Goal: Book appointment/travel/reservation

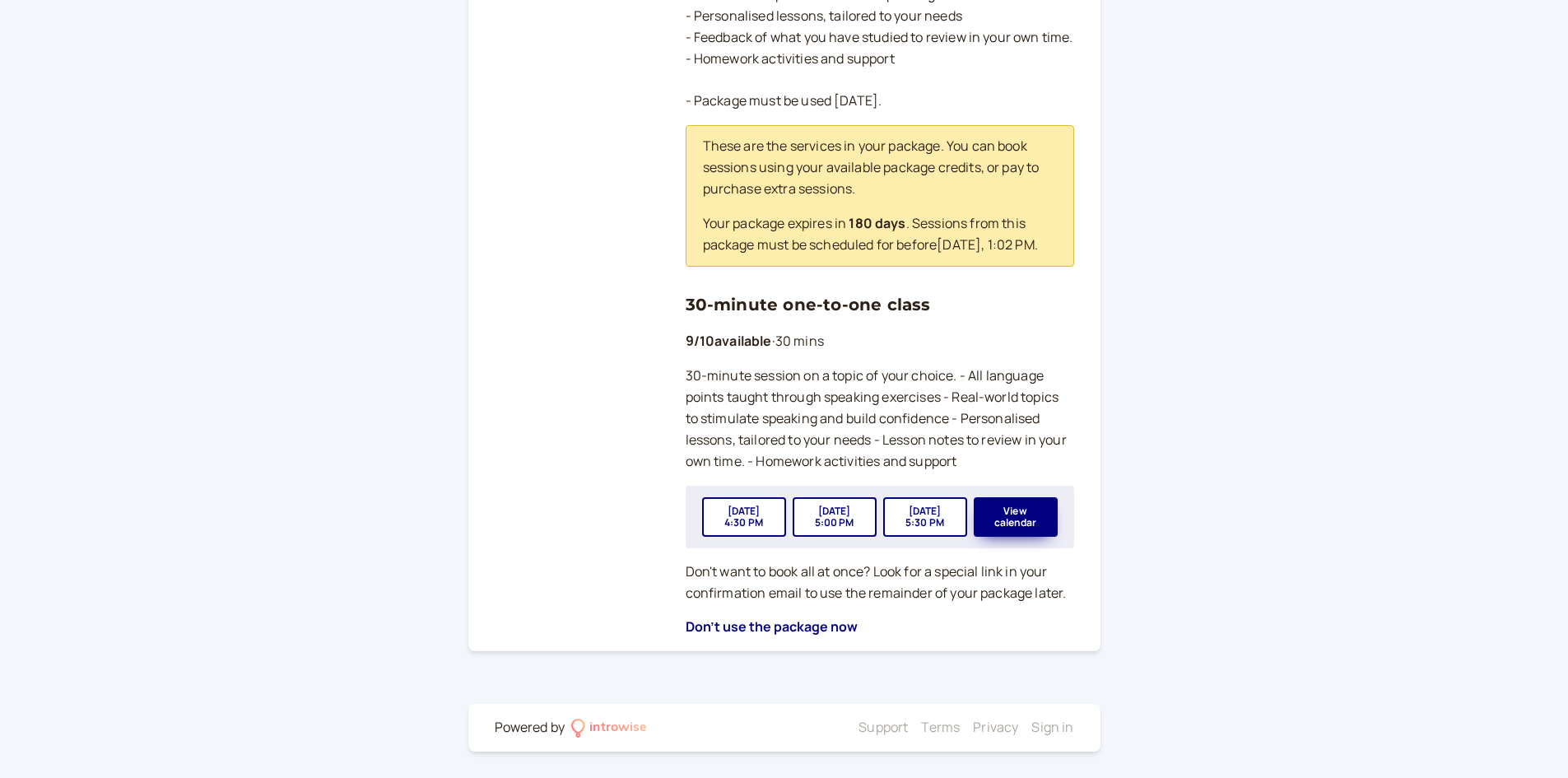
scroll to position [486, 0]
click at [1038, 520] on button "View calendar" at bounding box center [1016, 516] width 84 height 39
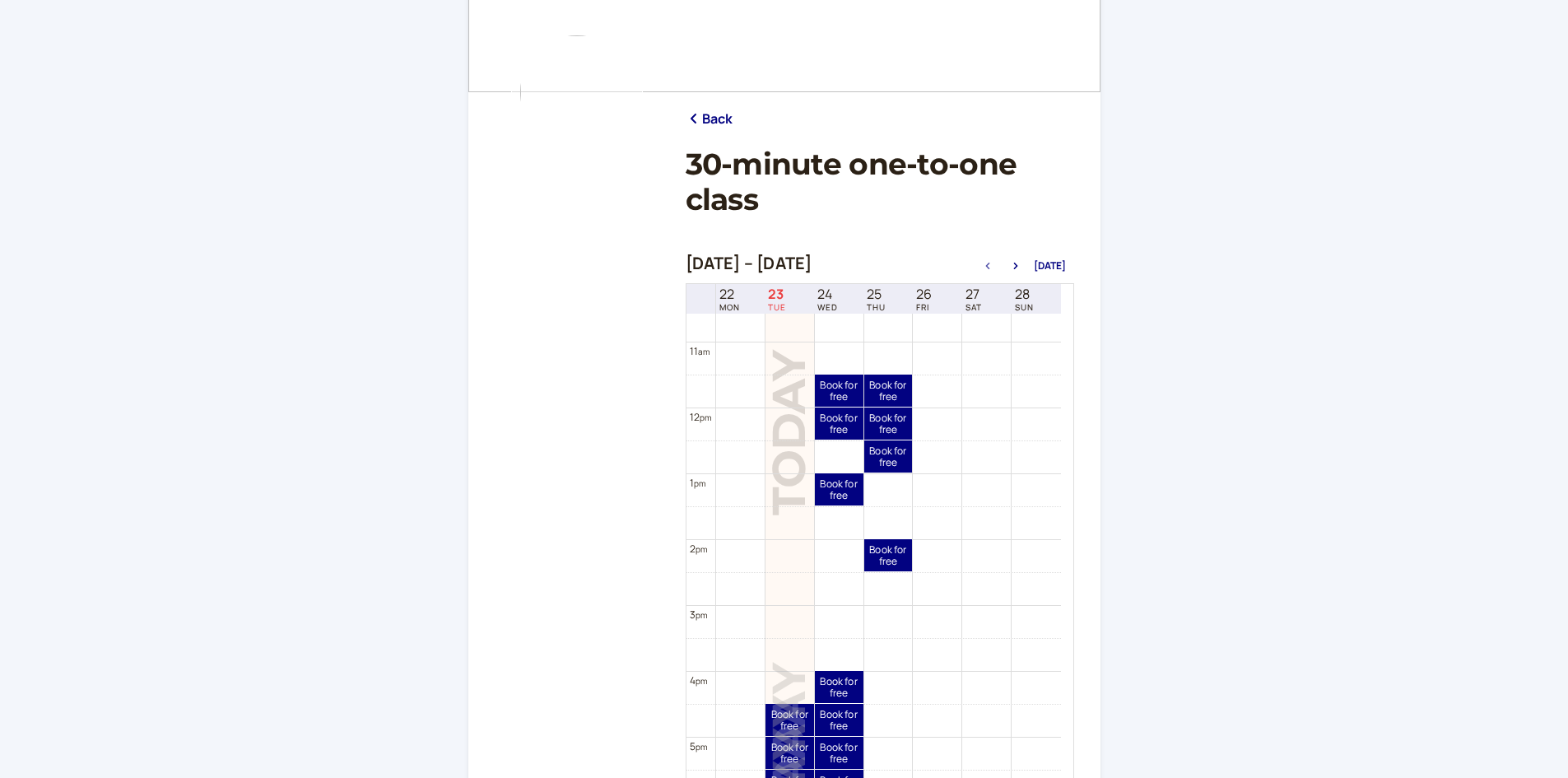
scroll to position [113, 0]
click at [1025, 266] on icon "button" at bounding box center [1016, 265] width 20 height 7
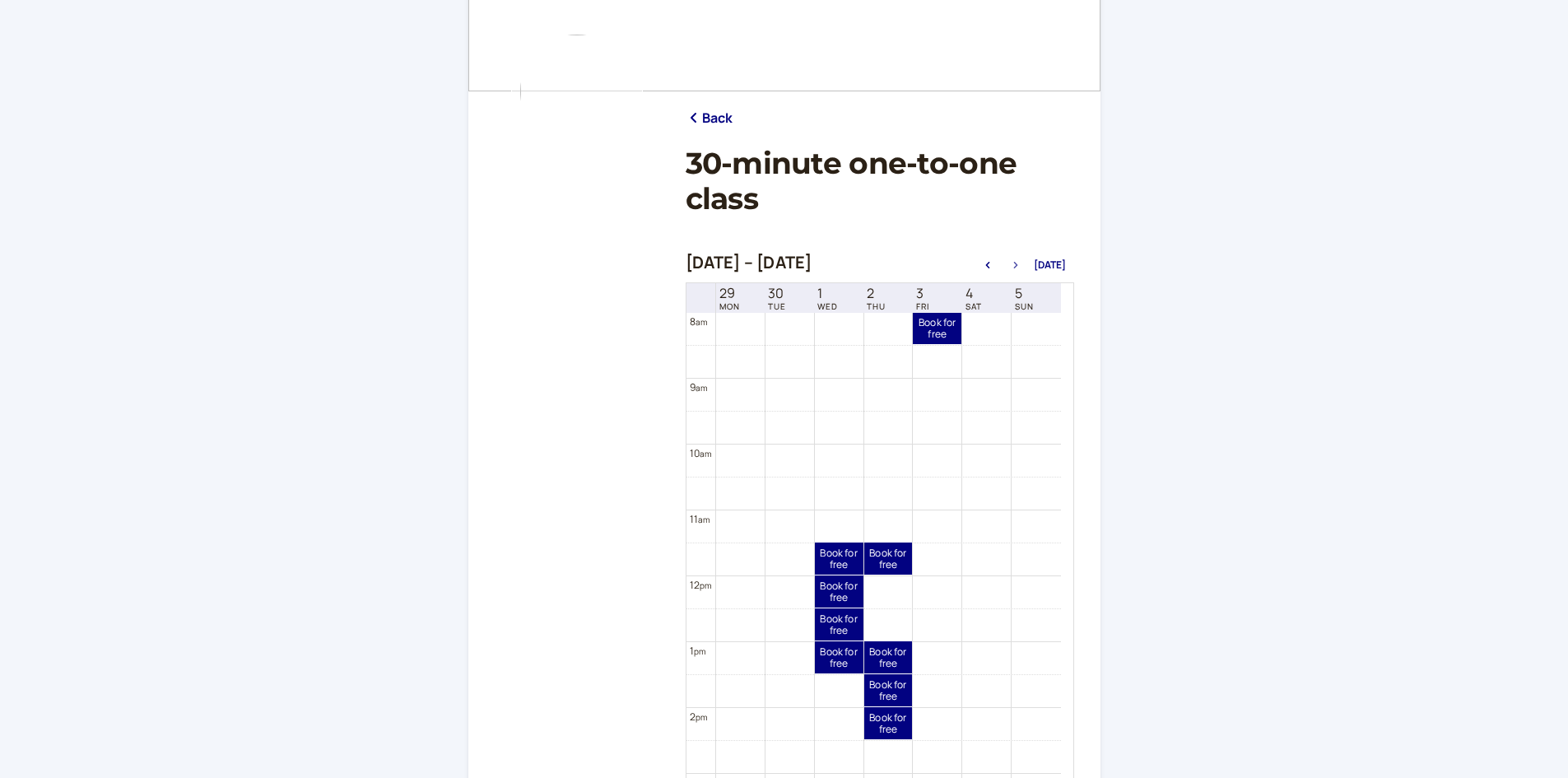
click at [1025, 266] on icon "button" at bounding box center [1016, 265] width 20 height 7
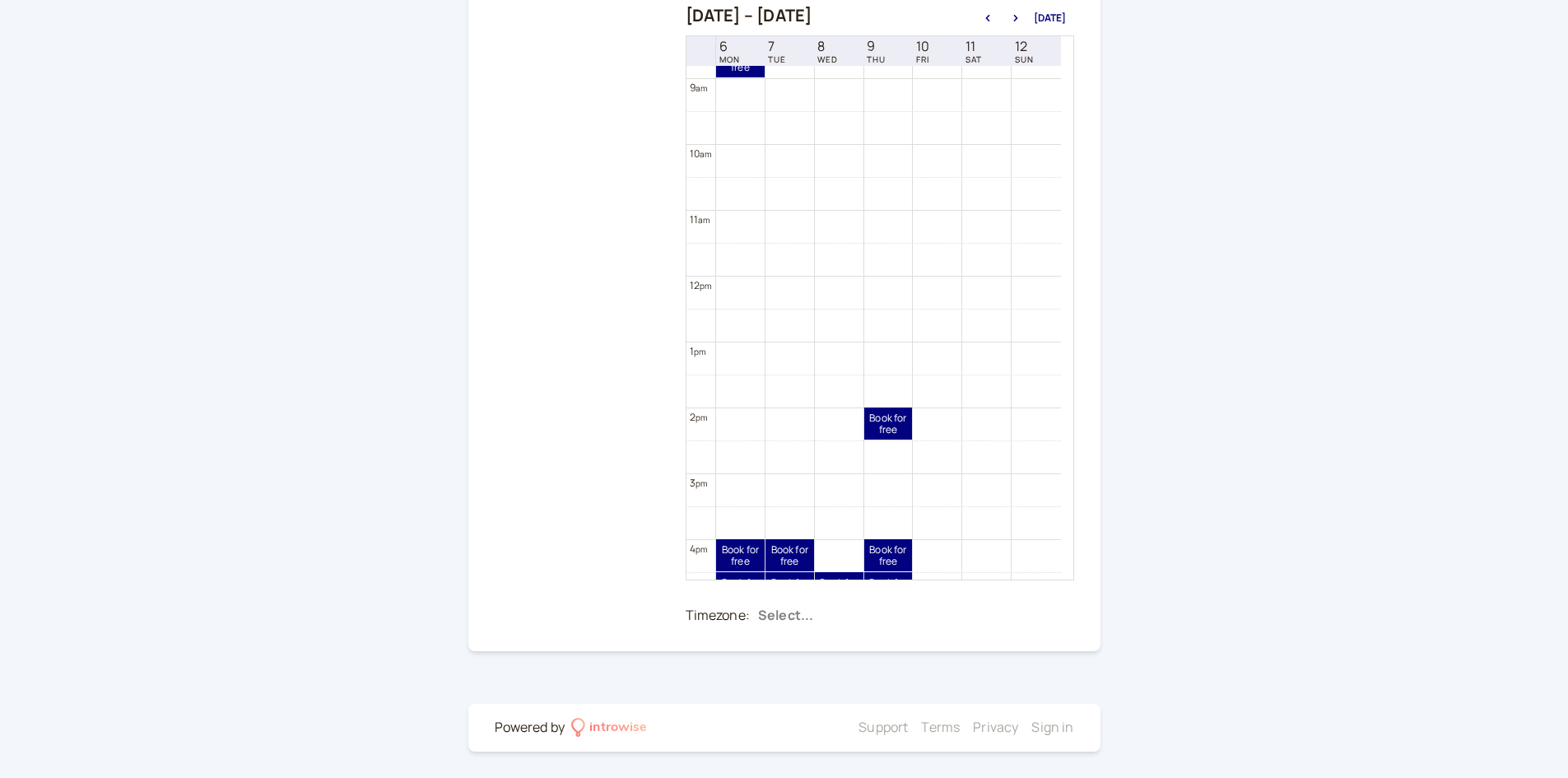
scroll to position [583, 0]
click at [1017, 18] on icon "button" at bounding box center [1016, 18] width 20 height 7
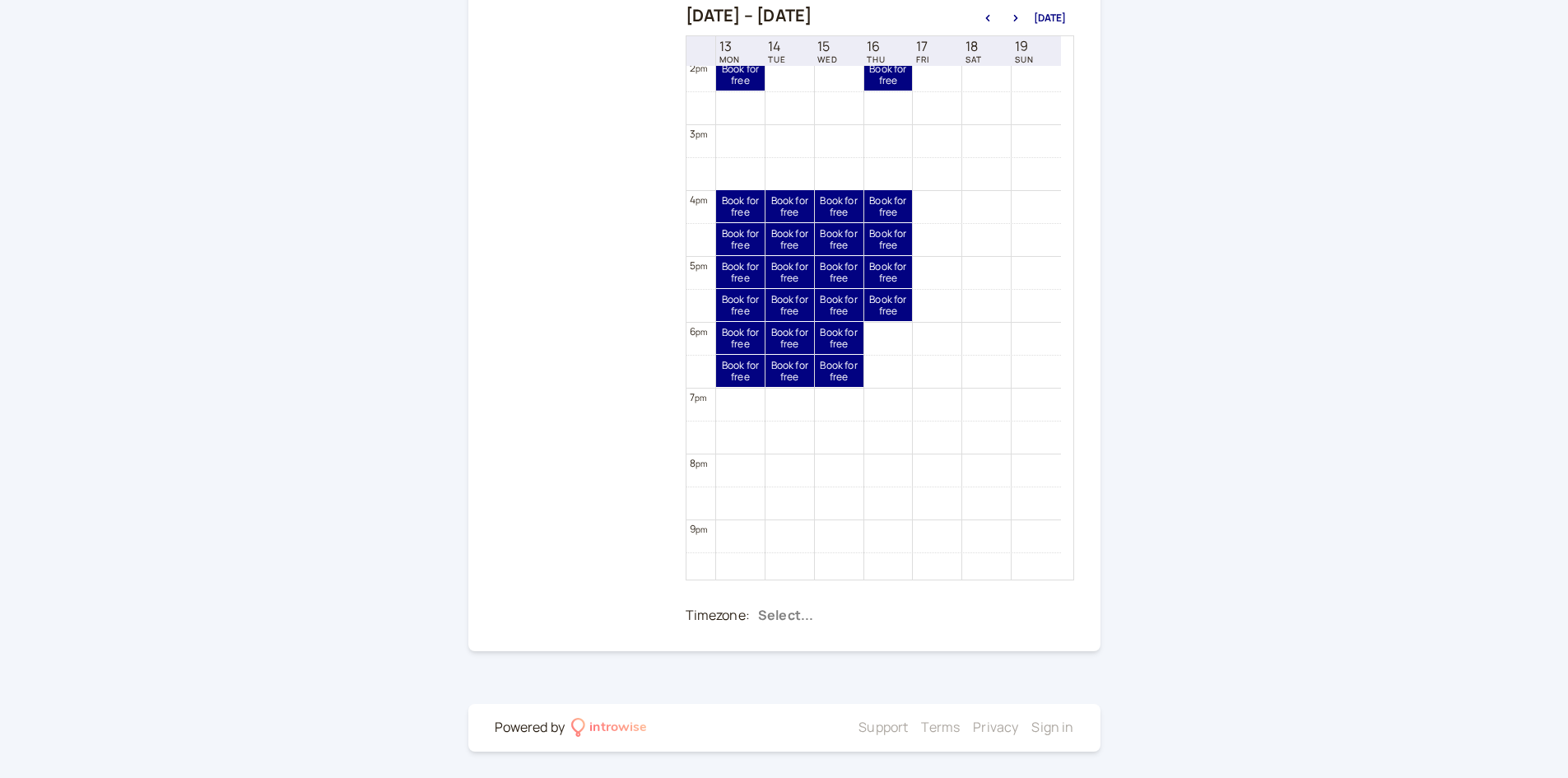
scroll to position [902, 0]
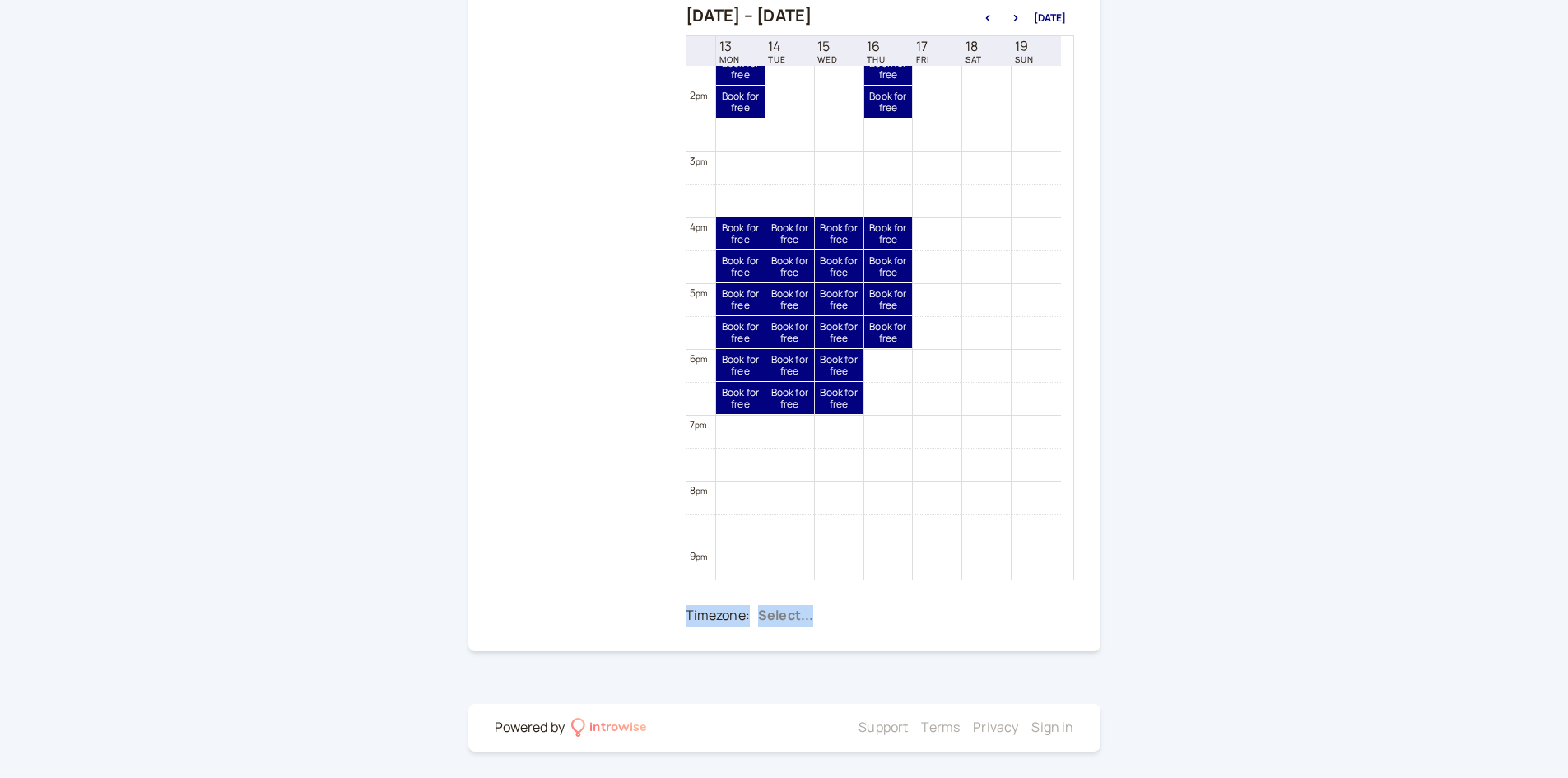
drag, startPoint x: 749, startPoint y: 604, endPoint x: 766, endPoint y: 605, distance: 17.0
click at [766, 605] on div "Timezone: Select..." at bounding box center [880, 615] width 389 height 32
click at [766, 605] on div at bounding box center [912, 615] width 308 height 25
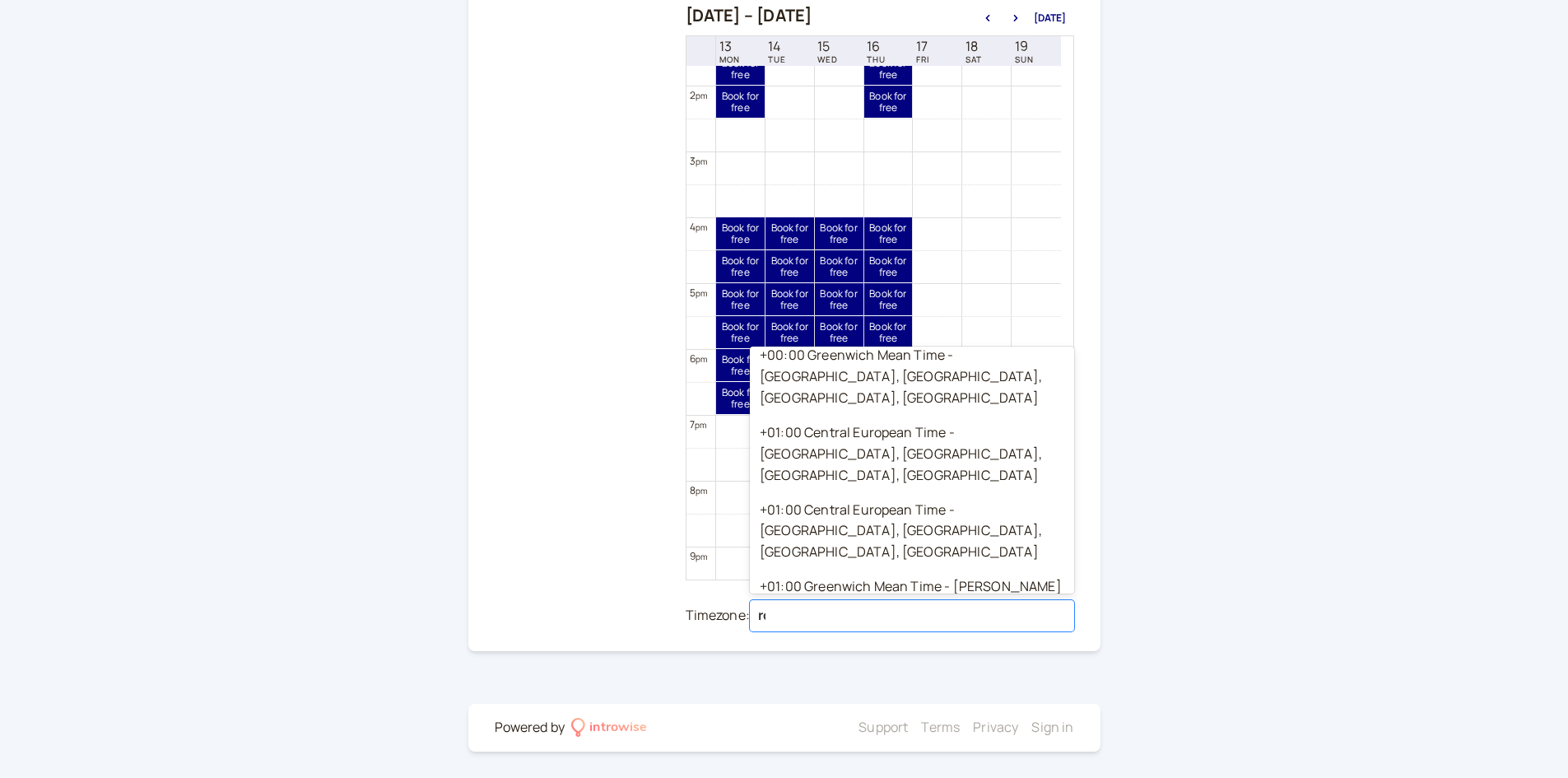
scroll to position [1554, 0]
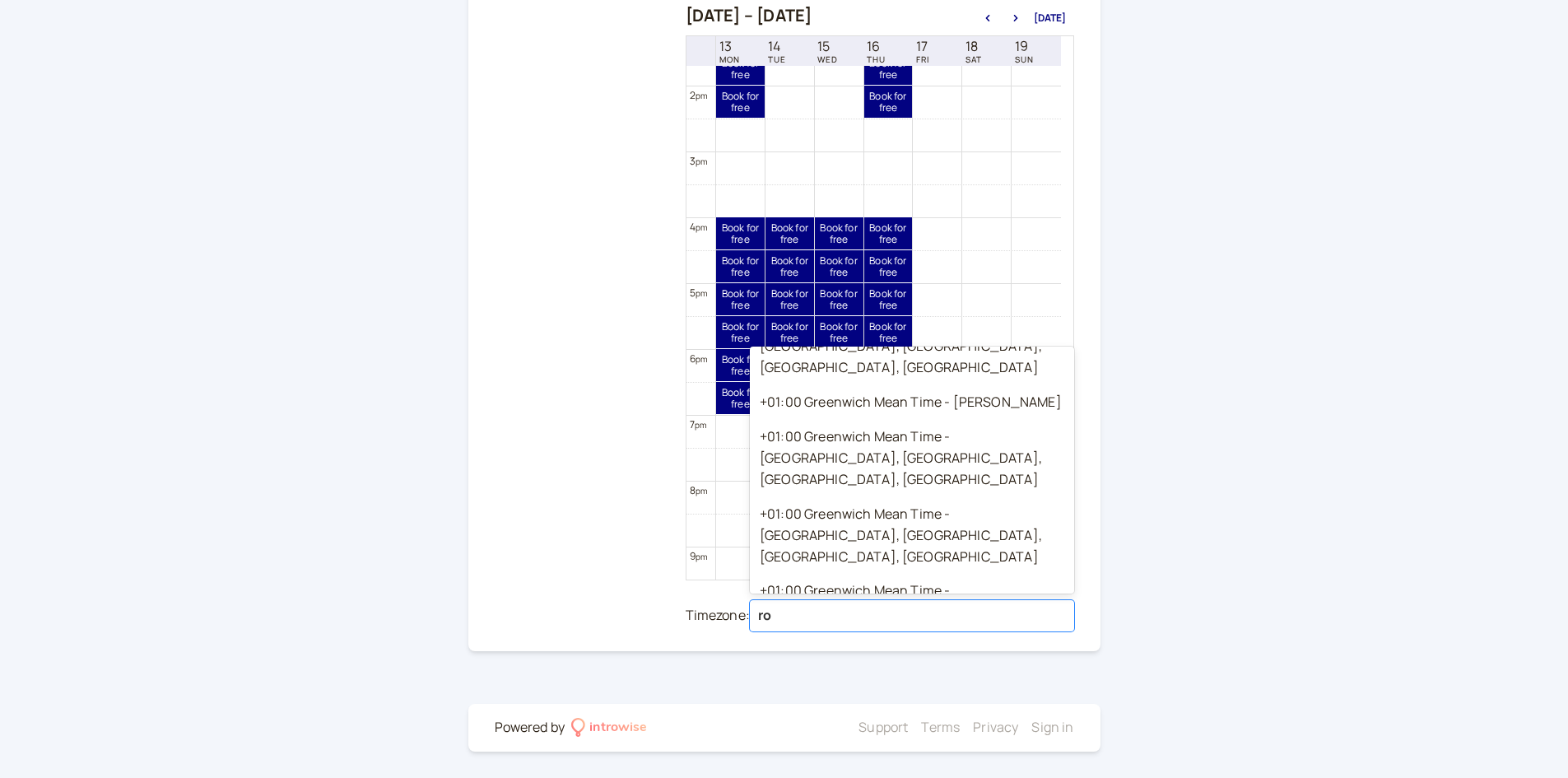
type input "rom"
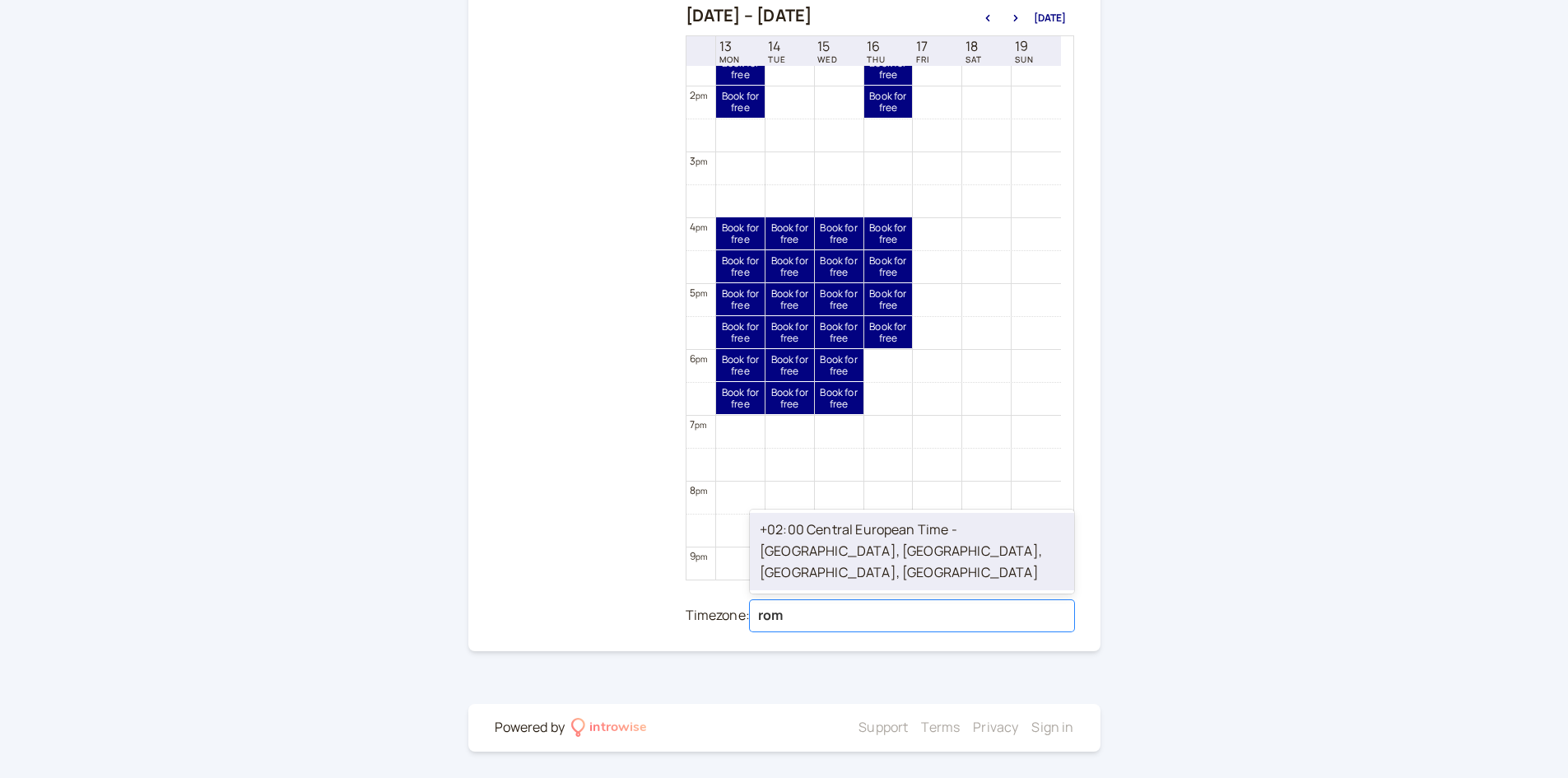
click at [892, 566] on div "+02:00 Central European Time - Rome, Milan, Naples, Turin" at bounding box center [912, 551] width 324 height 78
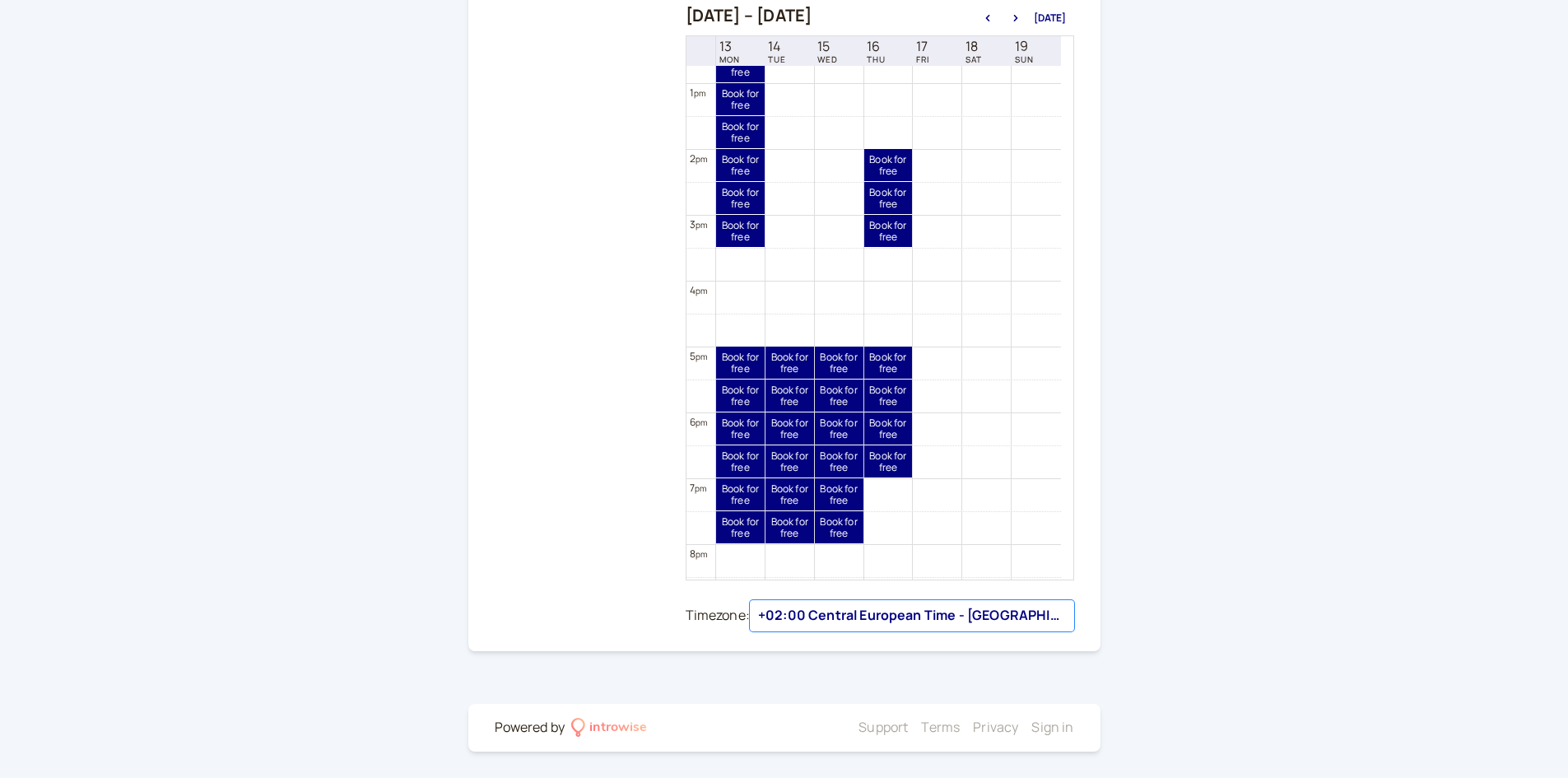
scroll to position [856, 0]
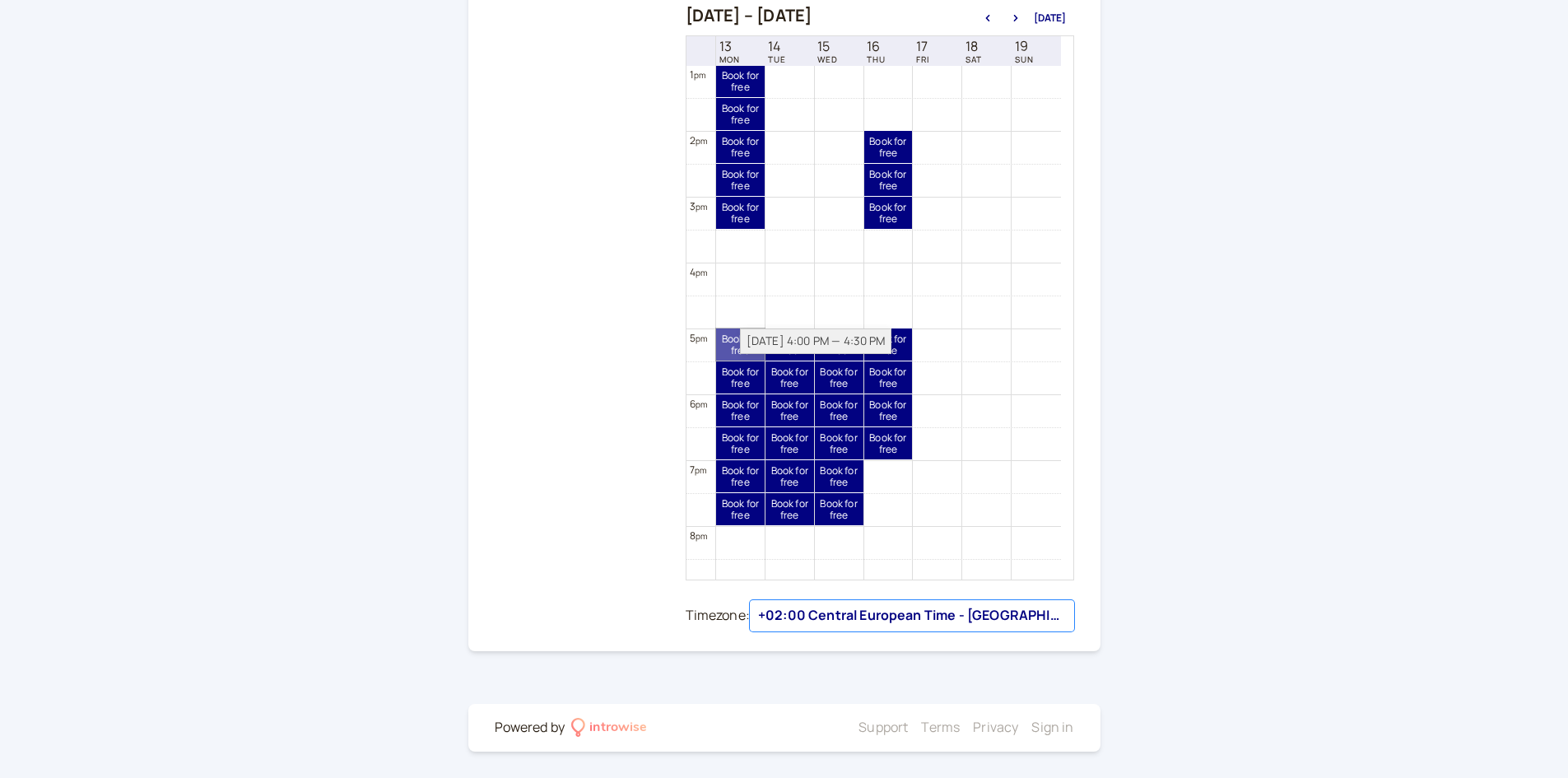
click at [722, 354] on link "Book for free free" at bounding box center [741, 344] width 48 height 32
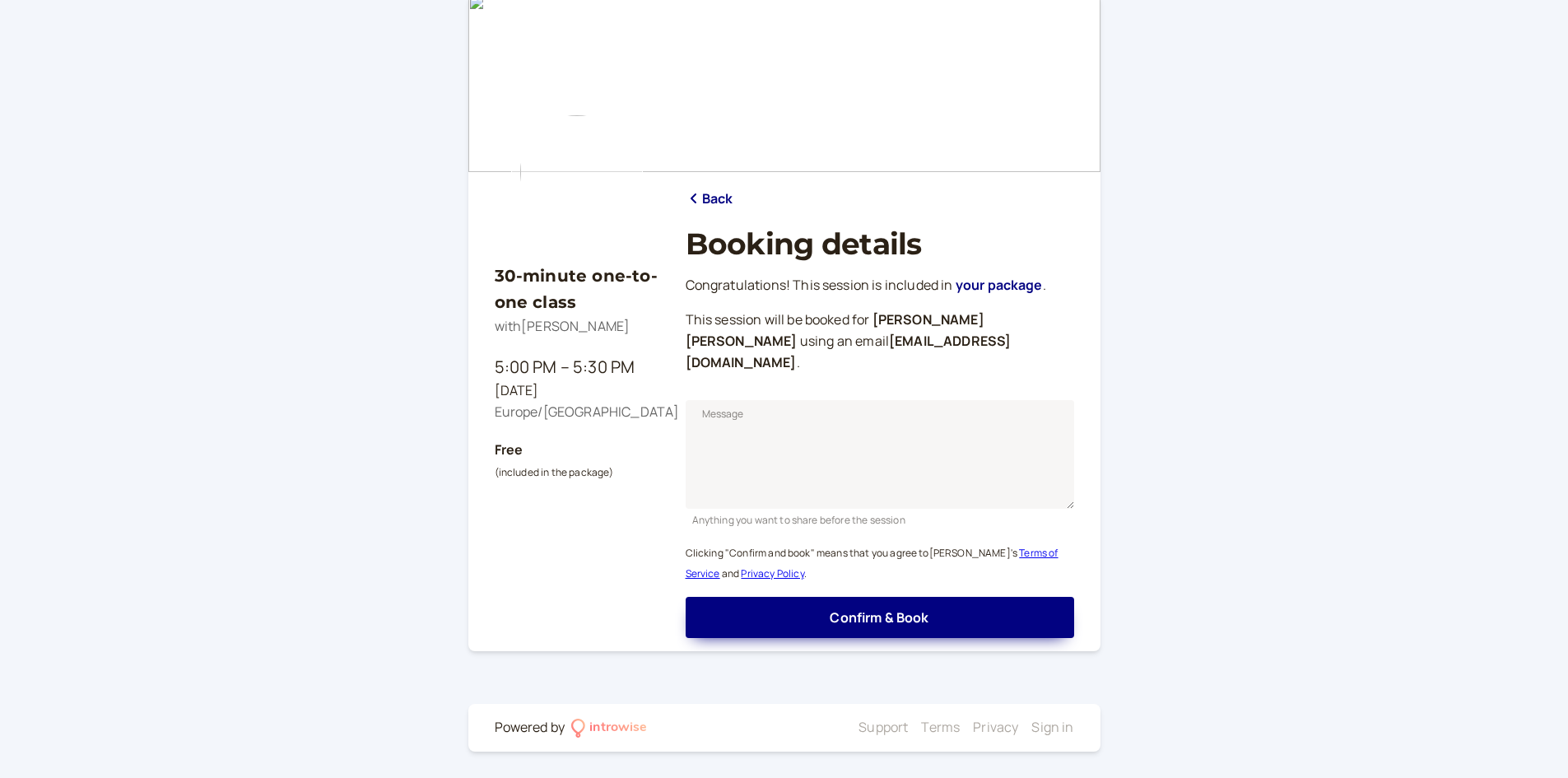
scroll to position [11, 0]
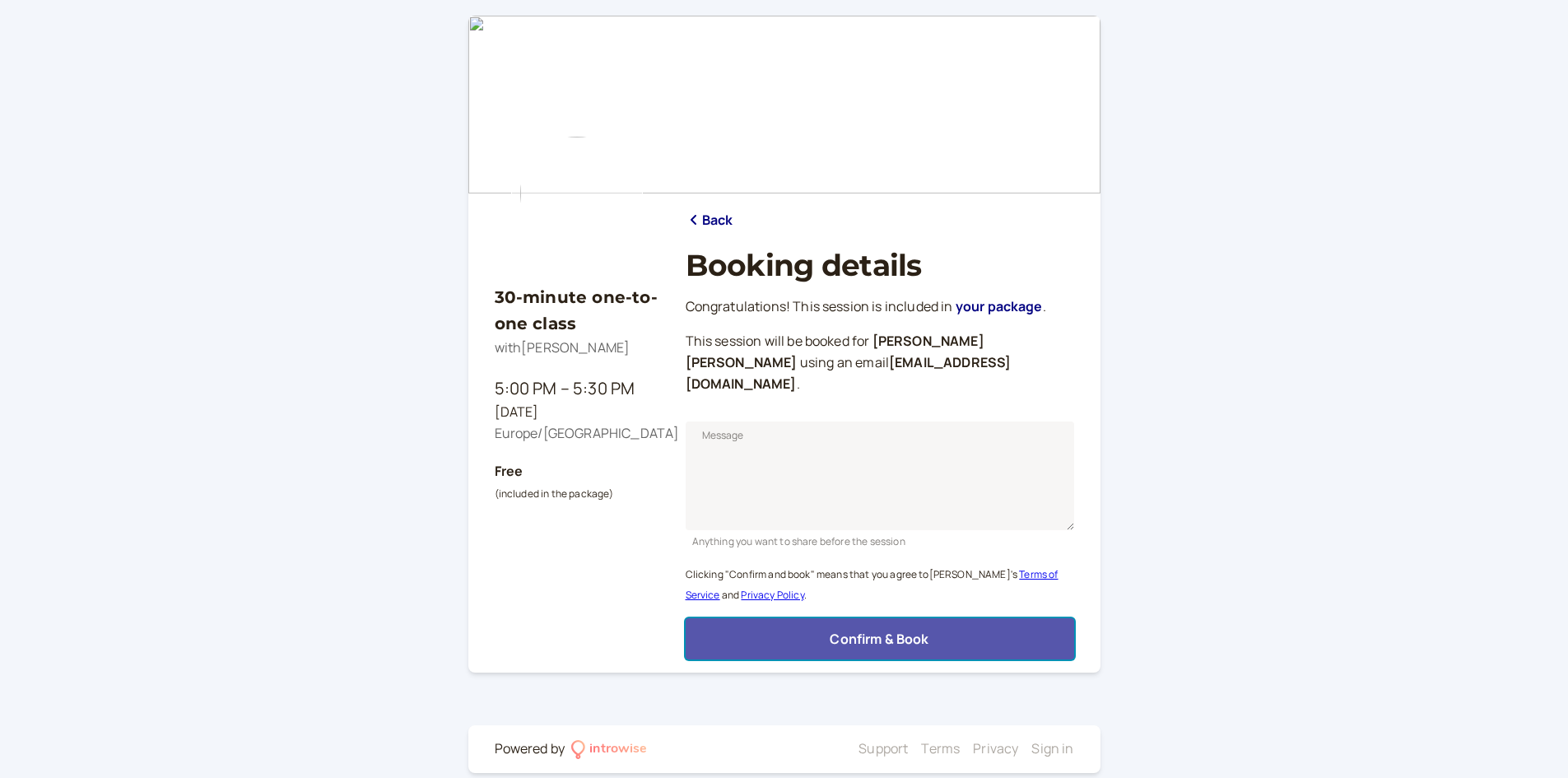
click at [821, 628] on button "Confirm & Book" at bounding box center [880, 638] width 389 height 41
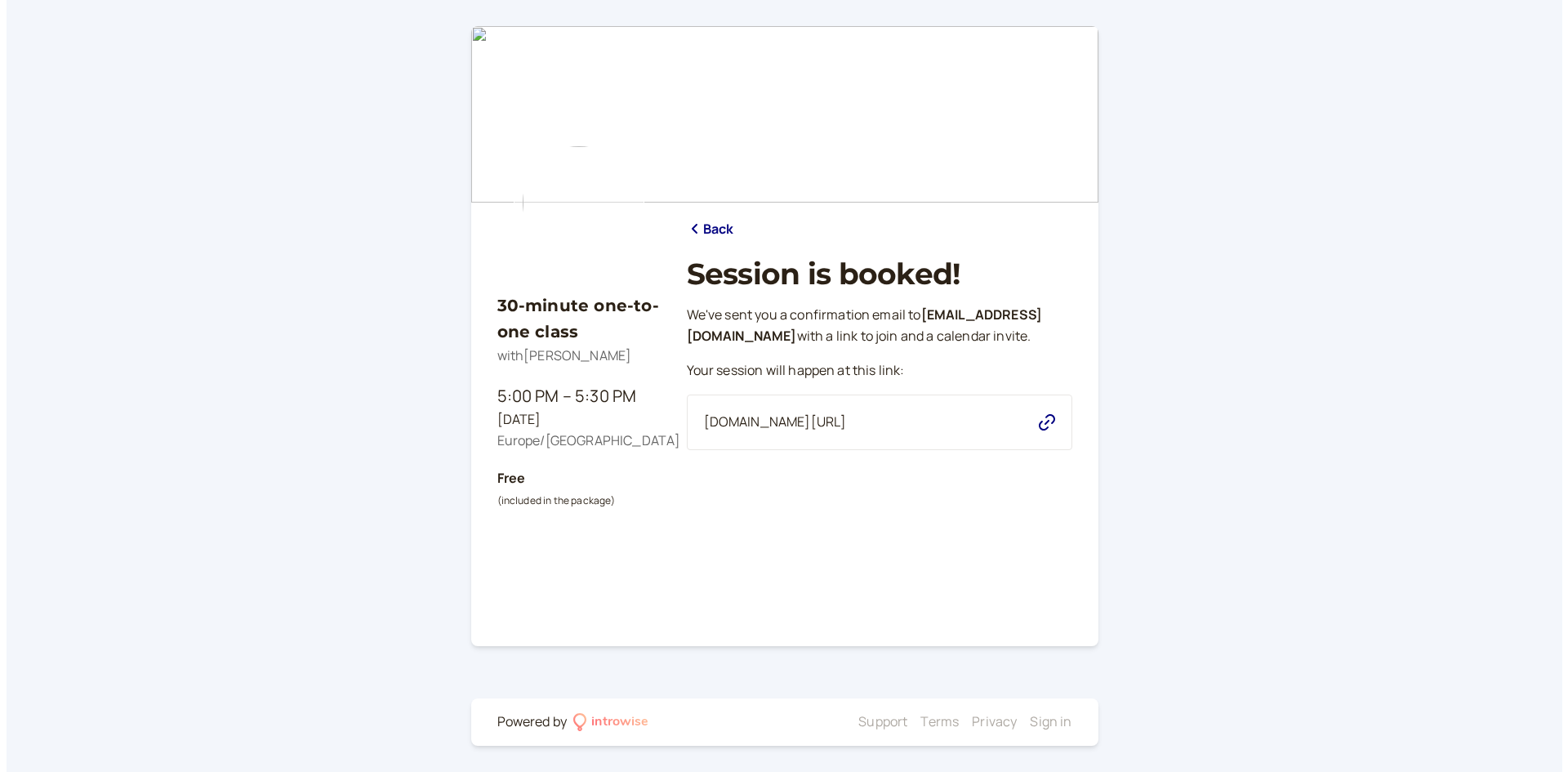
scroll to position [0, 0]
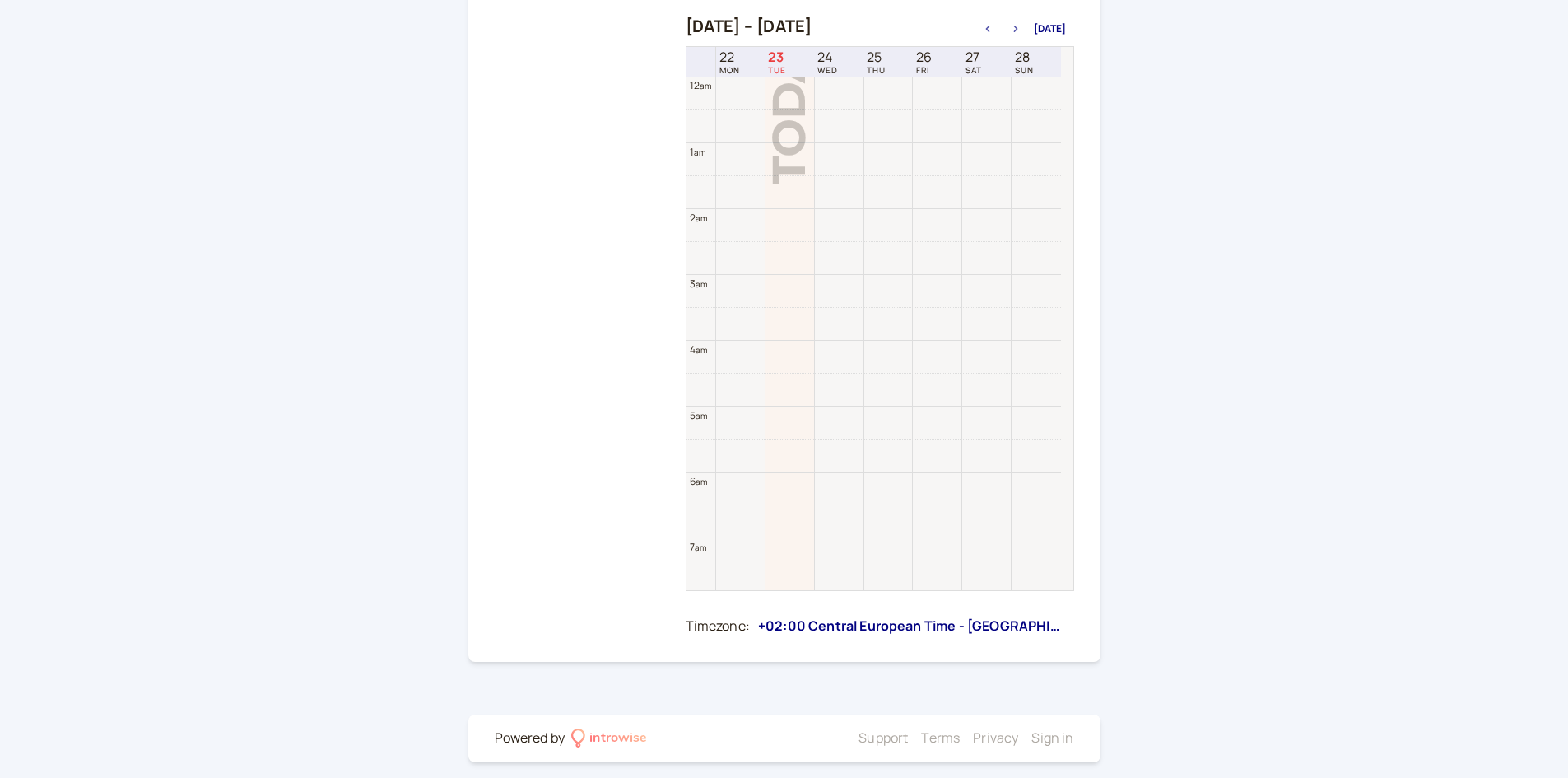
scroll to position [528, 0]
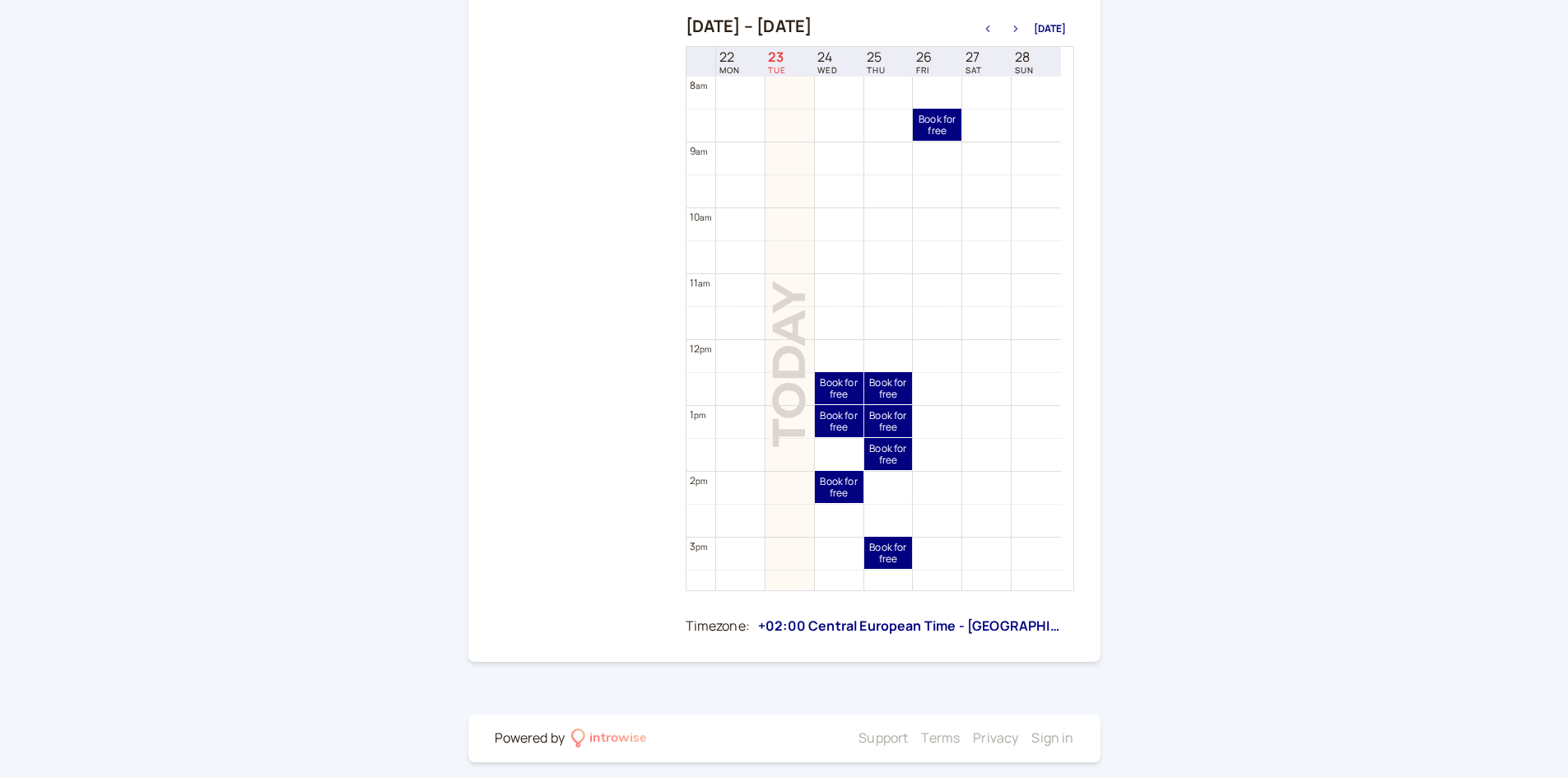
click at [1013, 27] on icon "button" at bounding box center [1016, 29] width 20 height 7
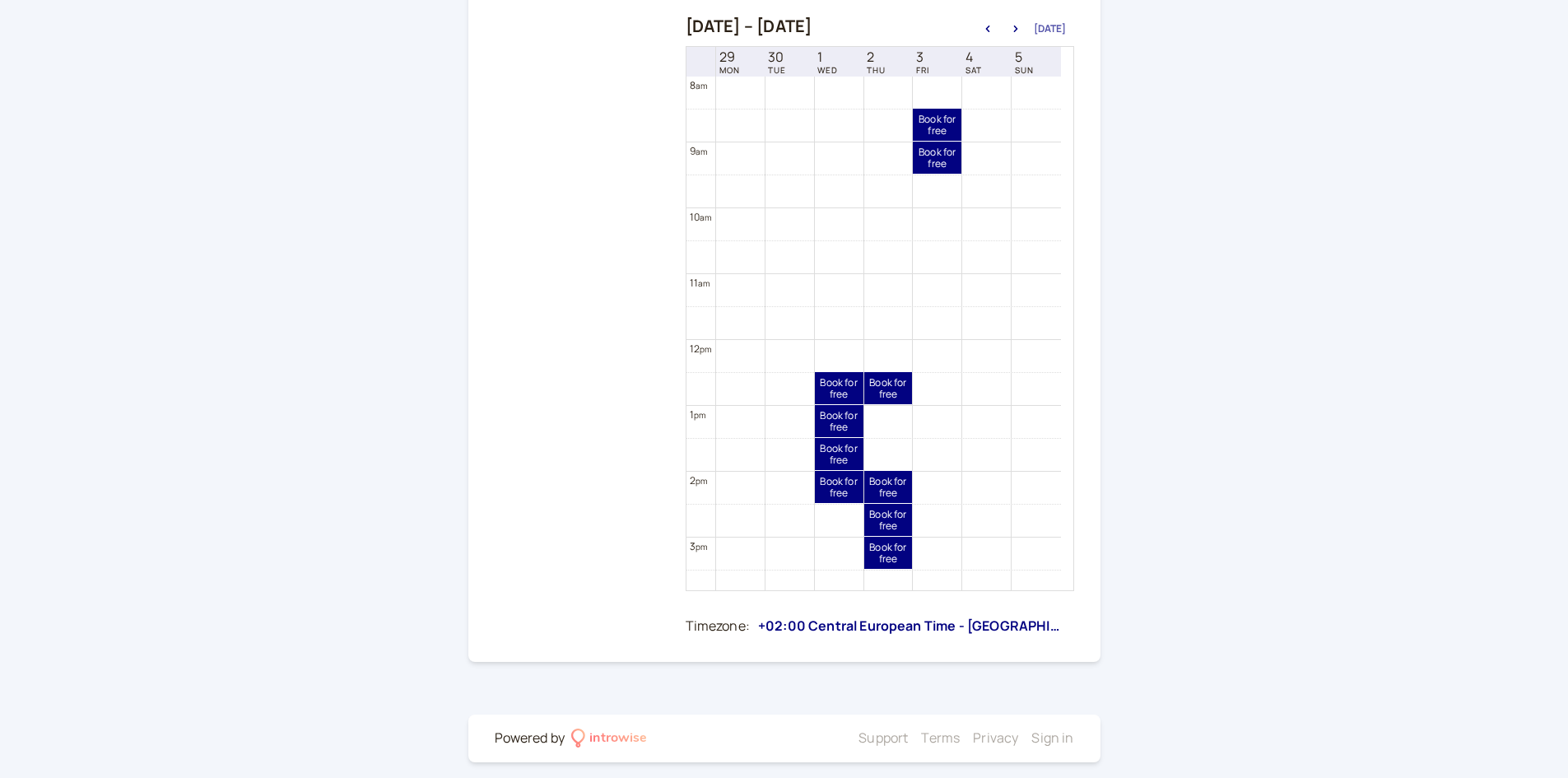
click at [1038, 28] on button "Today" at bounding box center [1050, 29] width 32 height 12
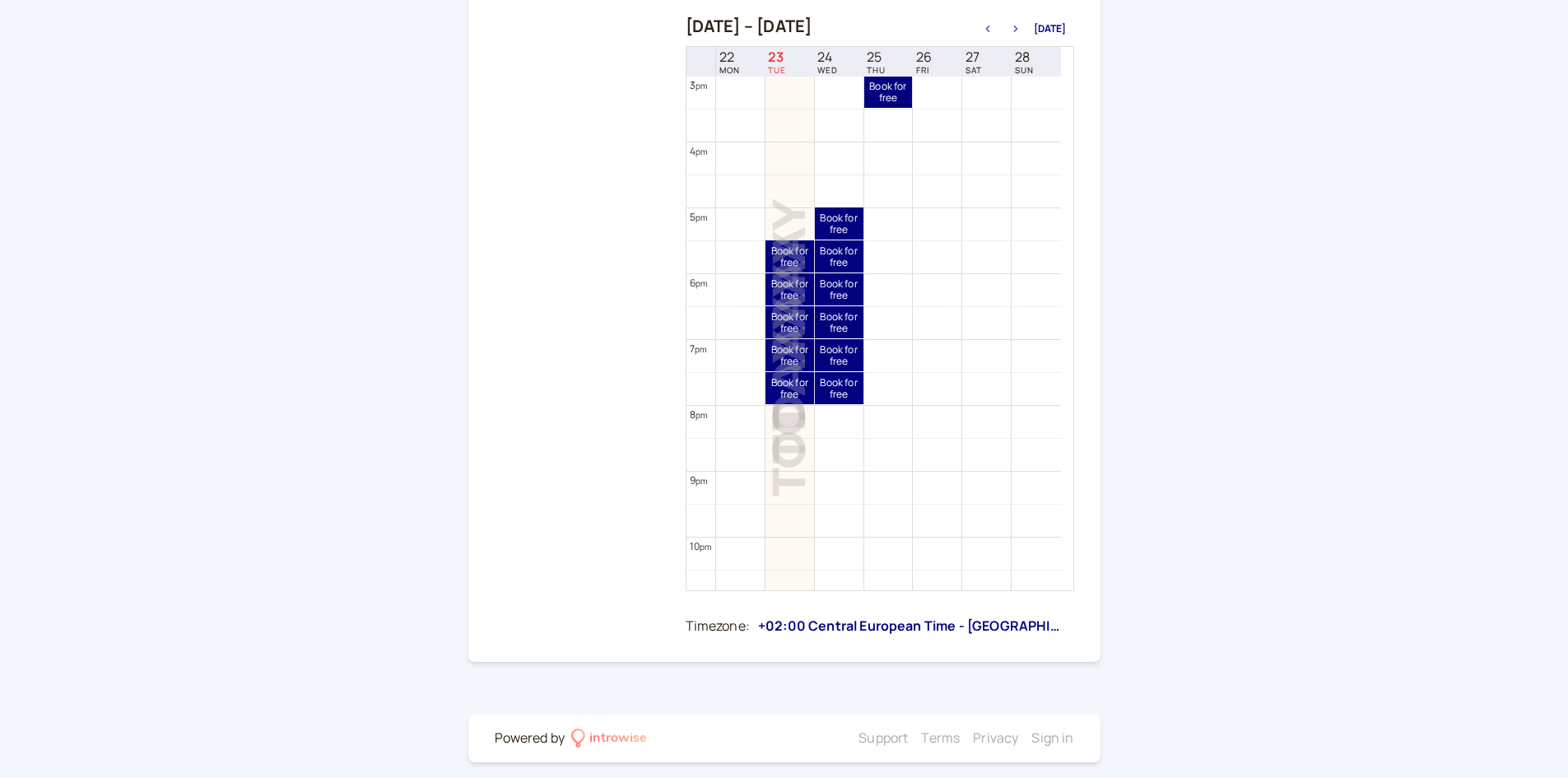
click at [1026, 28] on icon "button" at bounding box center [1016, 29] width 20 height 7
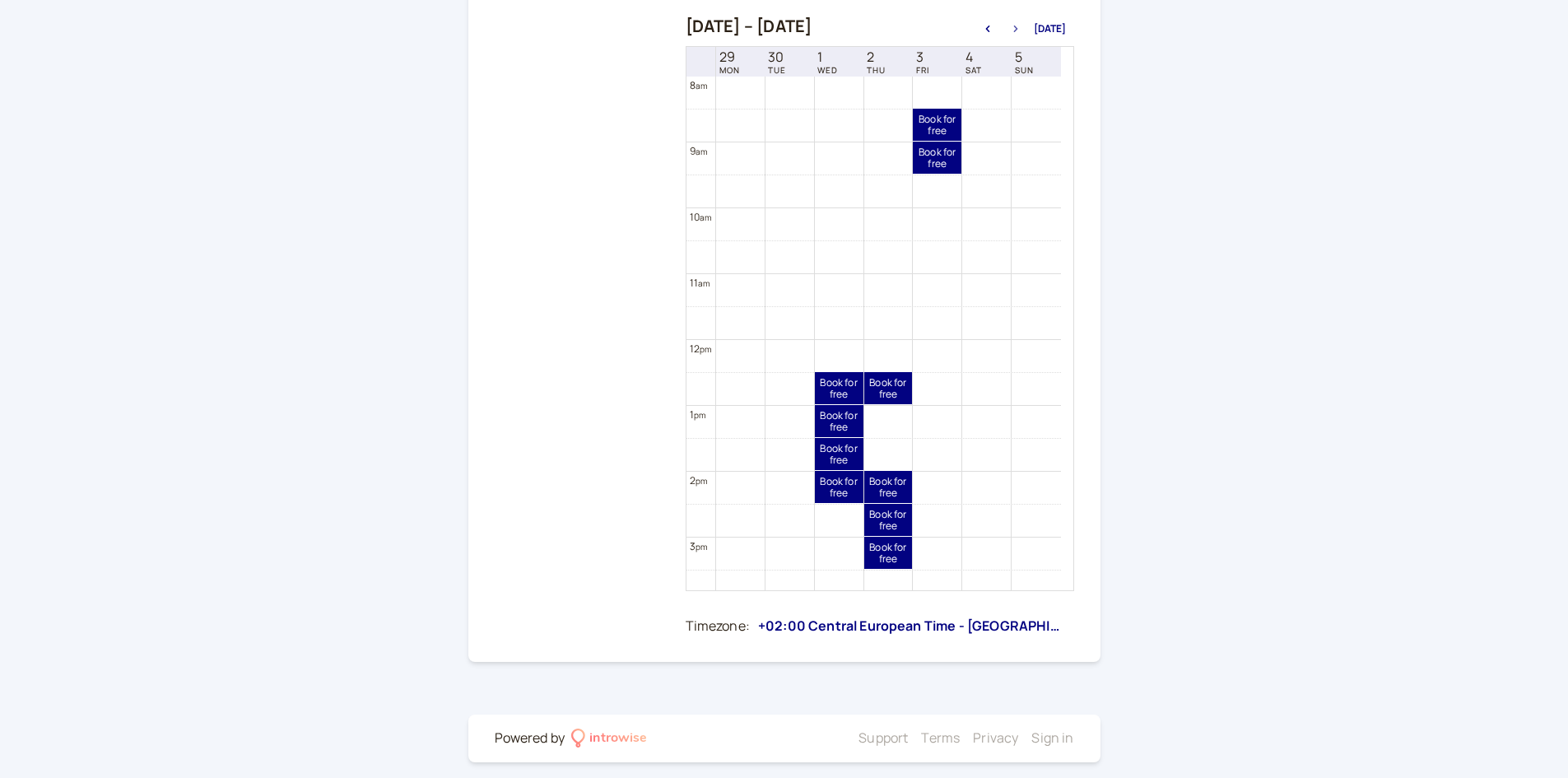
click at [1026, 28] on icon "button" at bounding box center [1016, 29] width 20 height 7
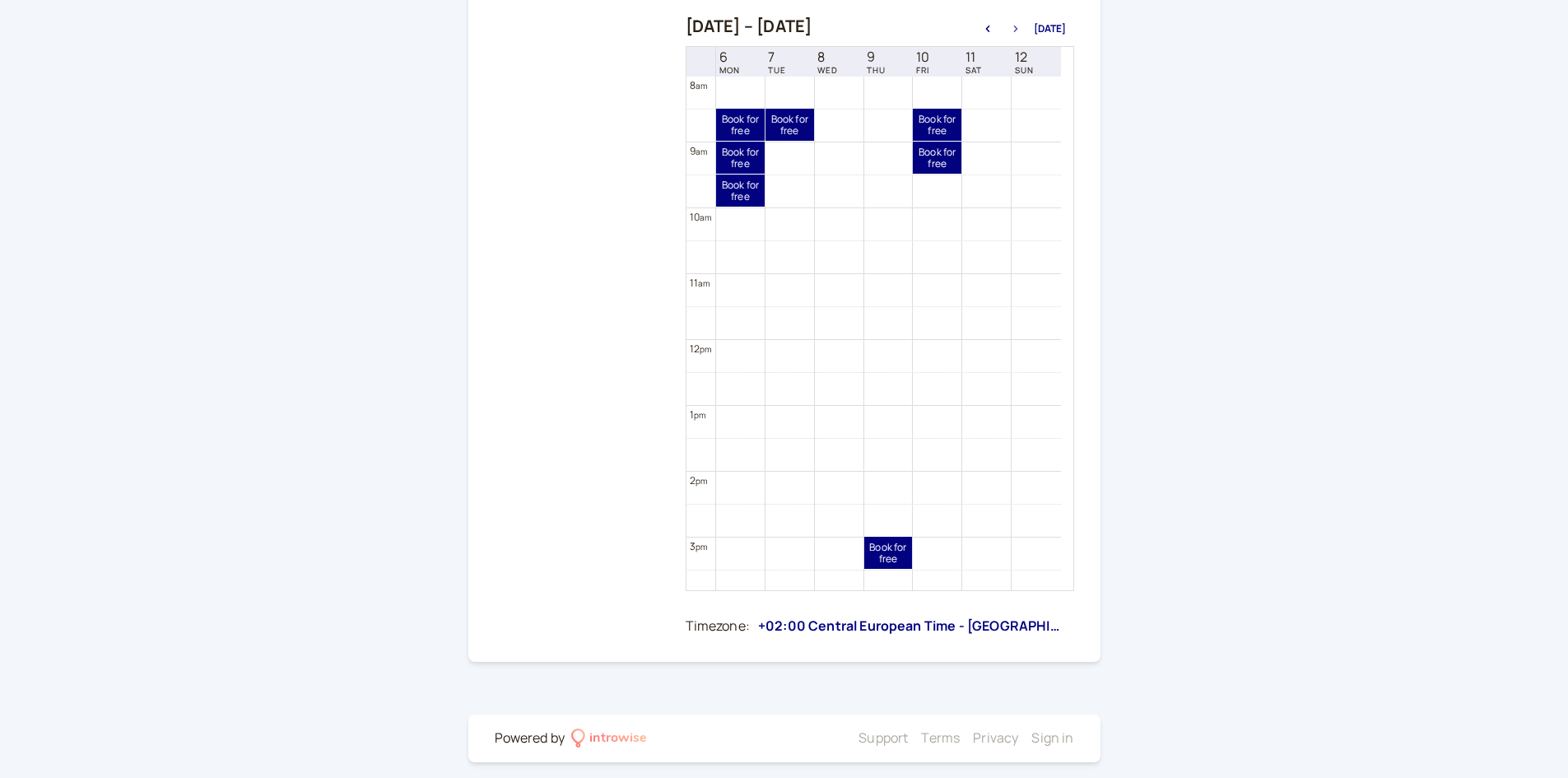
click at [1026, 28] on icon "button" at bounding box center [1016, 29] width 20 height 7
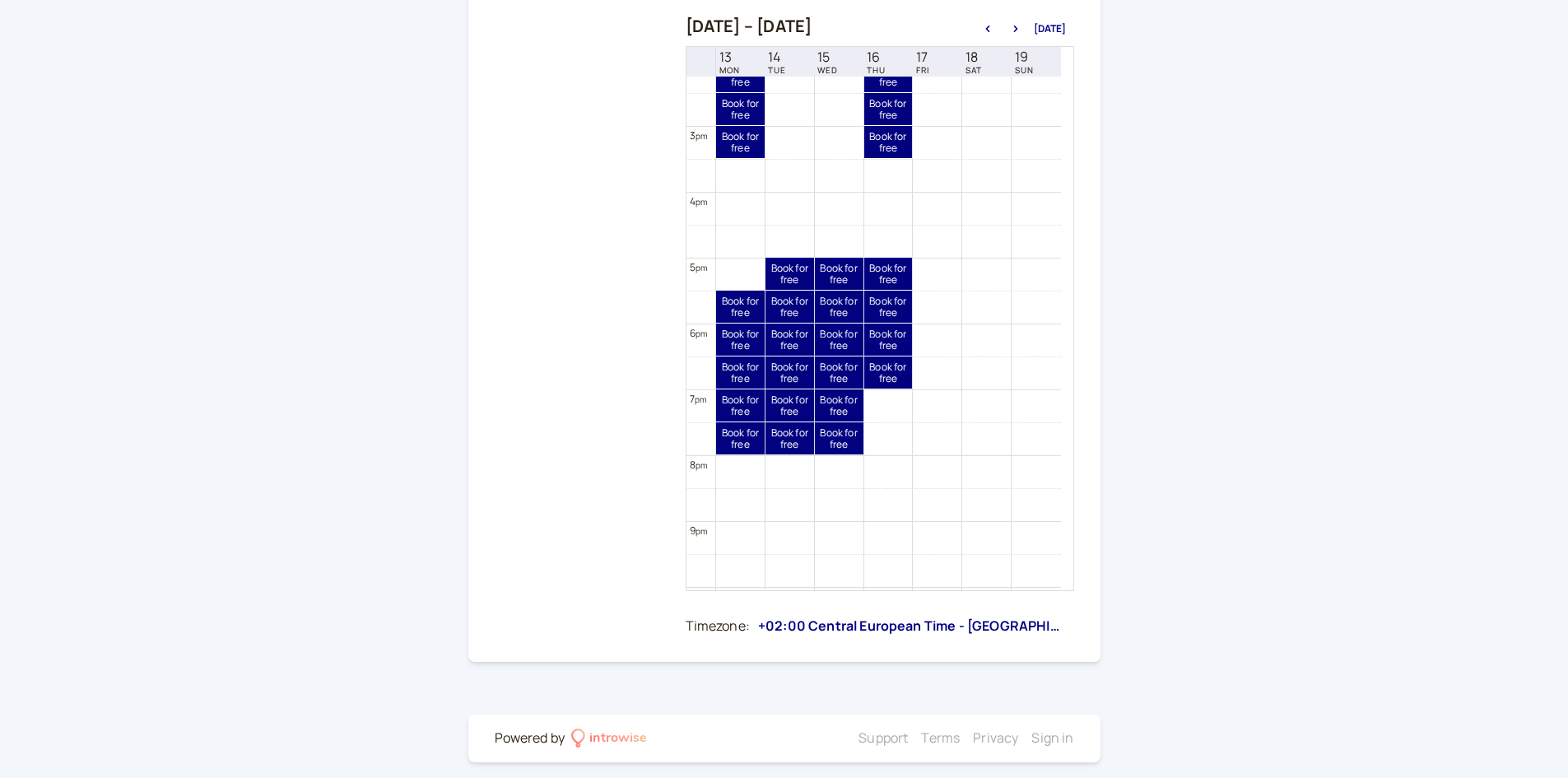
scroll to position [939, 0]
click at [822, 306] on link "Book for free free" at bounding box center [839, 305] width 48 height 32
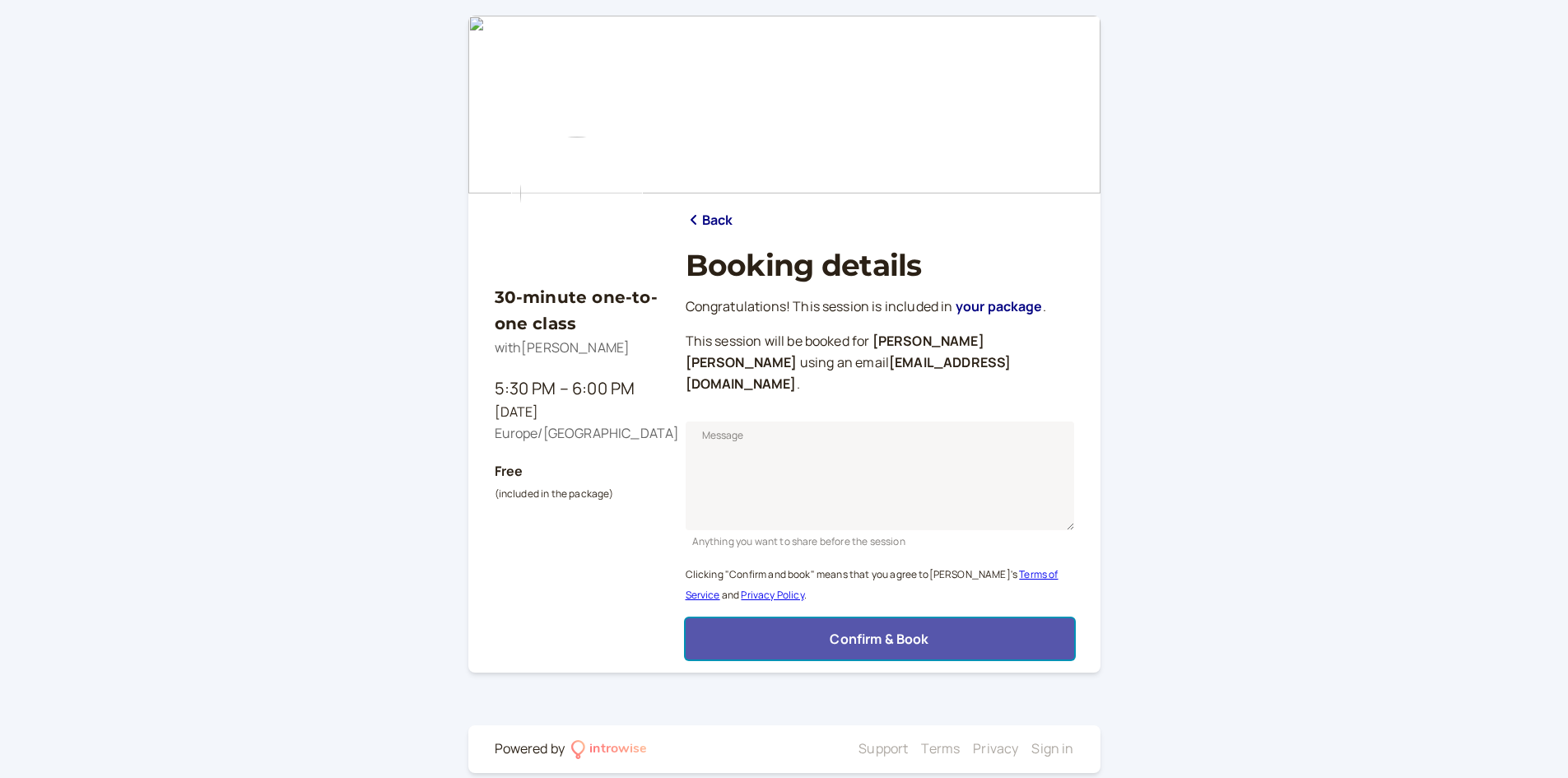
click at [933, 620] on button "Confirm & Book" at bounding box center [880, 638] width 389 height 41
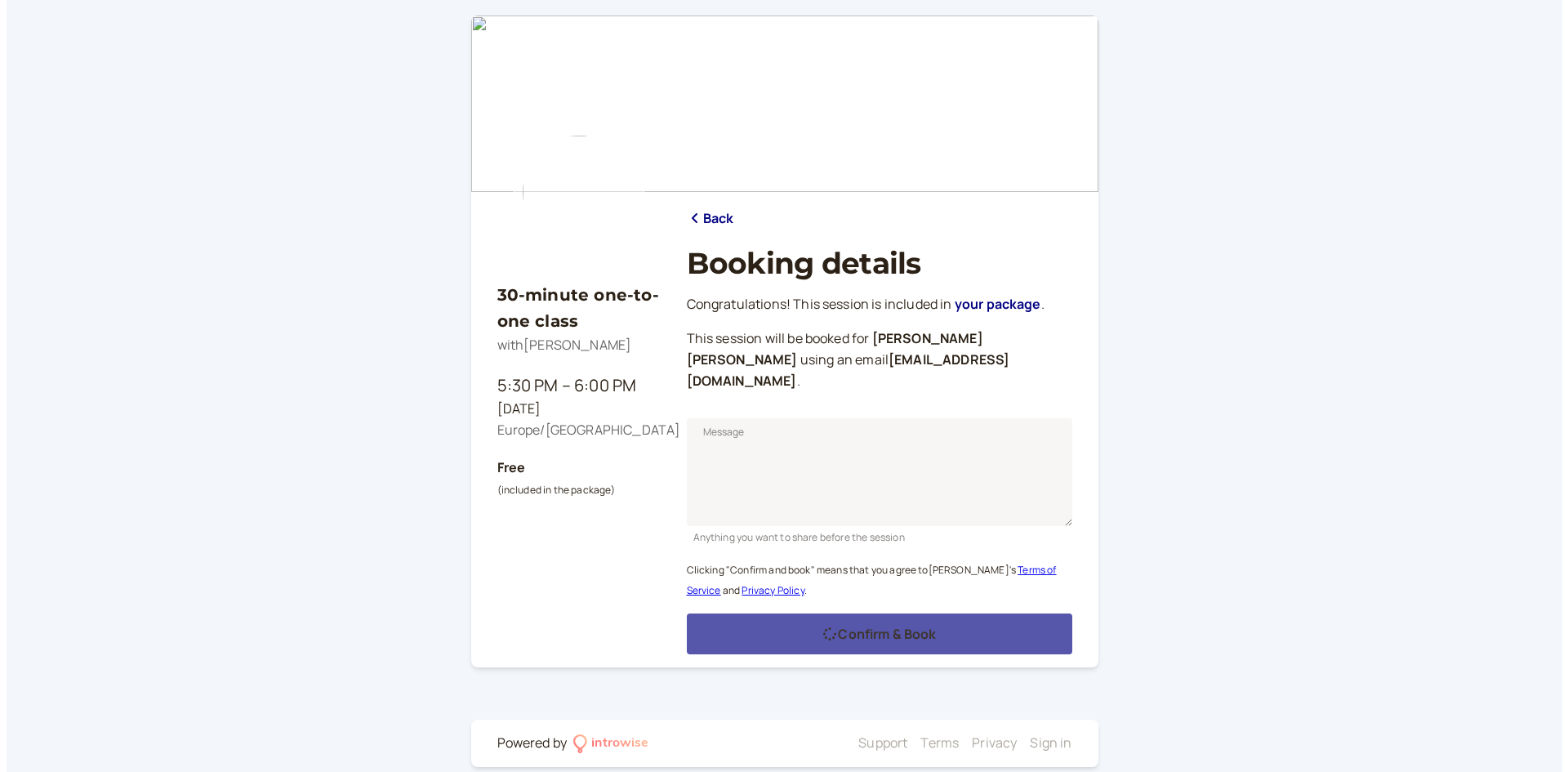
scroll to position [0, 0]
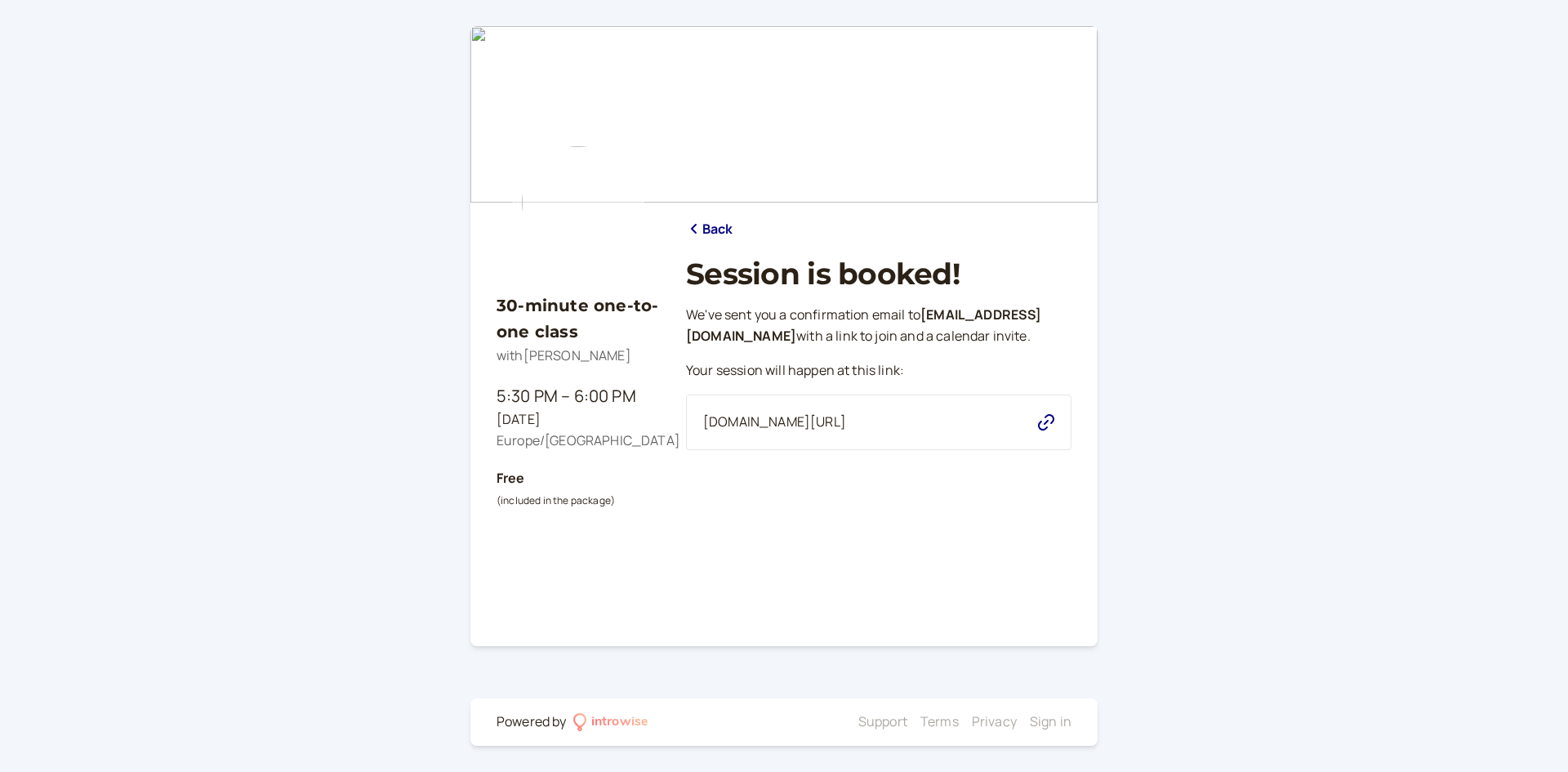
drag, startPoint x: 581, startPoint y: 418, endPoint x: 413, endPoint y: 402, distance: 168.8
click at [413, 402] on div "30-minute one-to-one class with Andromeda Jones 5:30 PM – 6:00 PM Wed, Oct 15 E…" at bounding box center [784, 386] width 1568 height 772
drag, startPoint x: 447, startPoint y: 384, endPoint x: 552, endPoint y: 420, distance: 111.0
click at [552, 420] on div "30-minute one-to-one class with Andromeda Jones 5:30 PM – 6:00 PM Wed, Oct 15 E…" at bounding box center [784, 386] width 1568 height 772
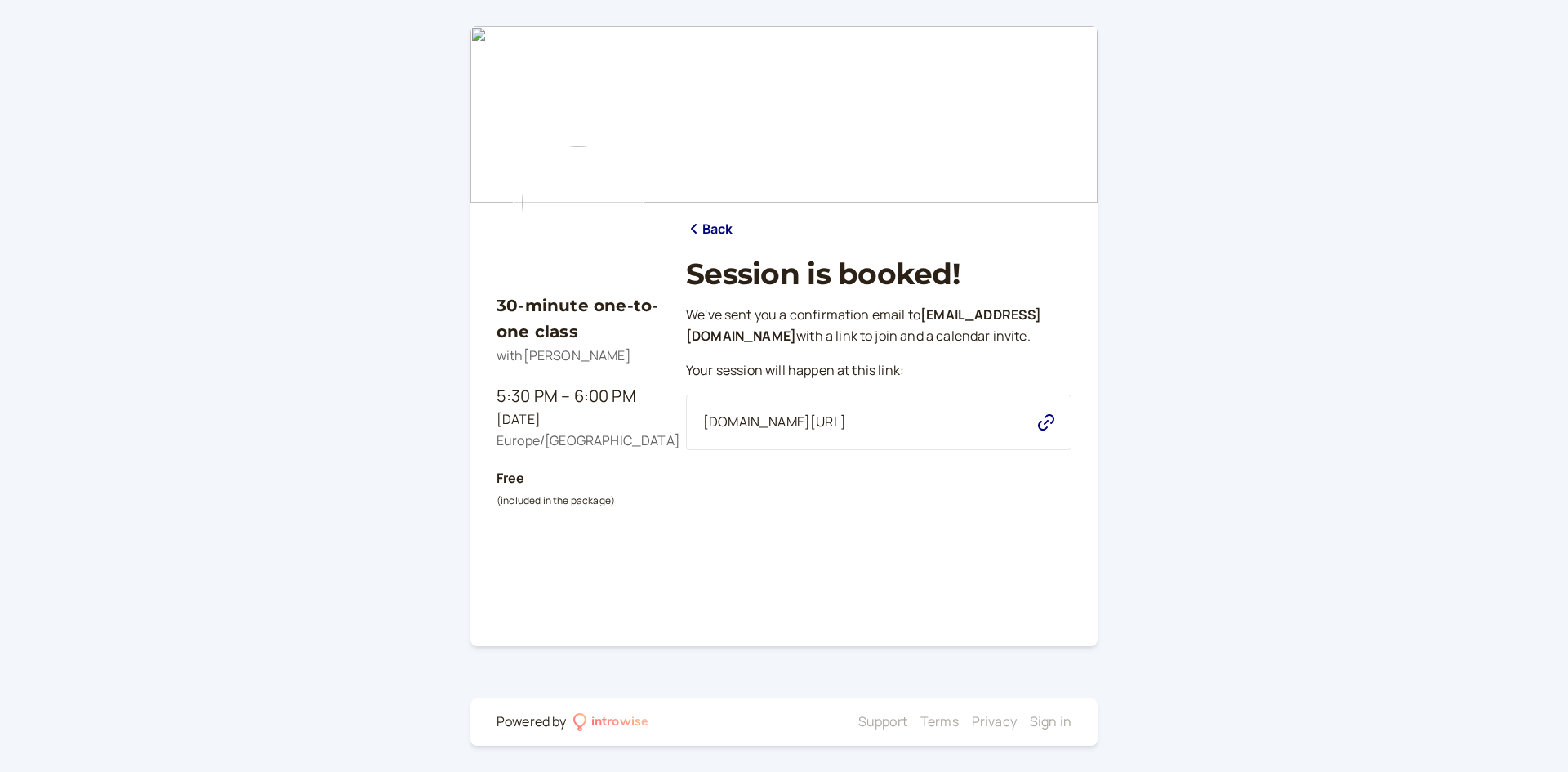
click at [607, 381] on div "30-minute one-to-one class with Andromeda Jones 5:30 PM – 6:00 PM Wed, Oct 15 E…" at bounding box center [578, 429] width 163 height 323
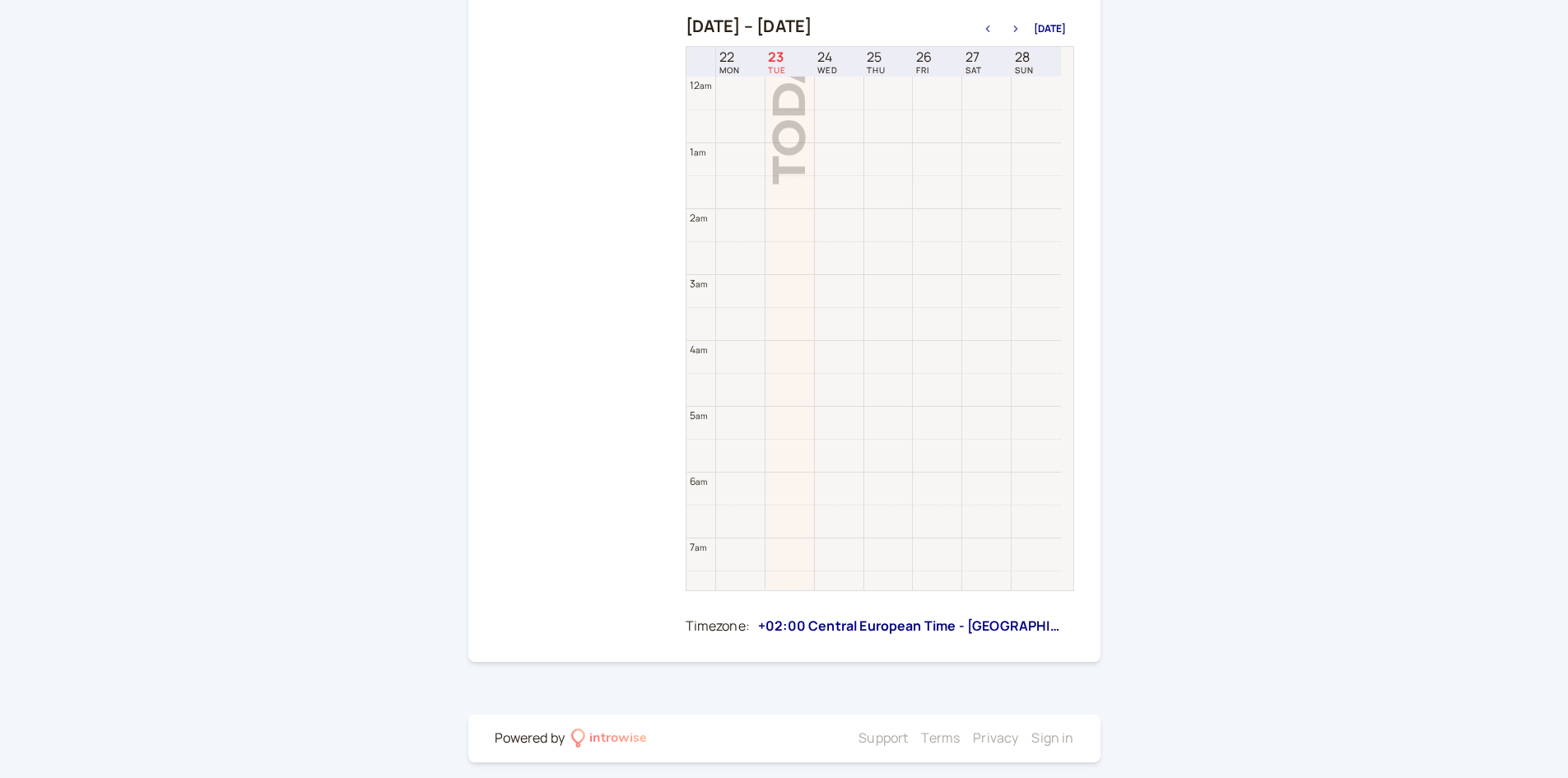
scroll to position [528, 0]
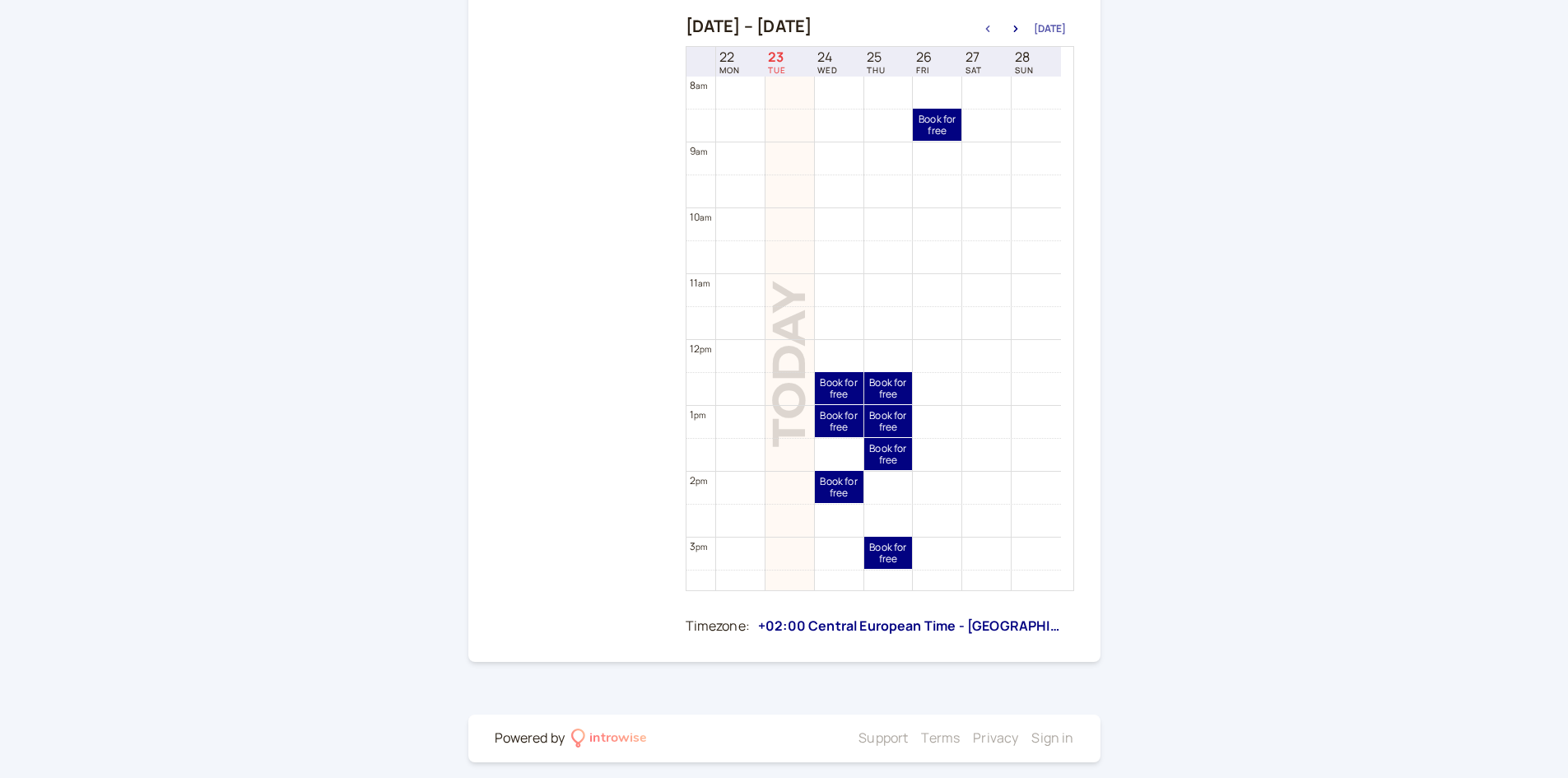
click at [1063, 23] on button "Today" at bounding box center [1050, 29] width 32 height 12
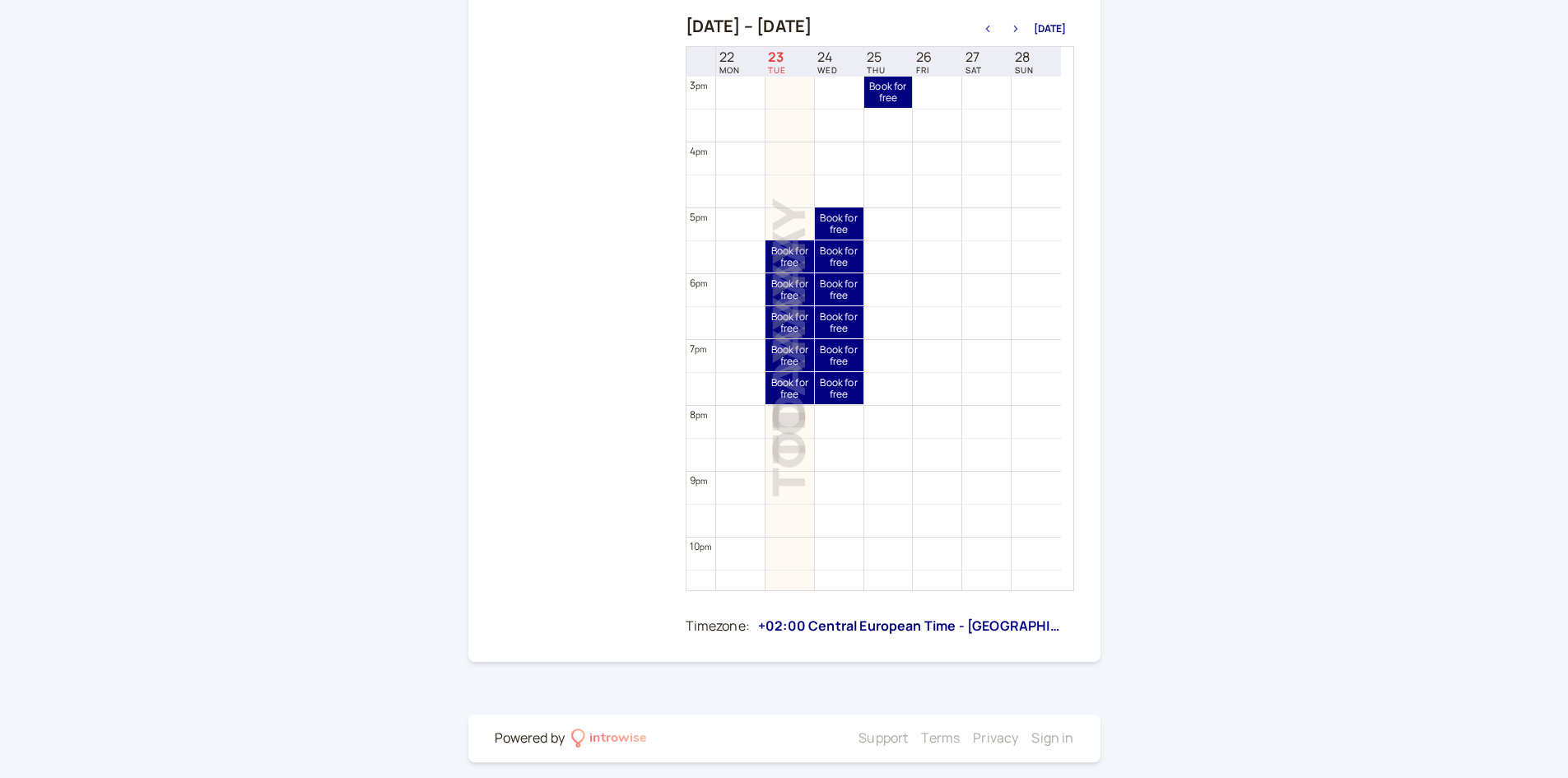
click at [1024, 31] on icon "button" at bounding box center [1016, 29] width 20 height 7
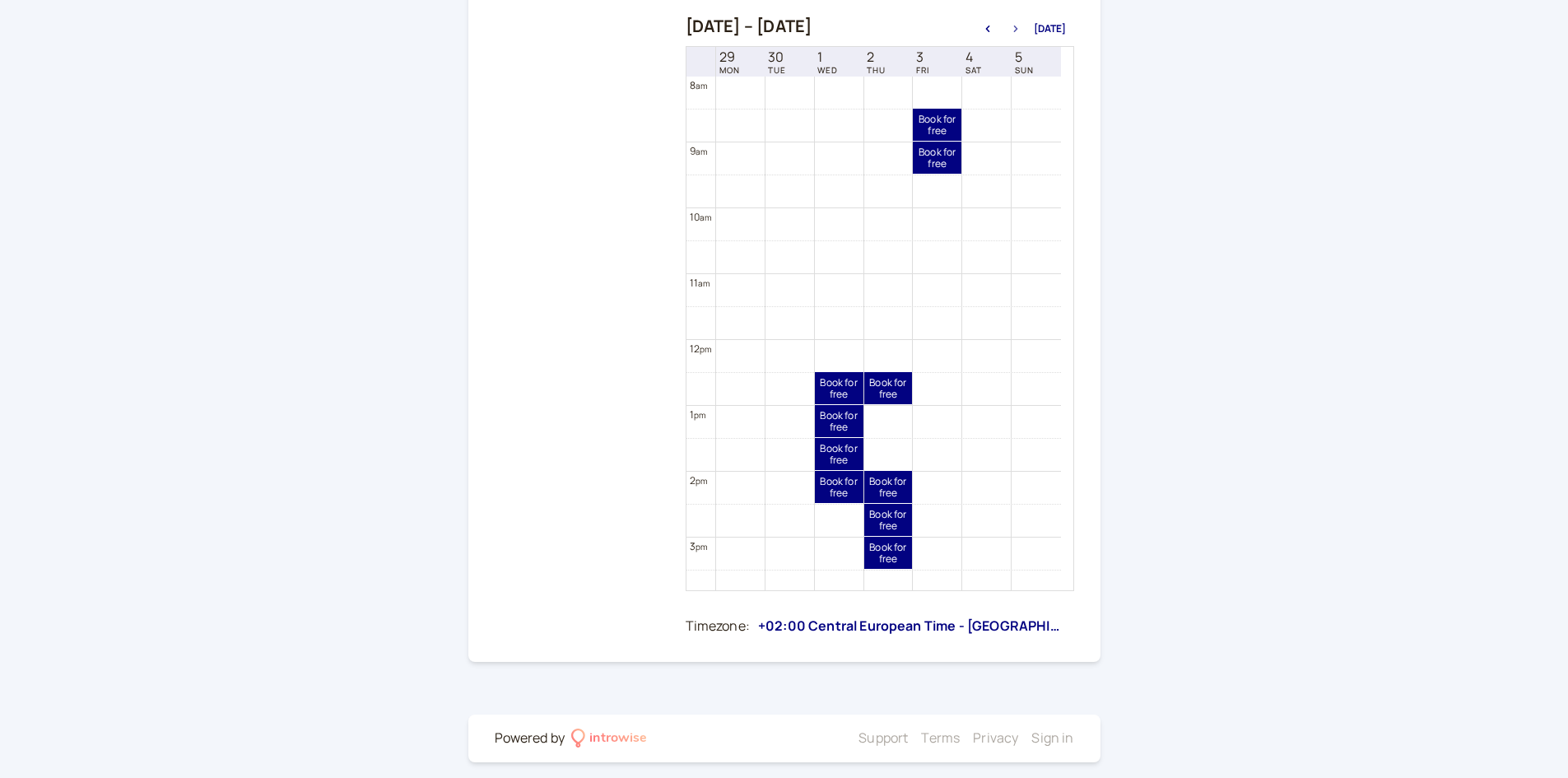
click at [1024, 31] on icon "button" at bounding box center [1016, 29] width 20 height 7
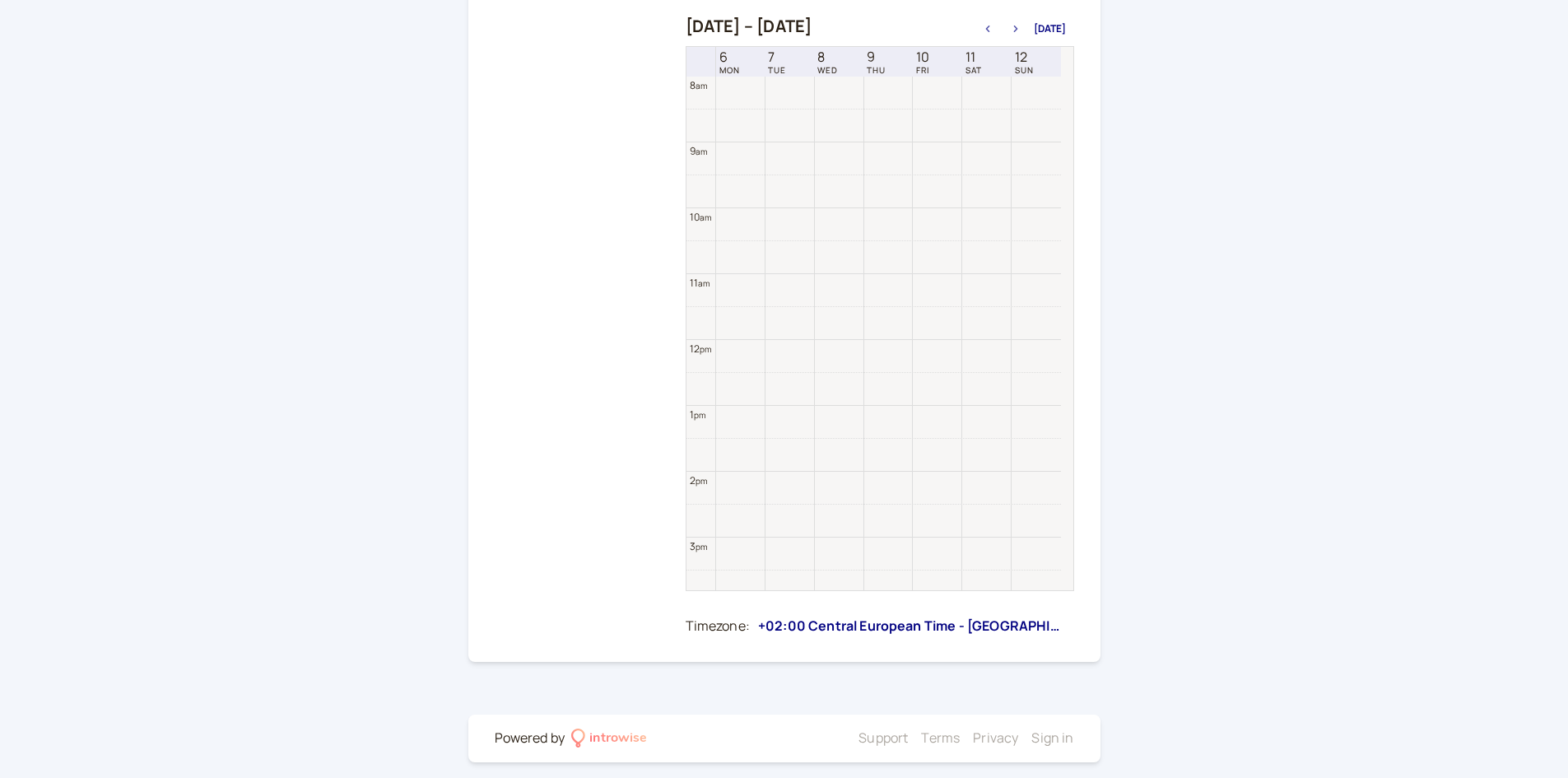
click at [1024, 31] on icon "button" at bounding box center [1016, 29] width 20 height 7
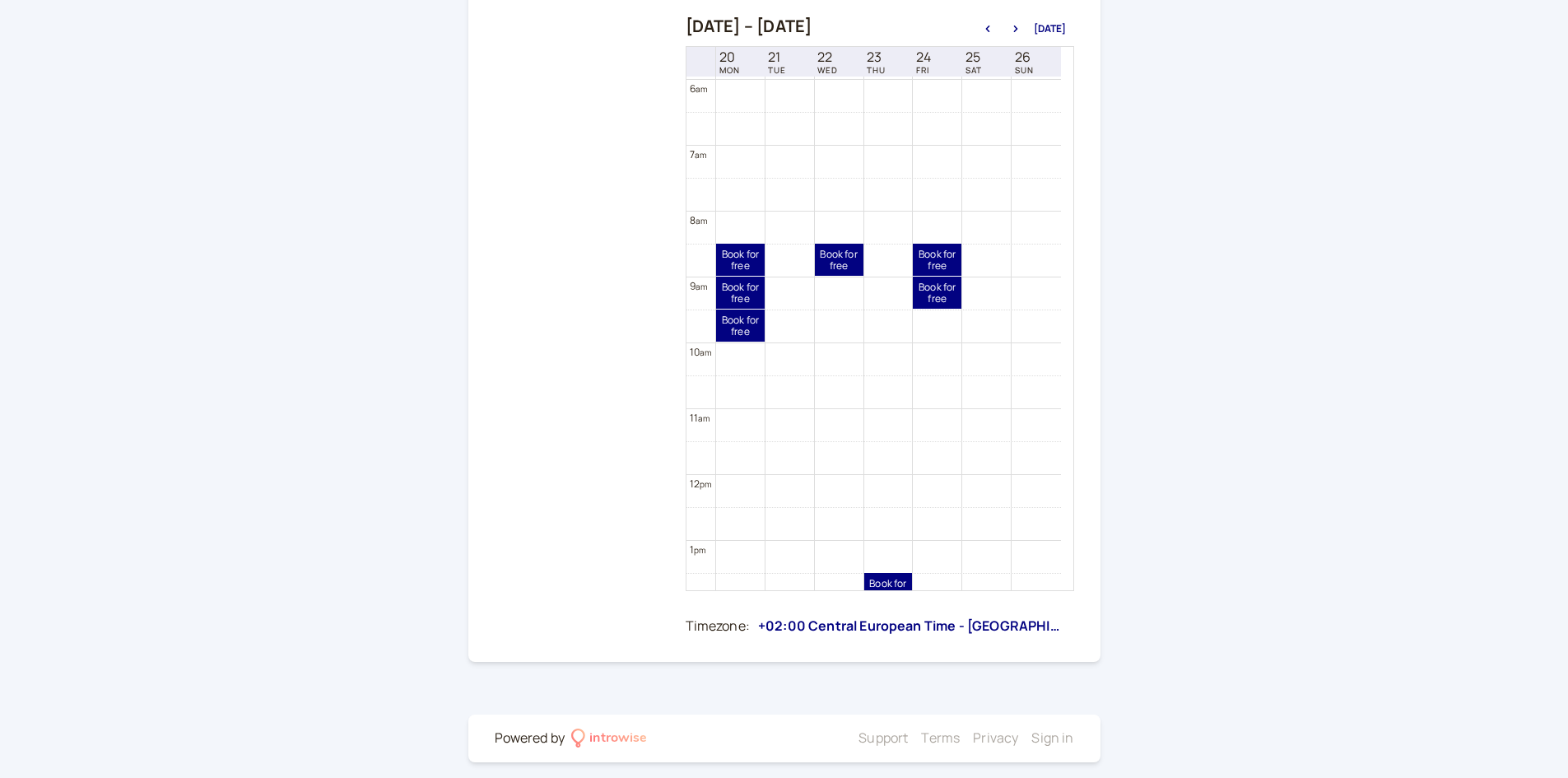
scroll to position [445, 0]
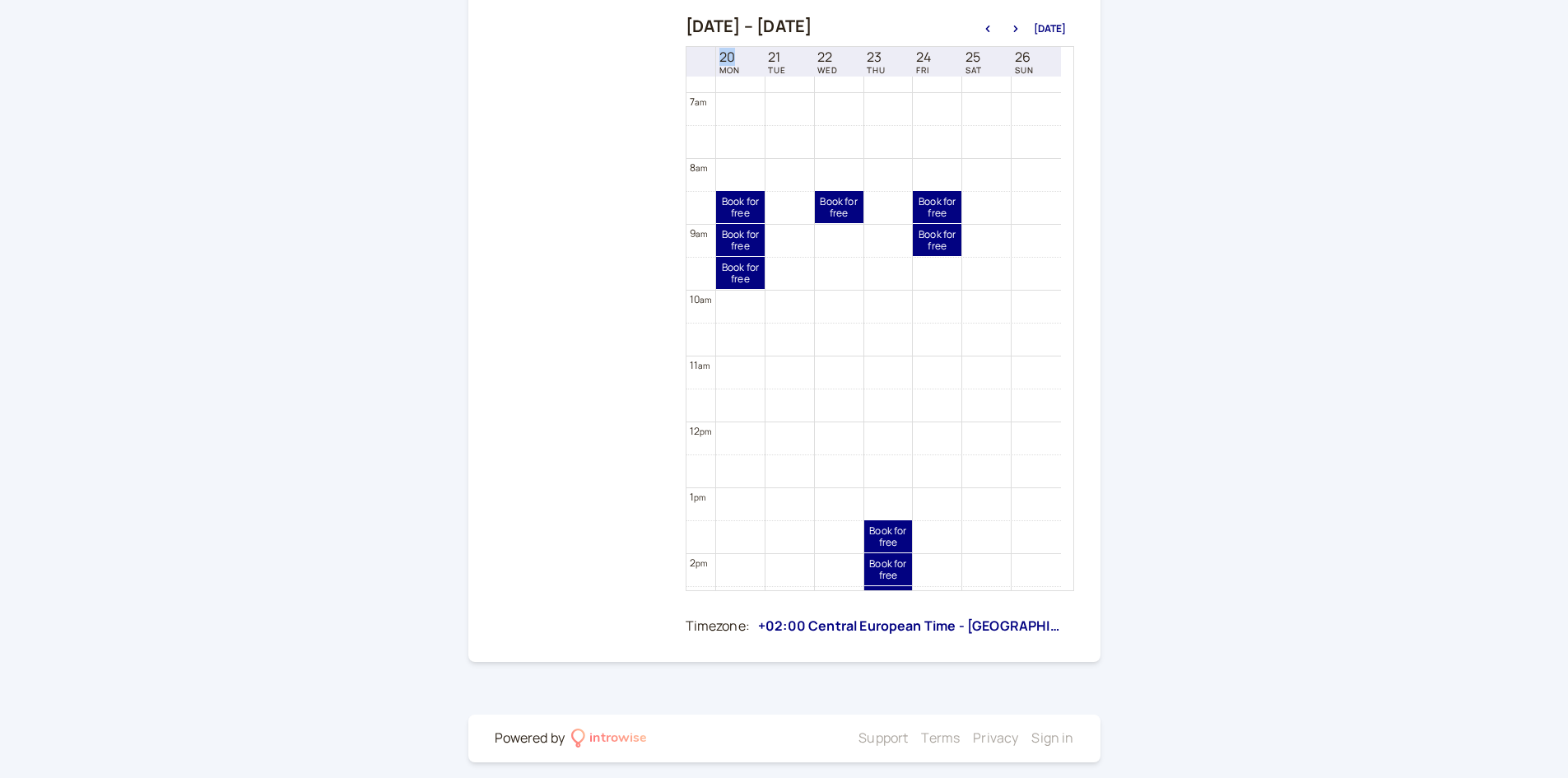
drag, startPoint x: 722, startPoint y: 63, endPoint x: 731, endPoint y: 63, distance: 9.0
click at [731, 63] on span "20" at bounding box center [730, 57] width 21 height 16
click at [741, 75] on link "20 MON" at bounding box center [730, 62] width 28 height 29
click at [1280, 331] on div "Back 30-minute one-to-one class Oct 19 – Oct 27, 2025 Today 20 MON 21 TUE 22 WE…" at bounding box center [784, 220] width 1568 height 1137
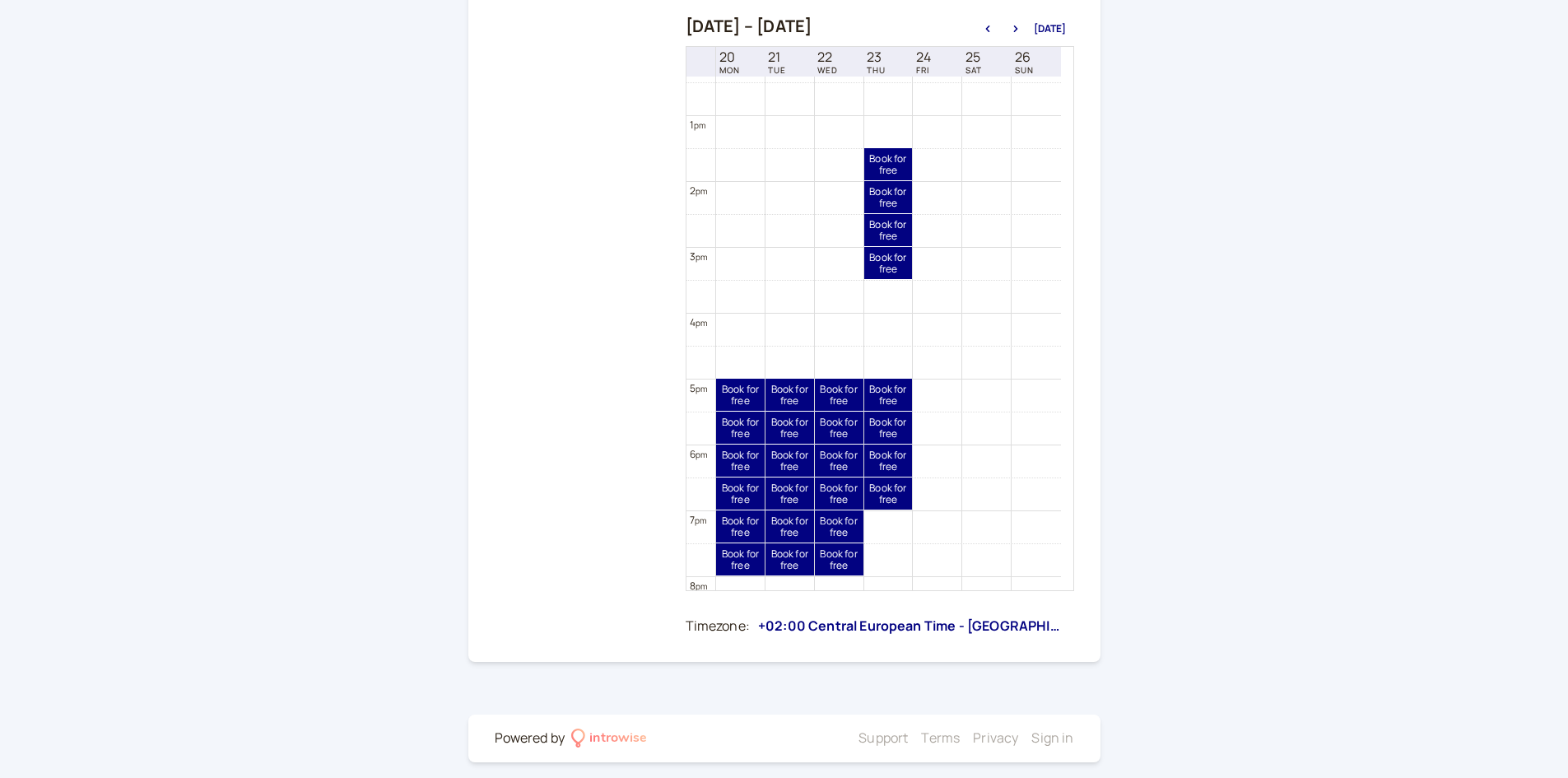
scroll to position [939, 0]
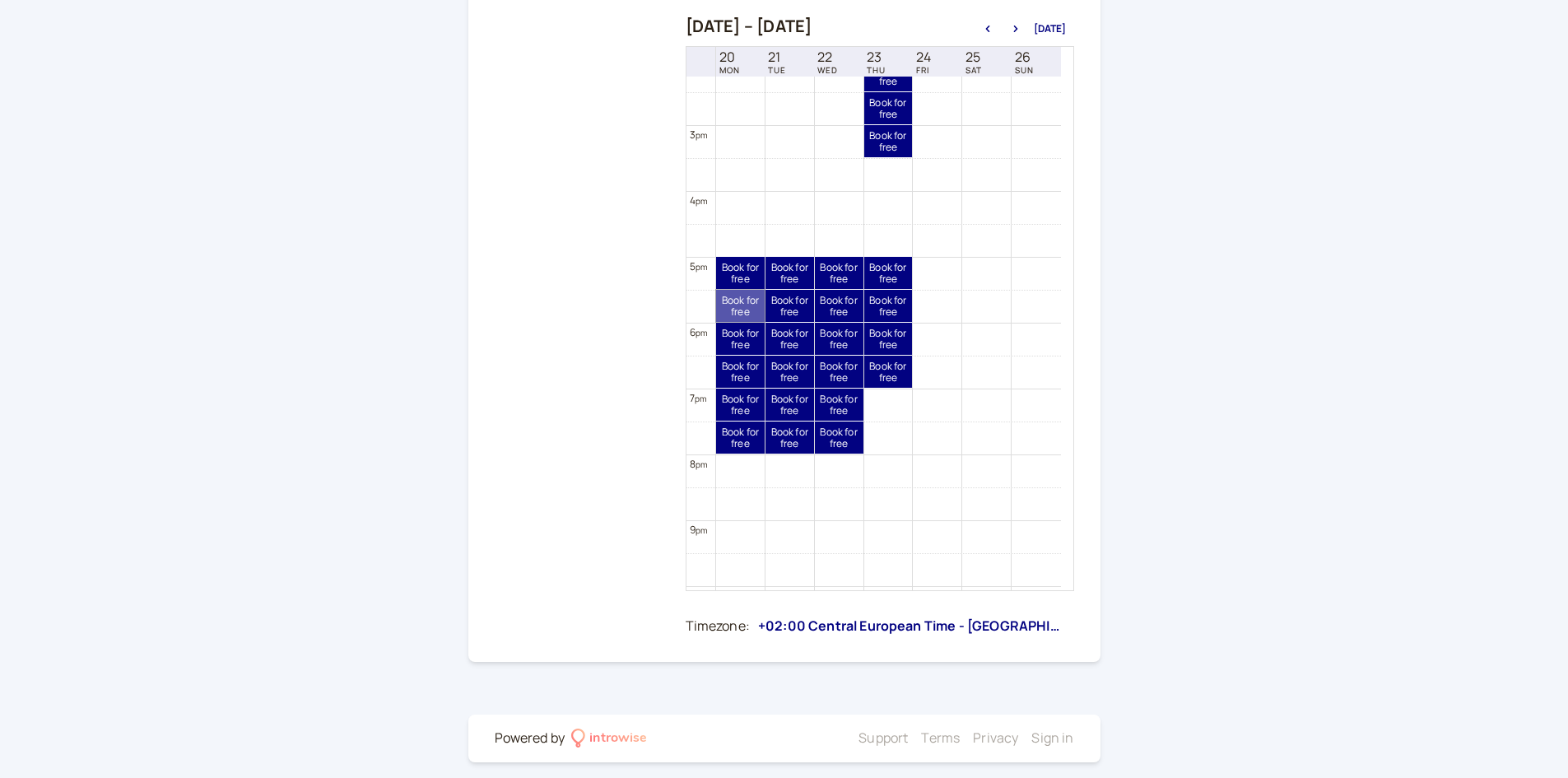
click at [750, 311] on link "Book for free free" at bounding box center [741, 305] width 48 height 32
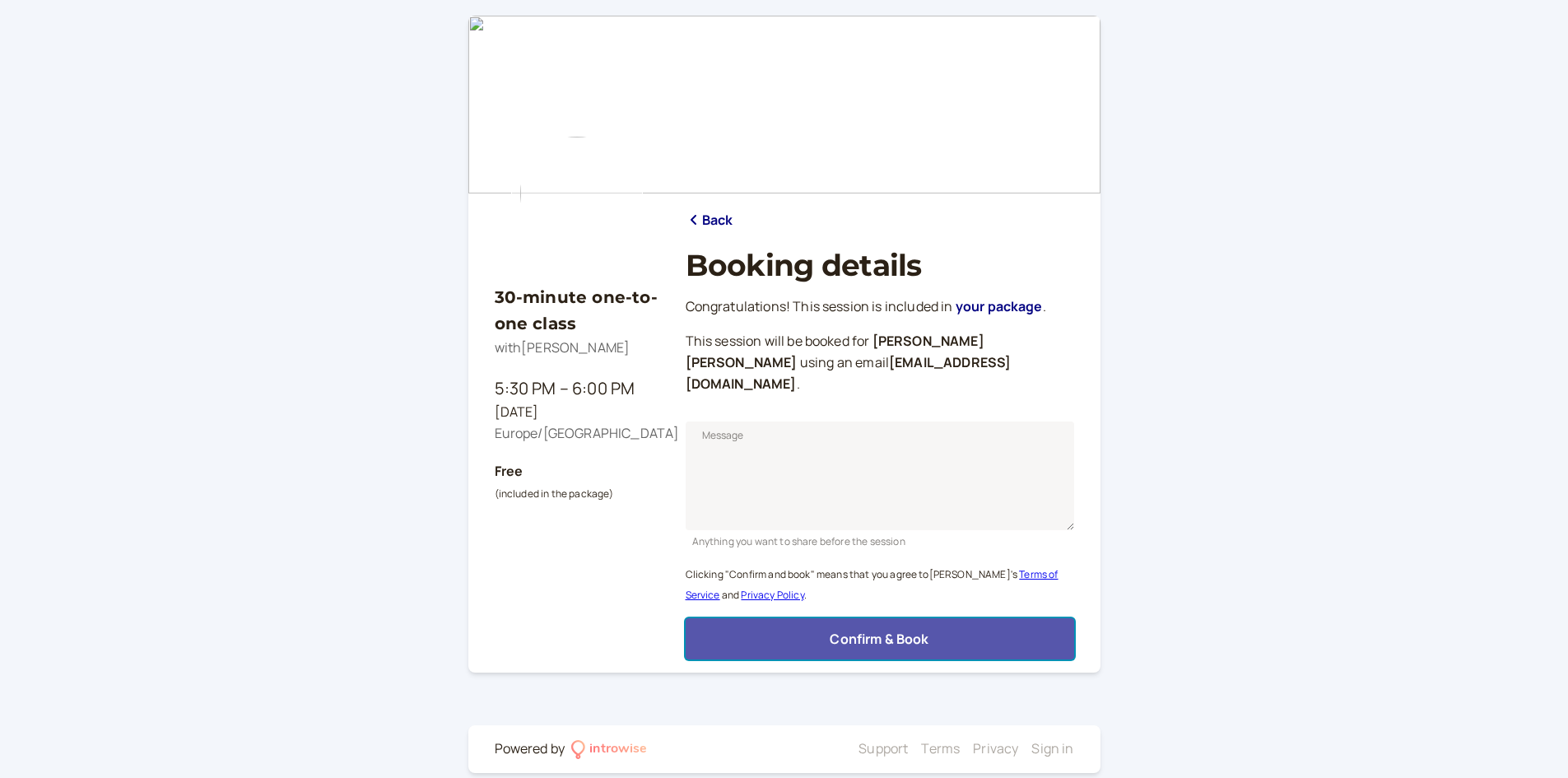
click at [852, 630] on span "Confirm & Book" at bounding box center [879, 639] width 98 height 18
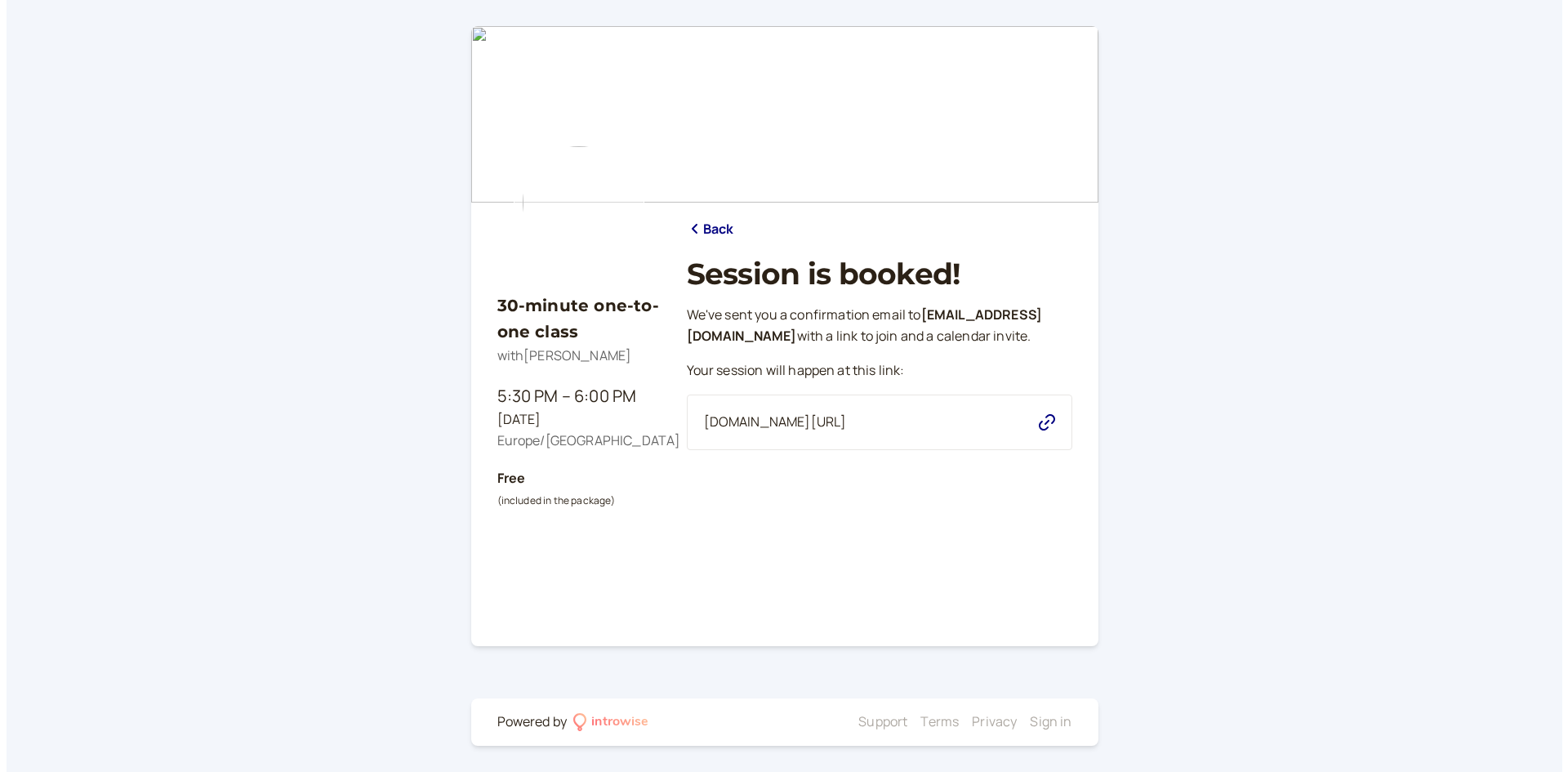
scroll to position [0, 0]
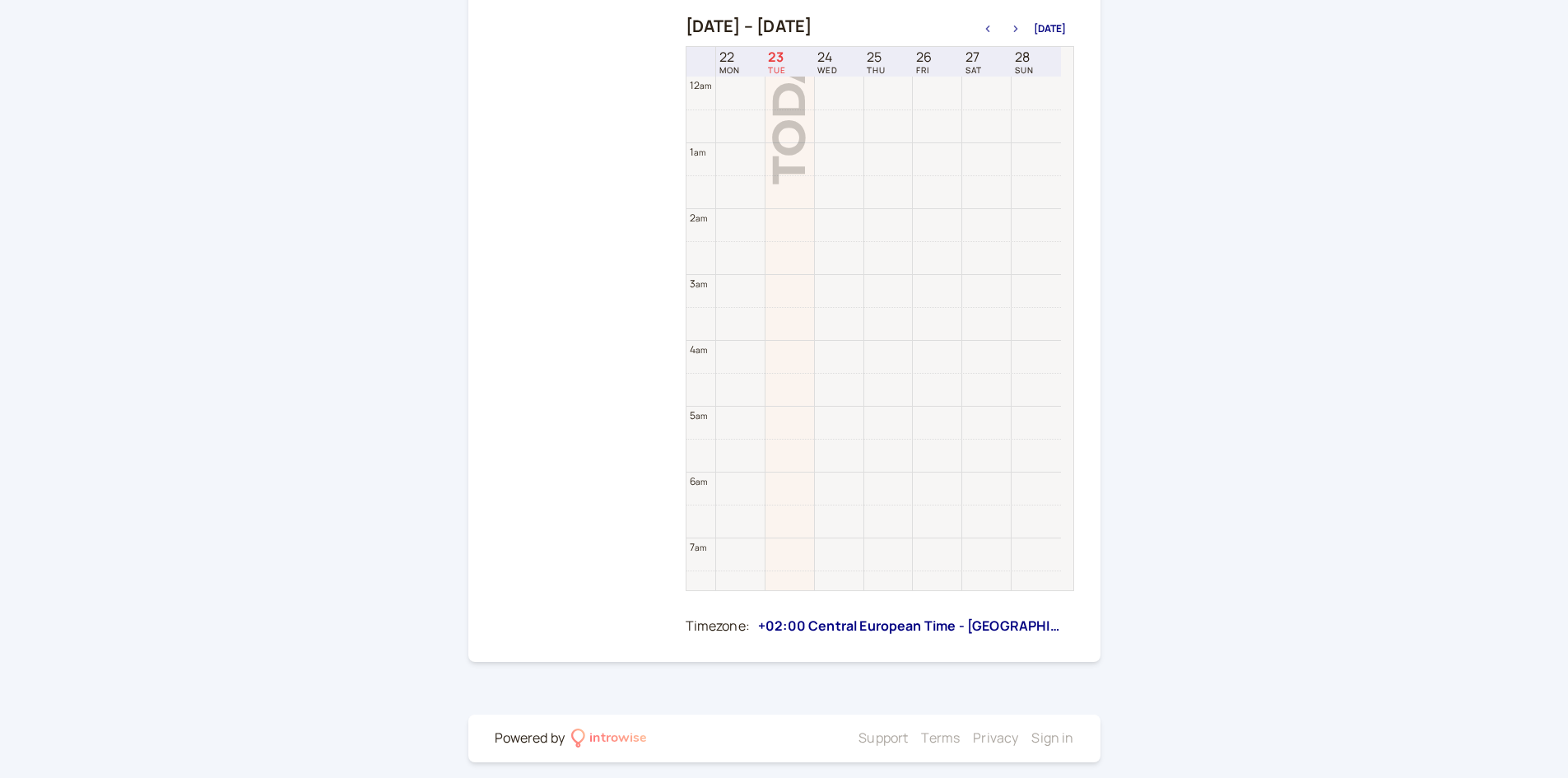
scroll to position [528, 0]
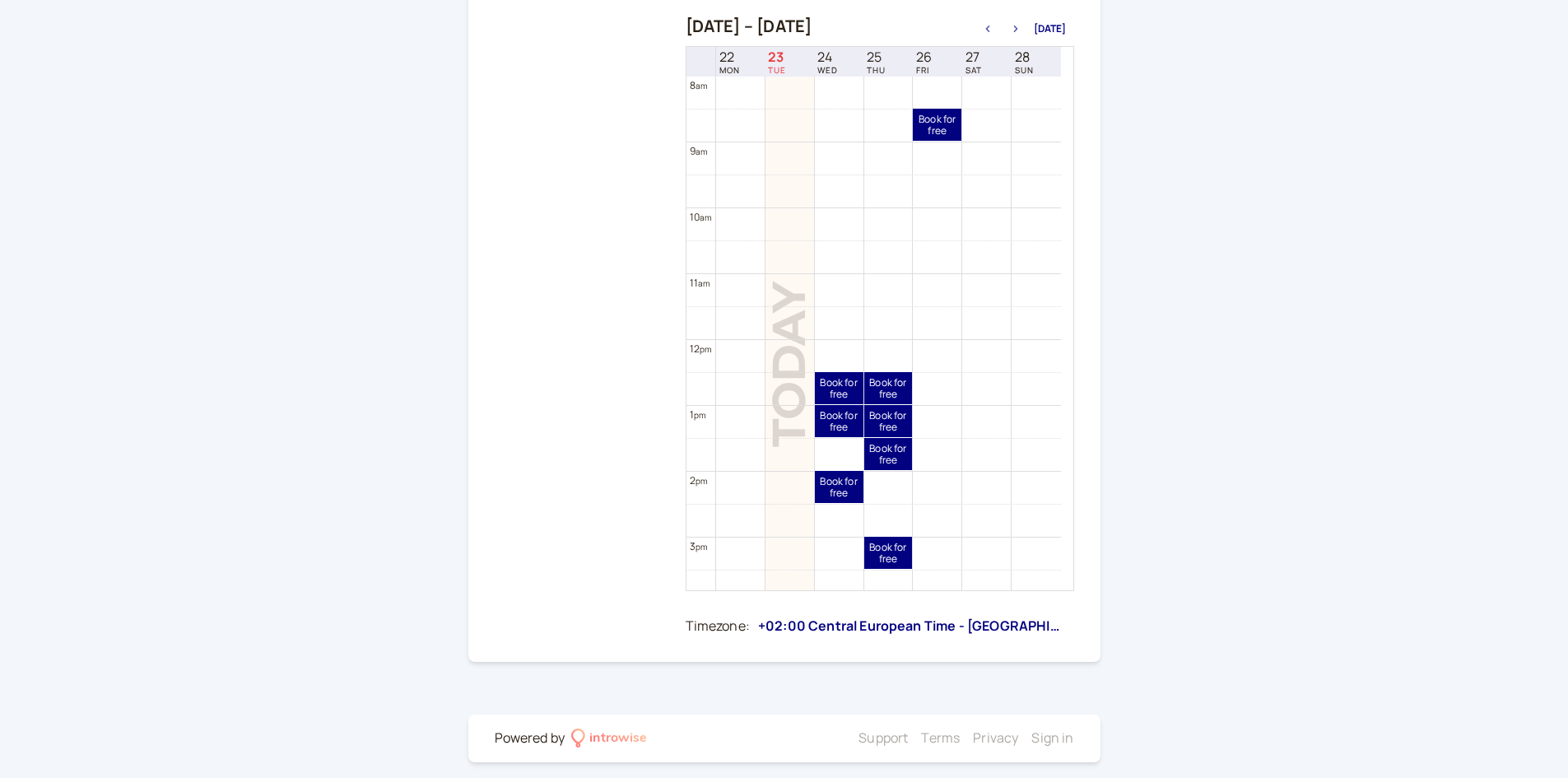
click at [1020, 33] on button "button" at bounding box center [1016, 29] width 20 height 12
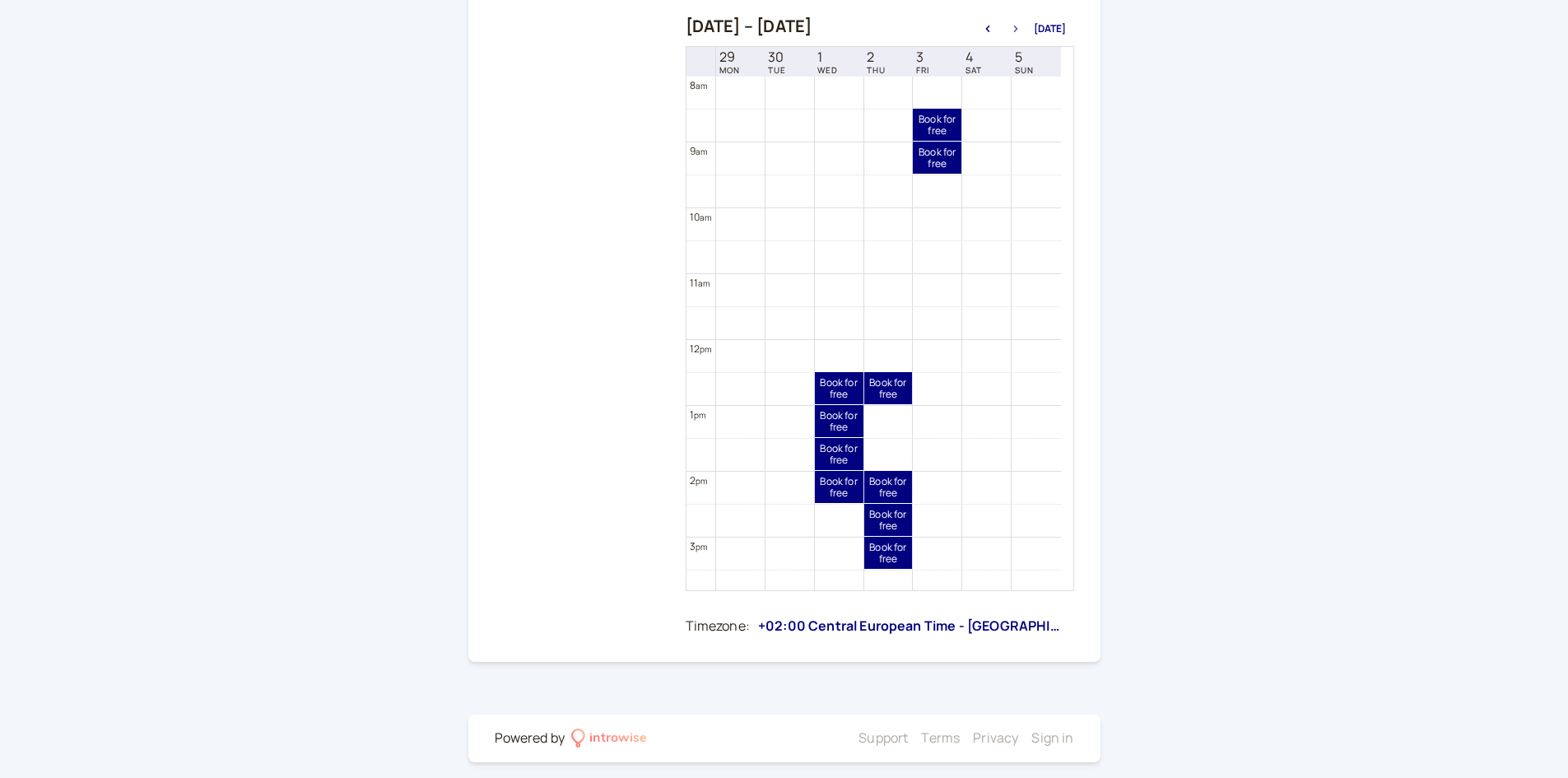
click at [1020, 33] on button "button" at bounding box center [1016, 29] width 20 height 12
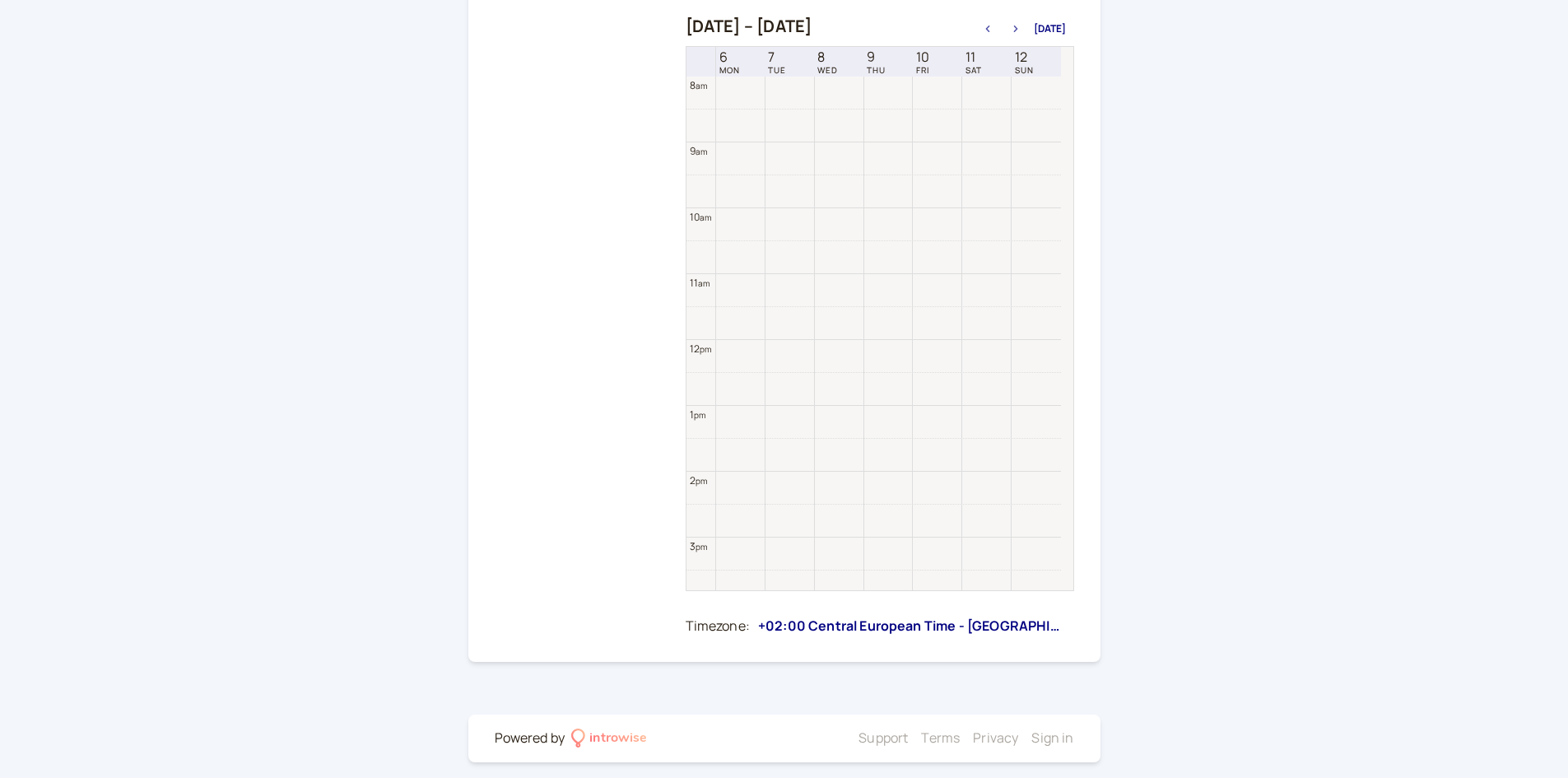
click at [1020, 33] on button "button" at bounding box center [1016, 29] width 20 height 12
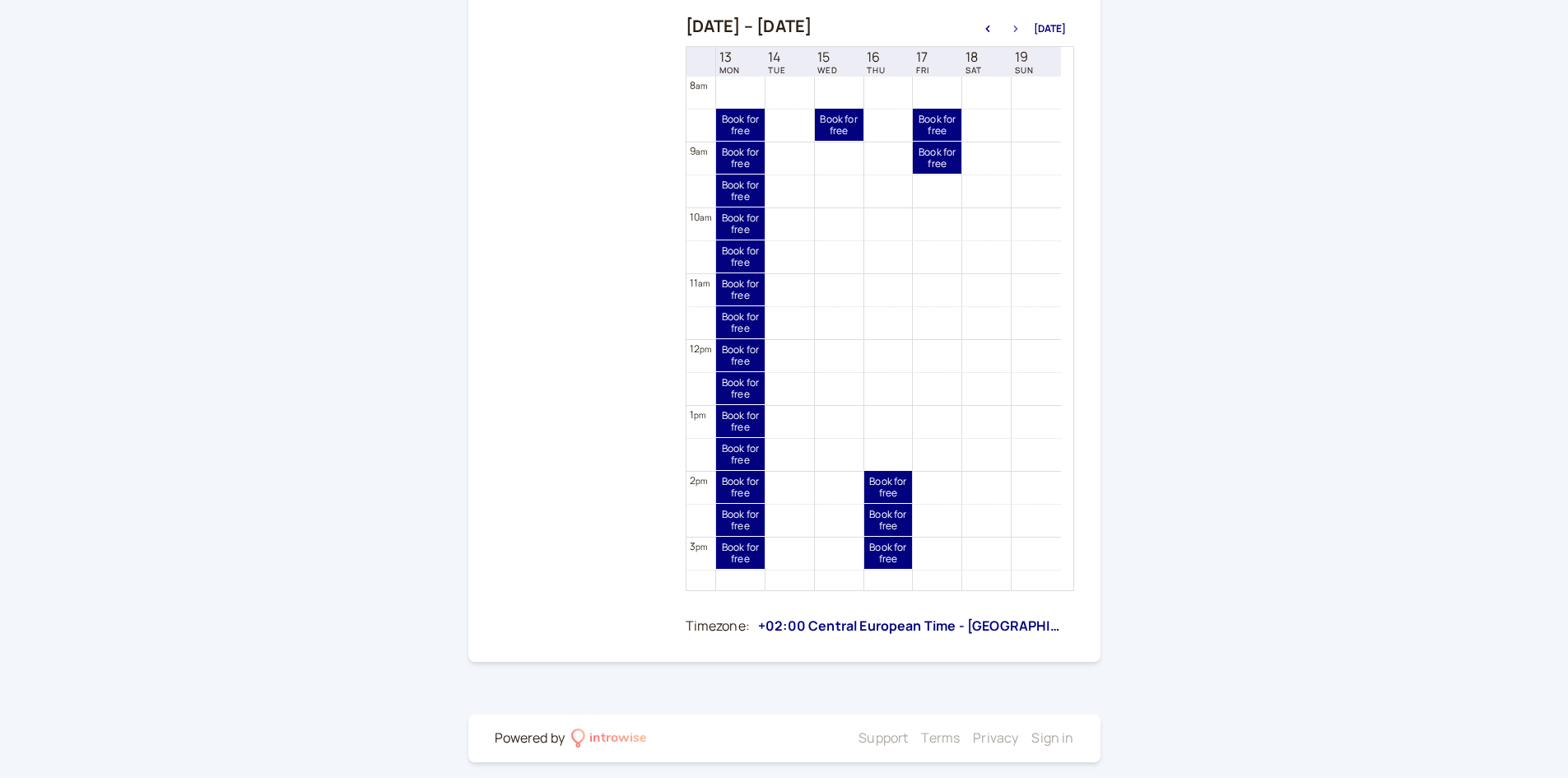
click at [1020, 33] on button "button" at bounding box center [1016, 29] width 20 height 12
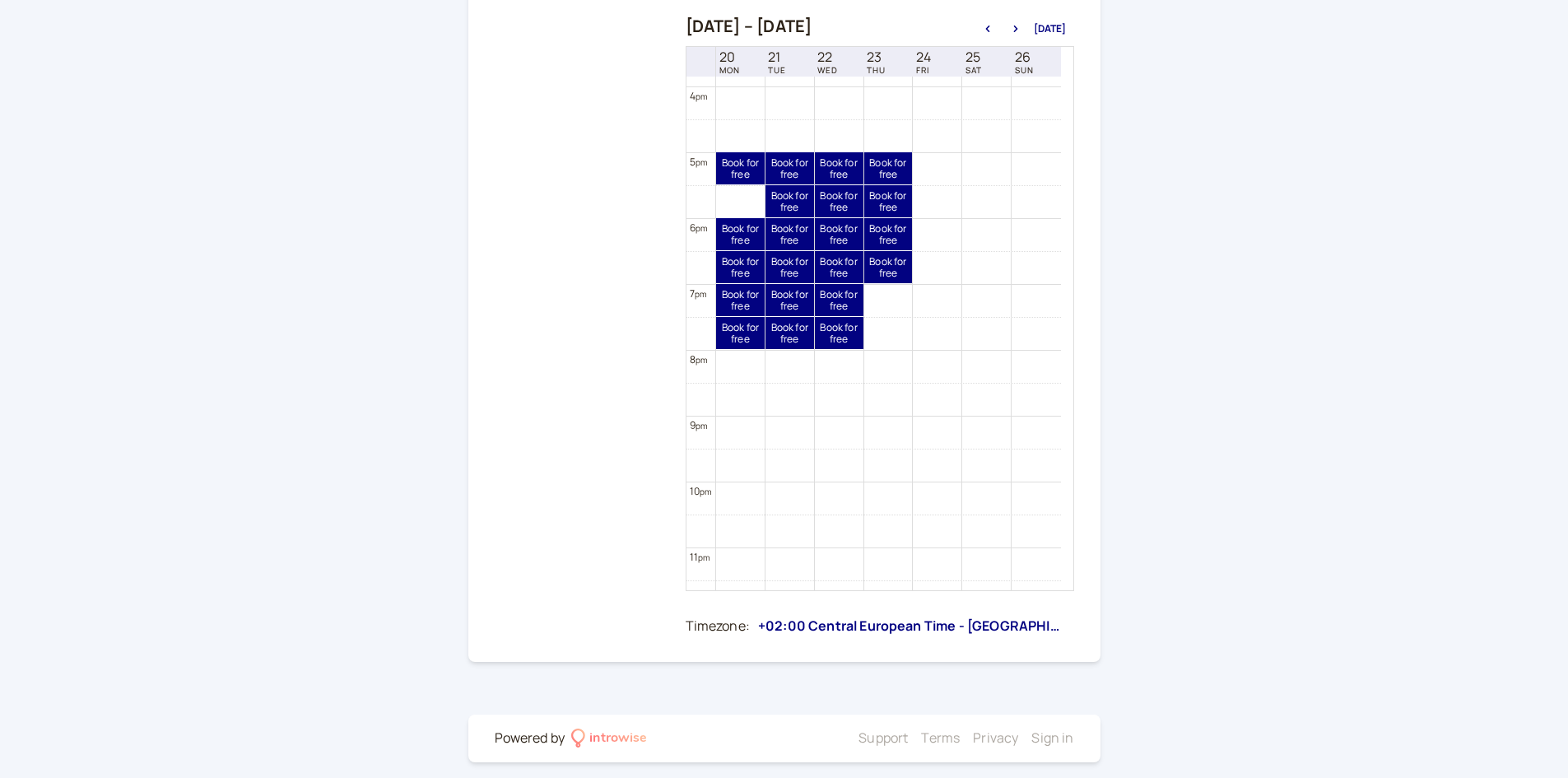
scroll to position [1067, 0]
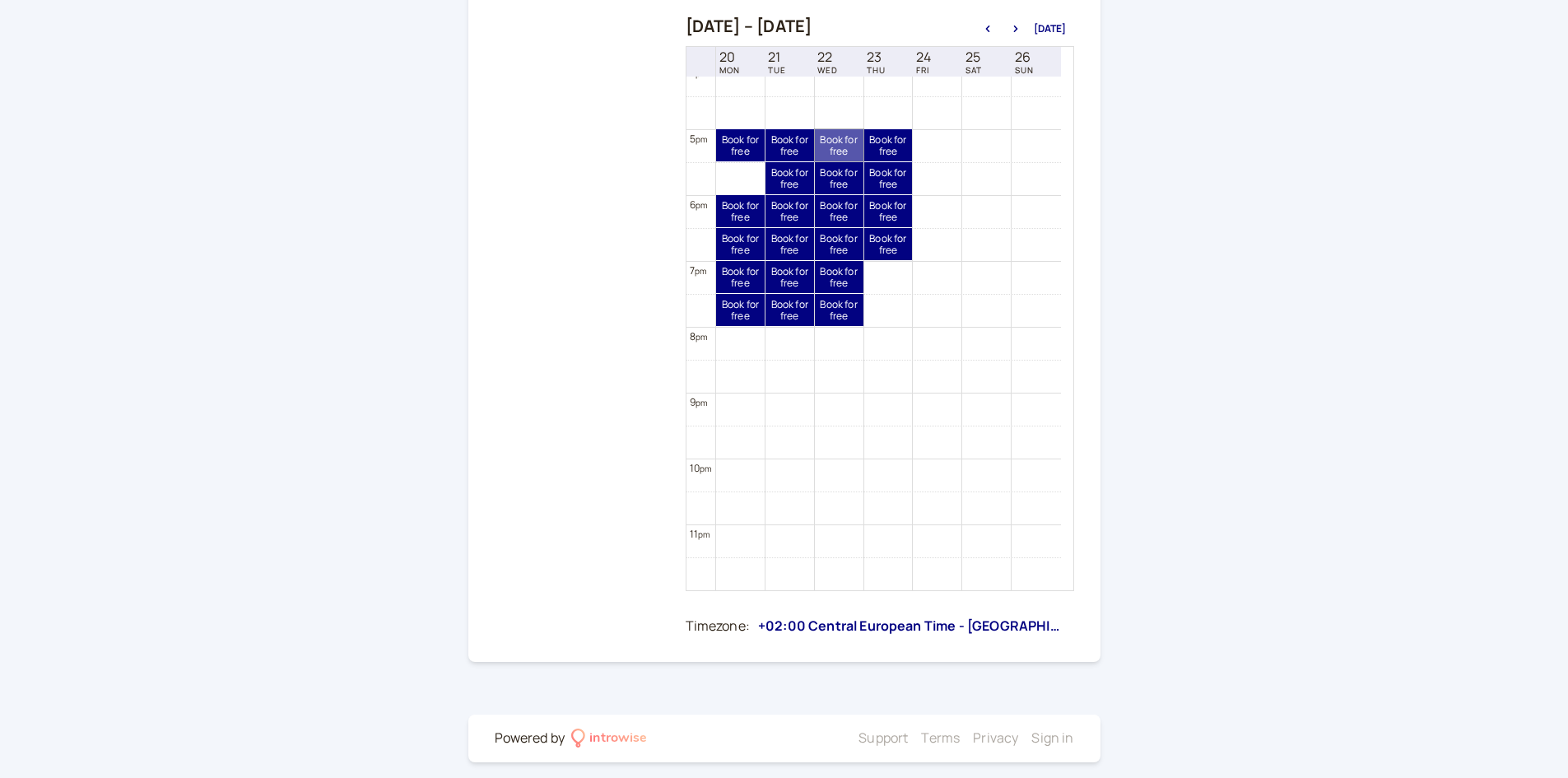
click at [836, 133] on link "Book for free free" at bounding box center [839, 145] width 48 height 32
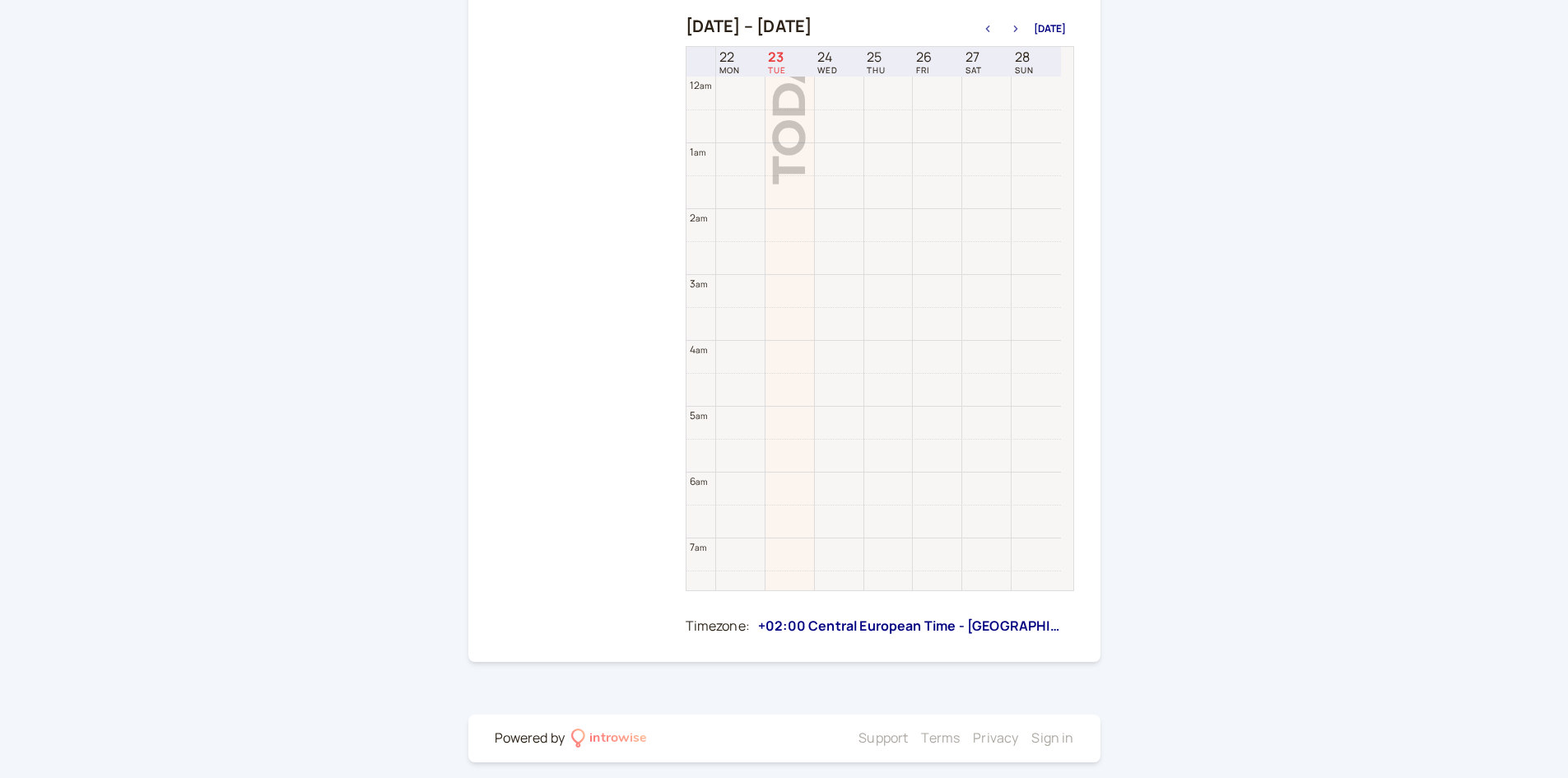
scroll to position [528, 0]
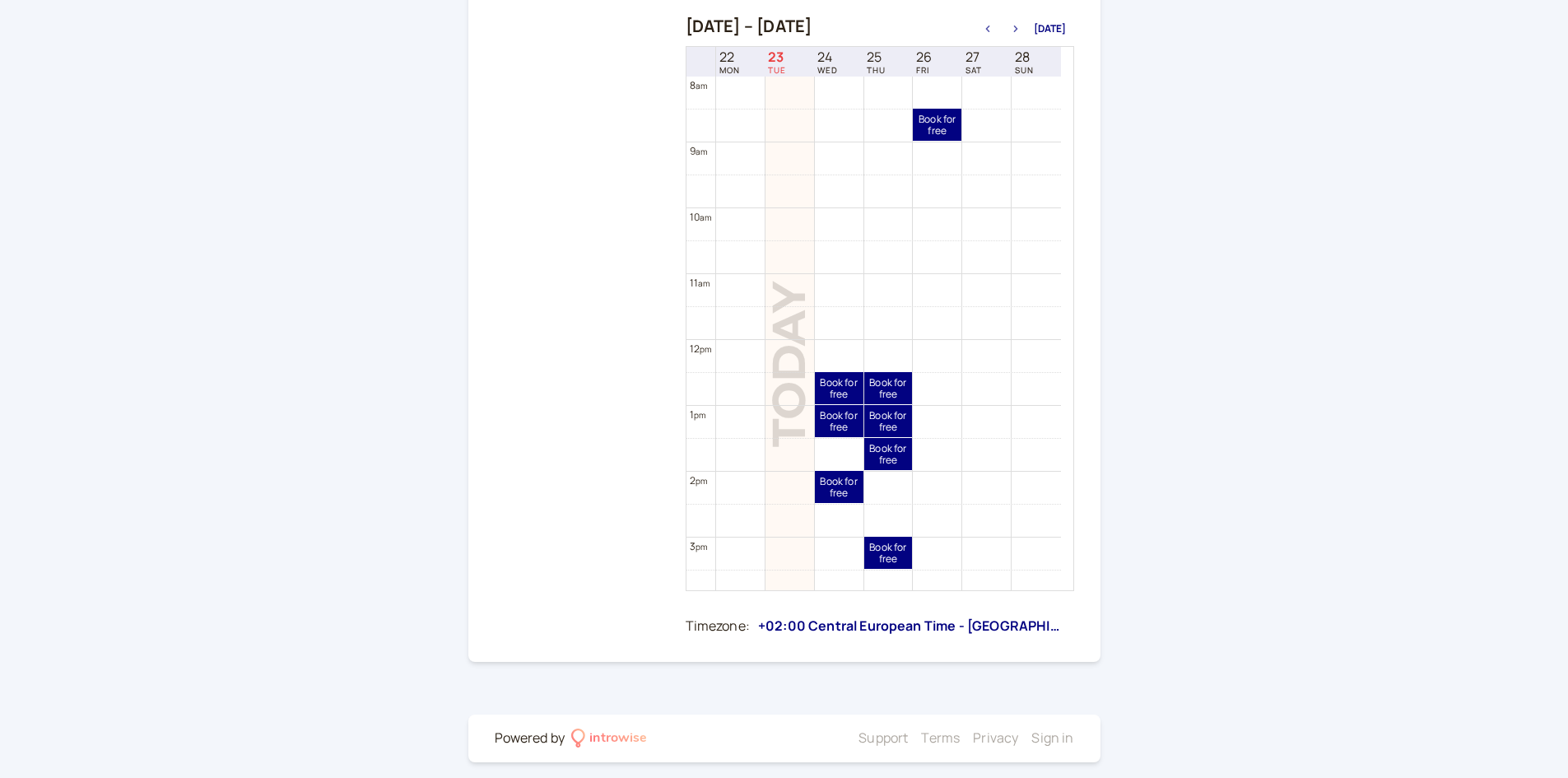
click at [1023, 25] on button "button" at bounding box center [1016, 29] width 20 height 12
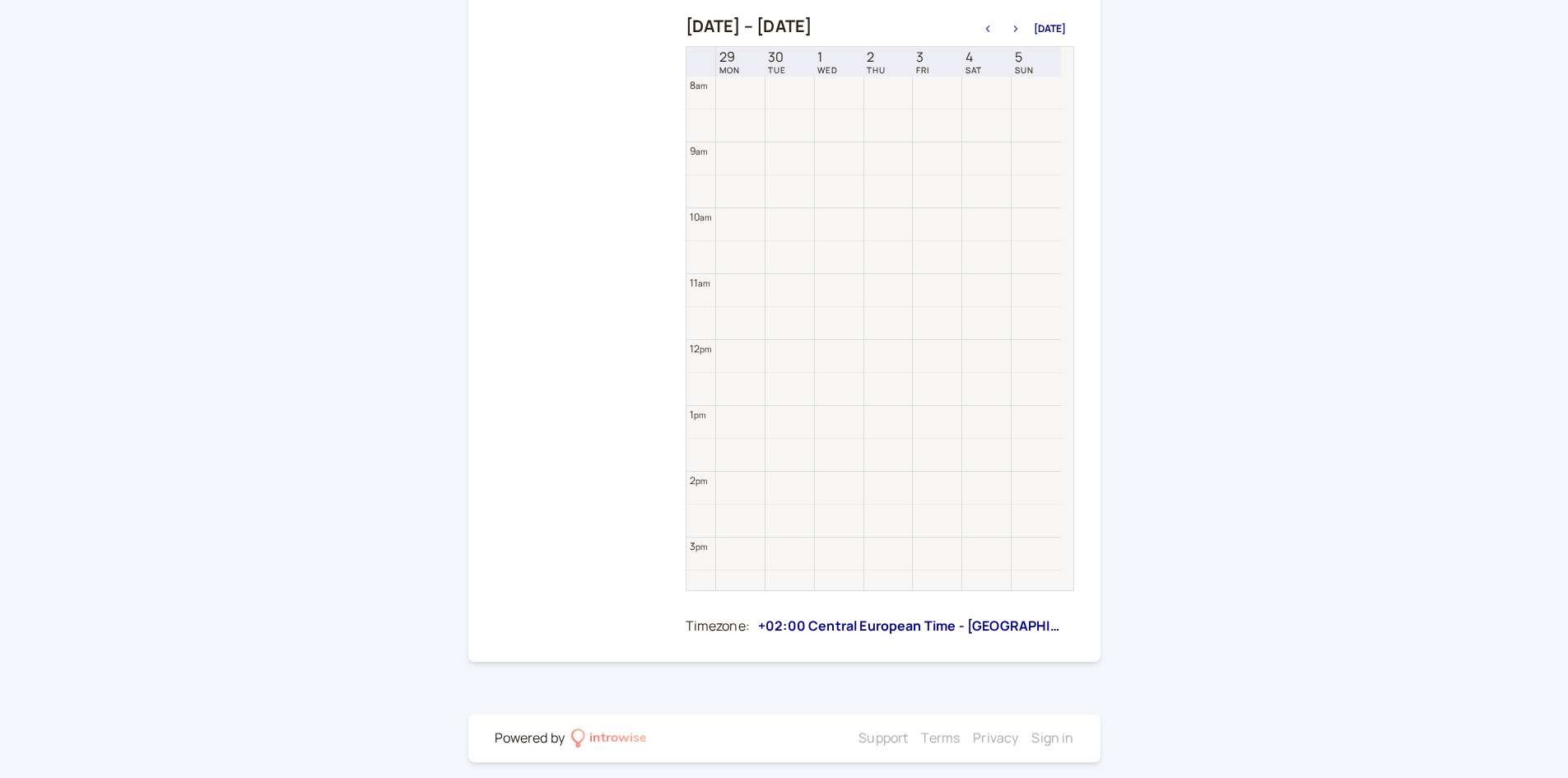
click at [1023, 25] on button "button" at bounding box center [1016, 29] width 20 height 12
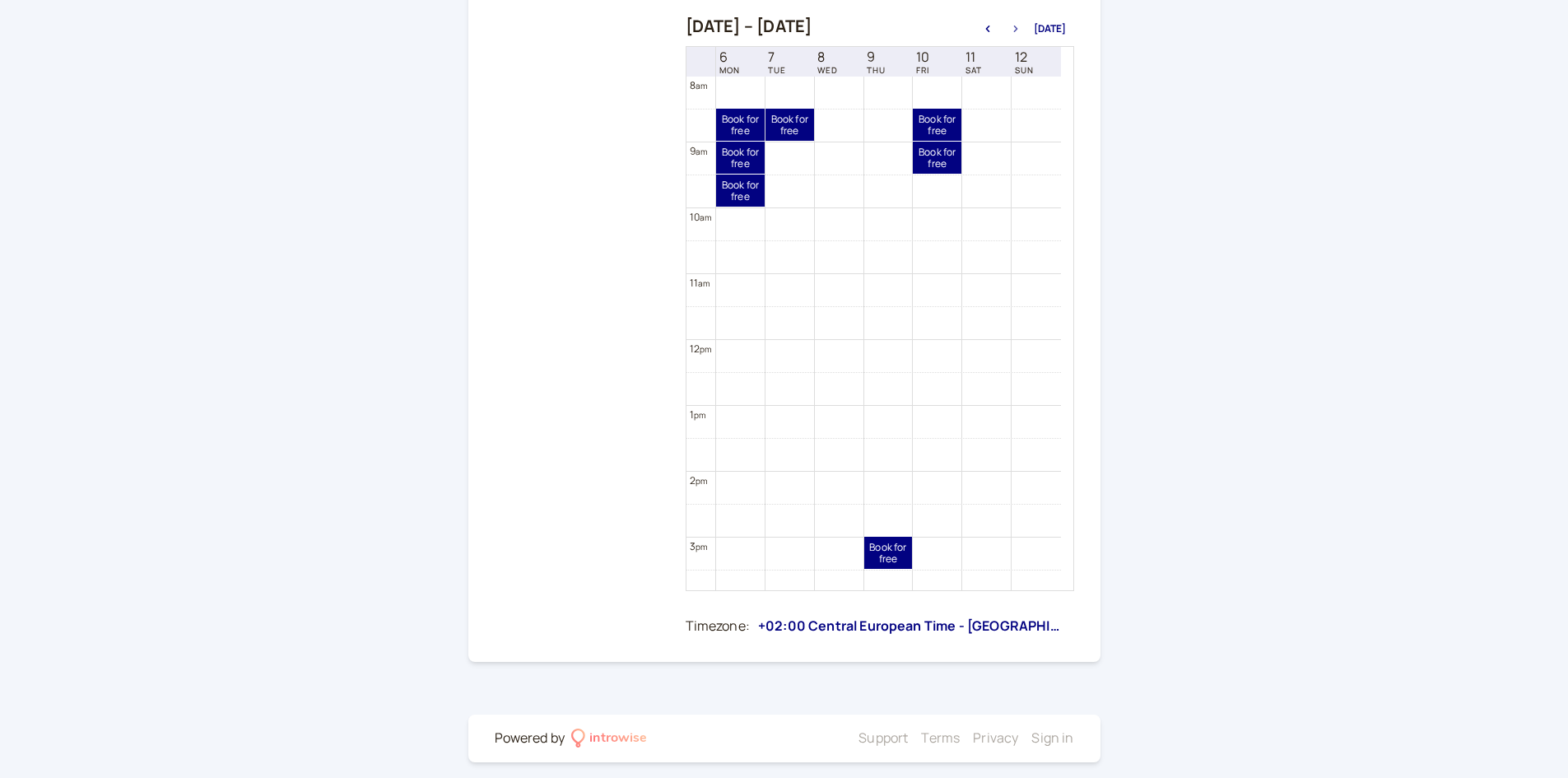
click at [1023, 25] on button "button" at bounding box center [1016, 29] width 20 height 12
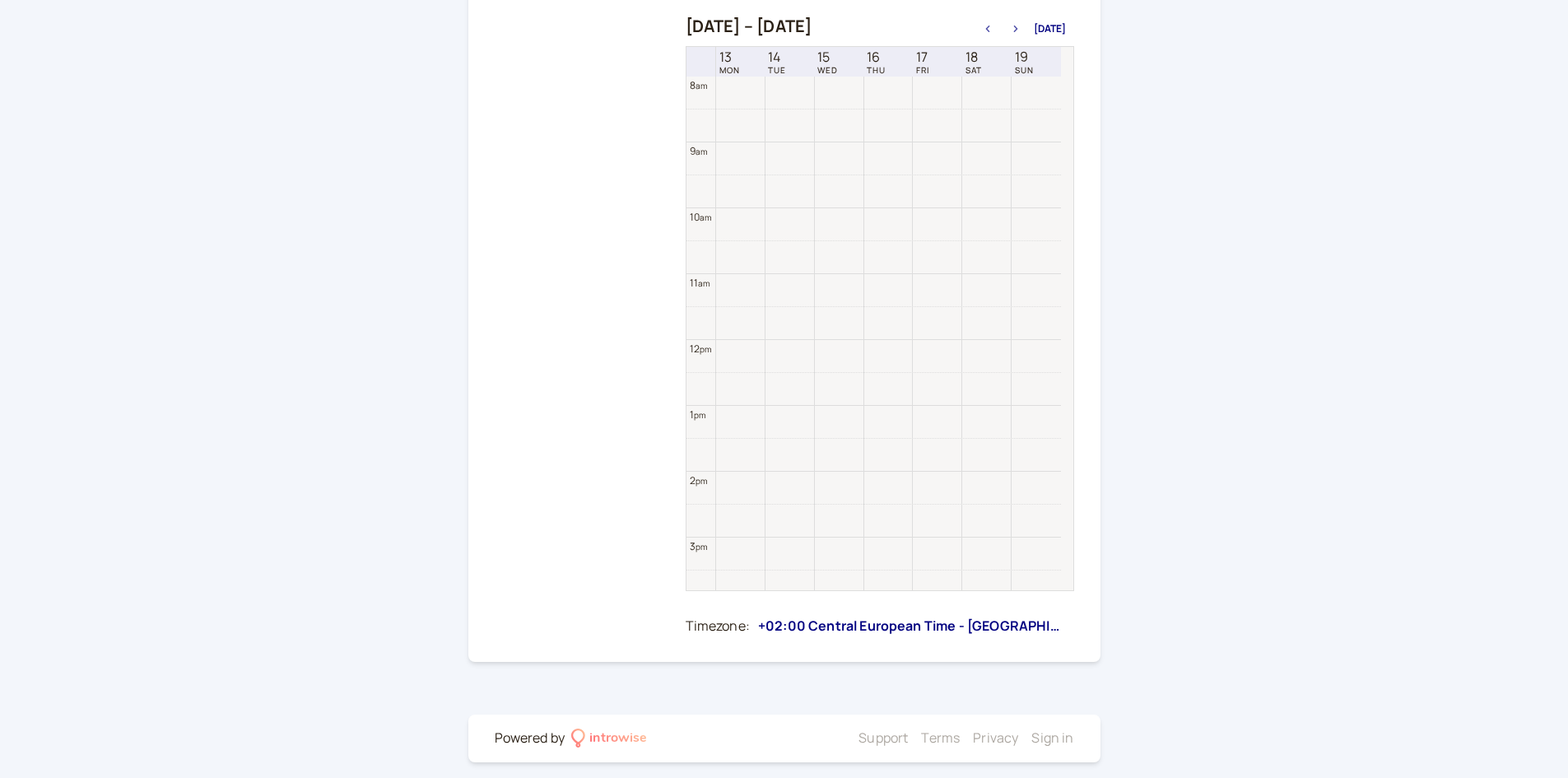
click at [1023, 25] on button "button" at bounding box center [1016, 29] width 20 height 12
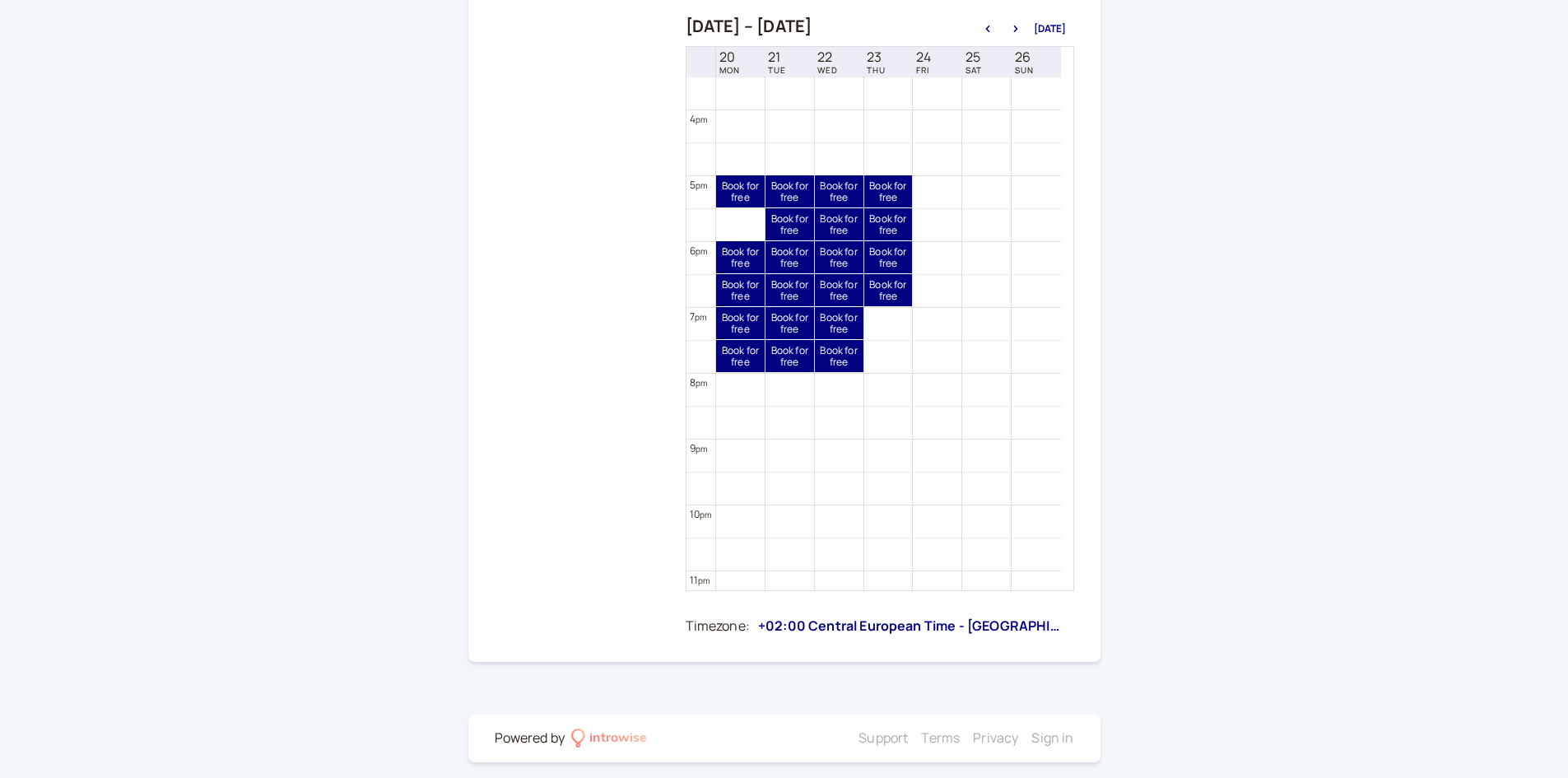
scroll to position [1021, 0]
click at [841, 218] on link "Book for free free" at bounding box center [839, 223] width 48 height 32
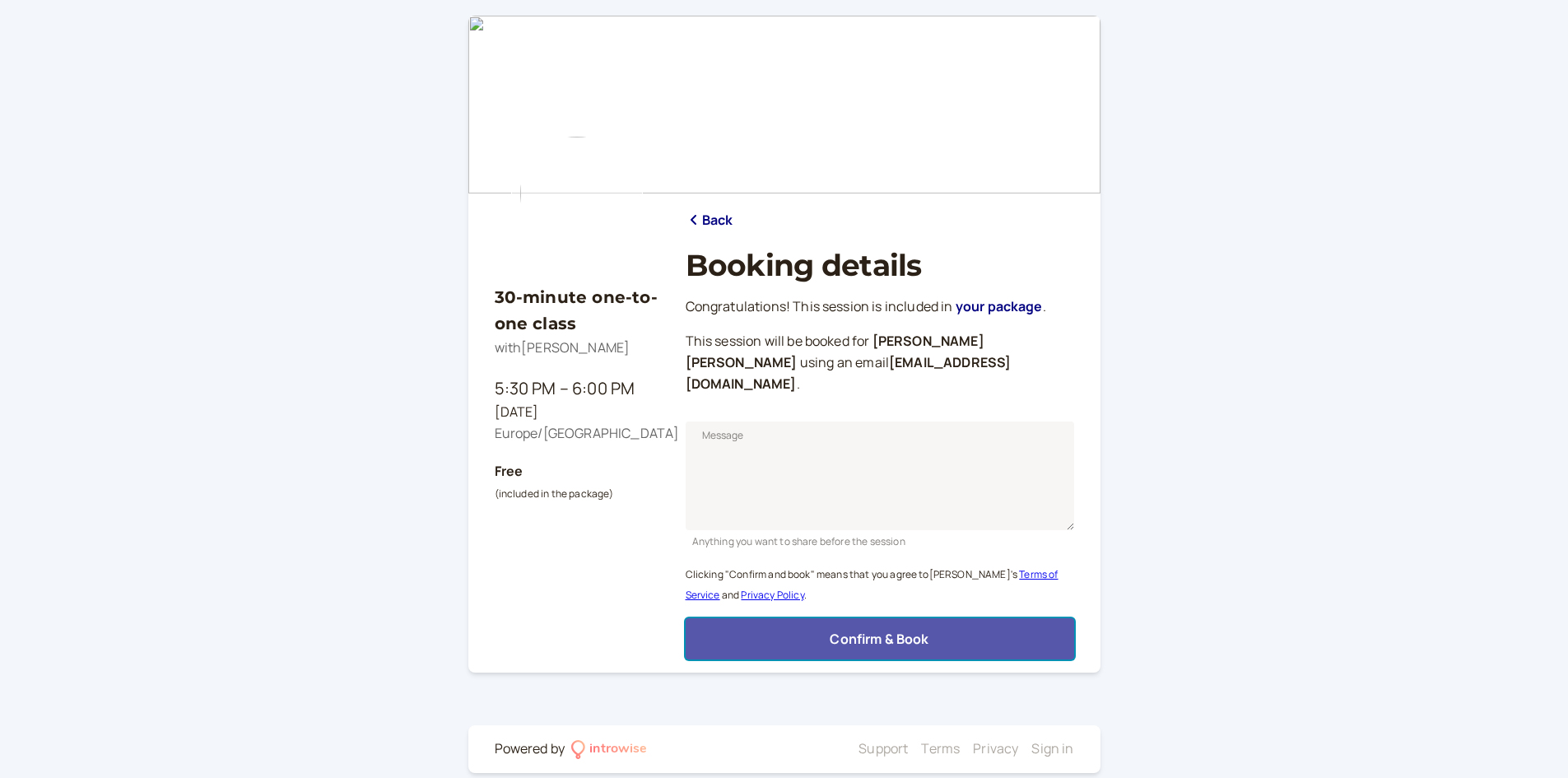
click at [802, 618] on button "Confirm & Book" at bounding box center [880, 638] width 389 height 41
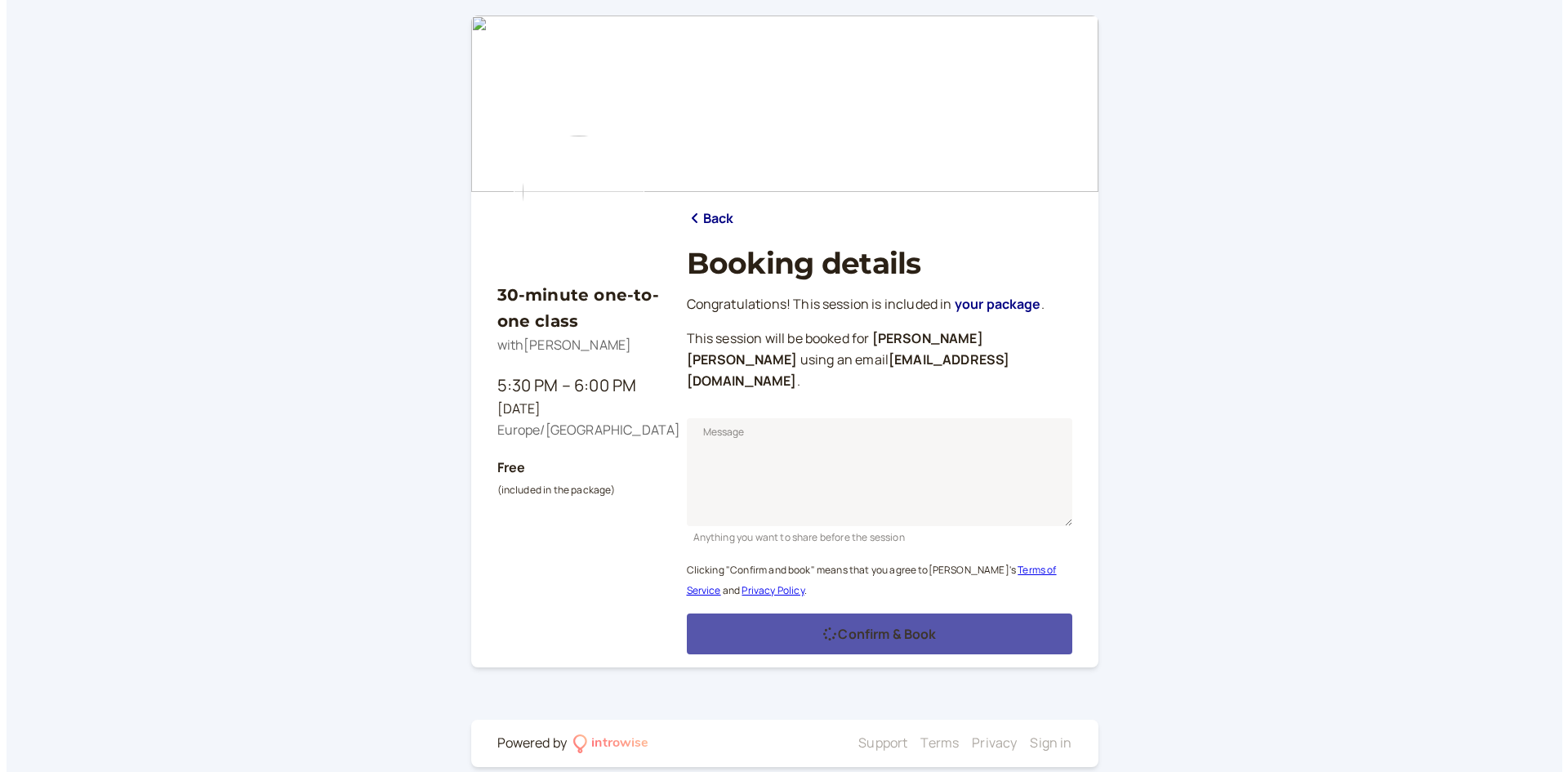
scroll to position [0, 0]
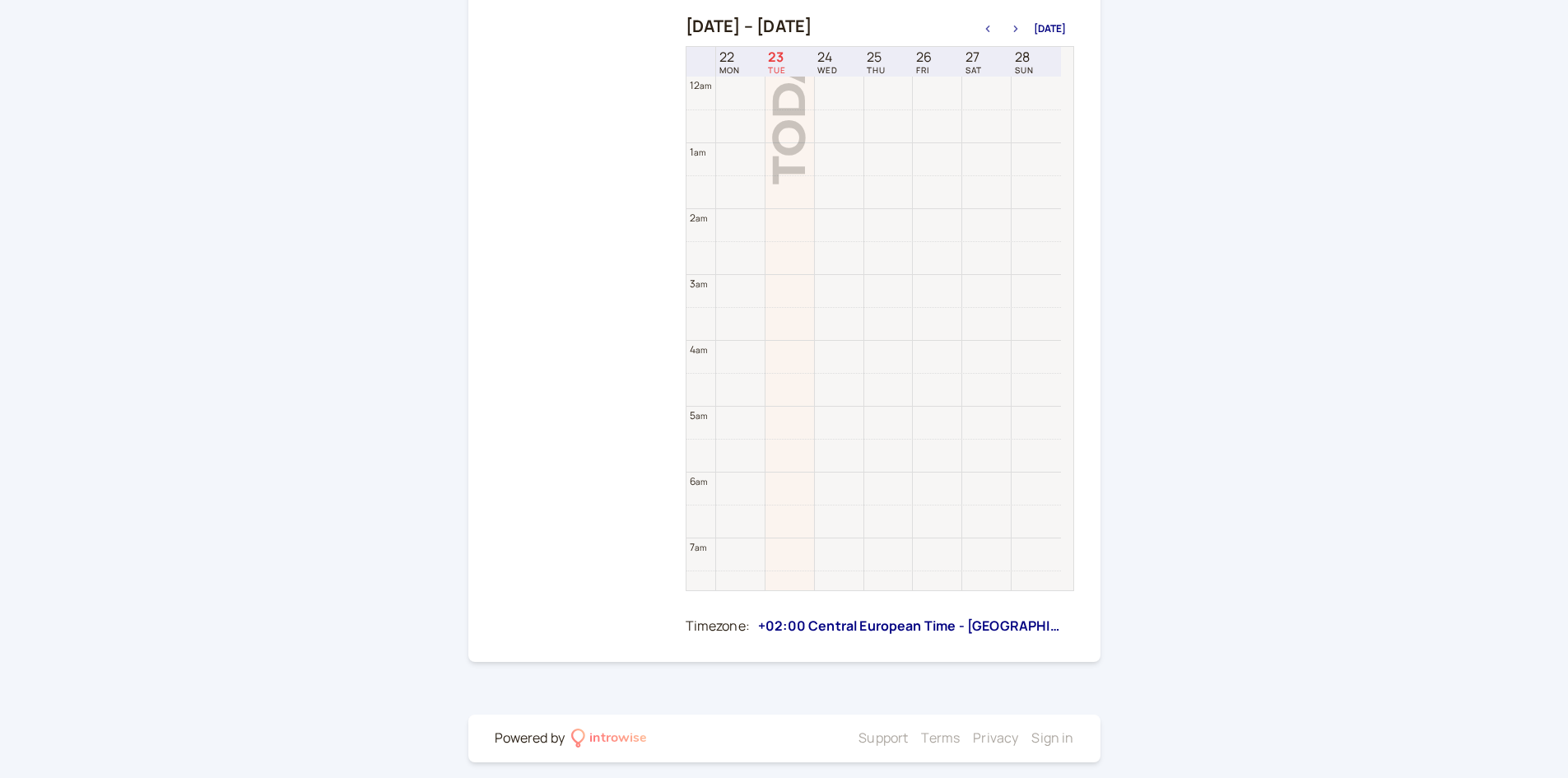
scroll to position [528, 0]
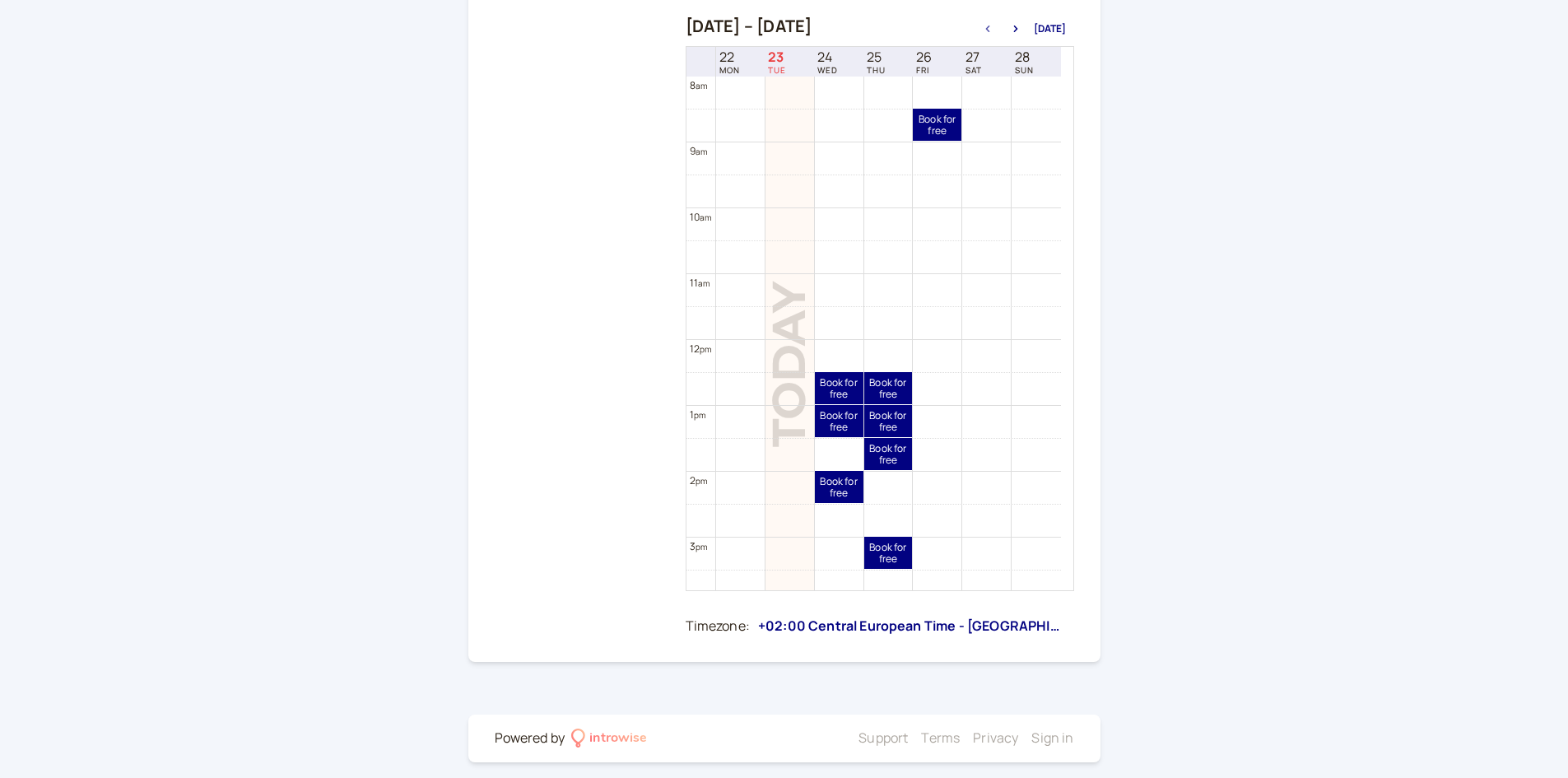
click at [1022, 23] on div "Sep 21 – Sep 28, 2025 Today" at bounding box center [880, 28] width 389 height 23
click at [1026, 25] on button "button" at bounding box center [1016, 29] width 20 height 12
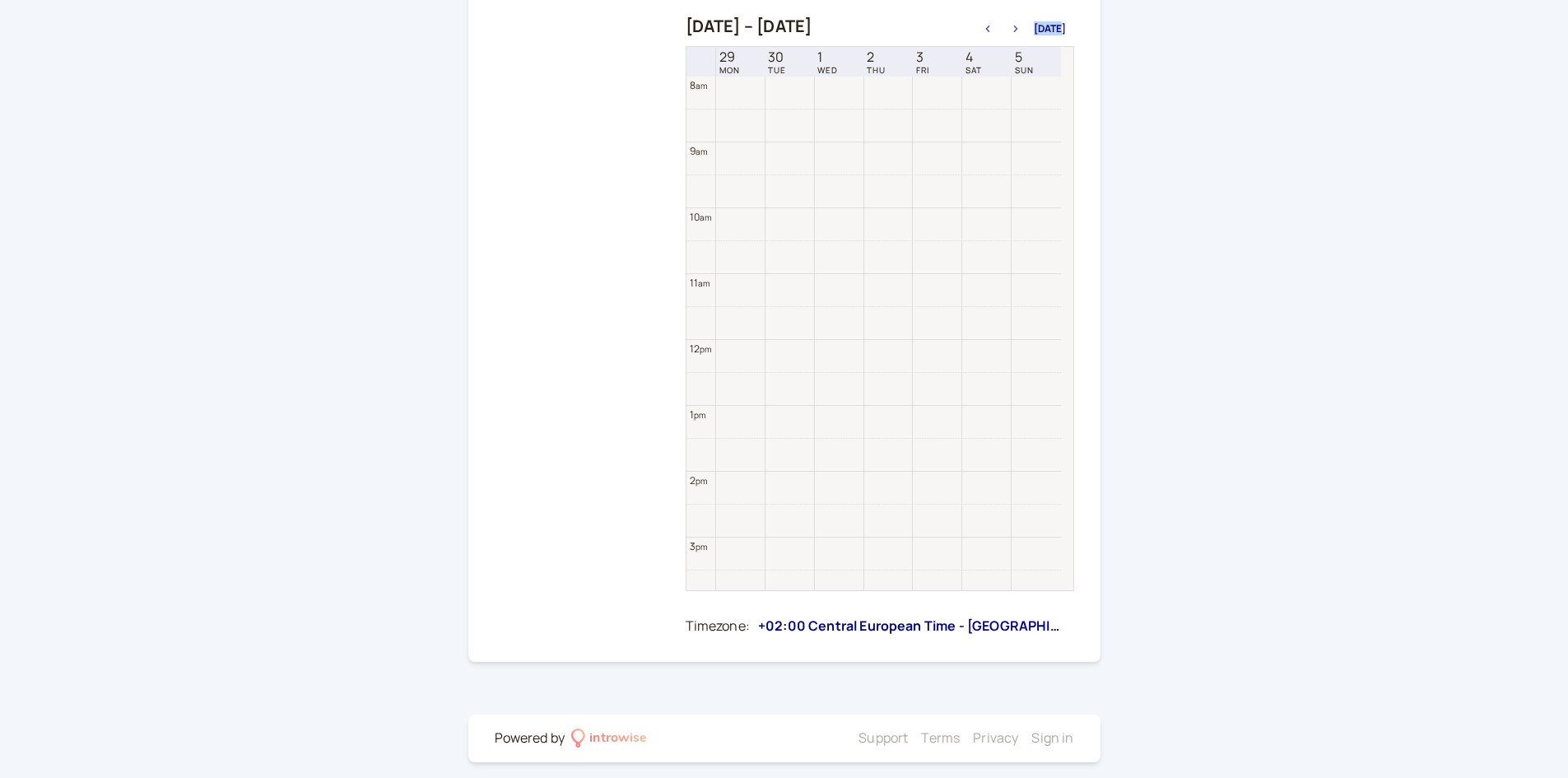
click at [1026, 25] on button "button" at bounding box center [1016, 29] width 20 height 12
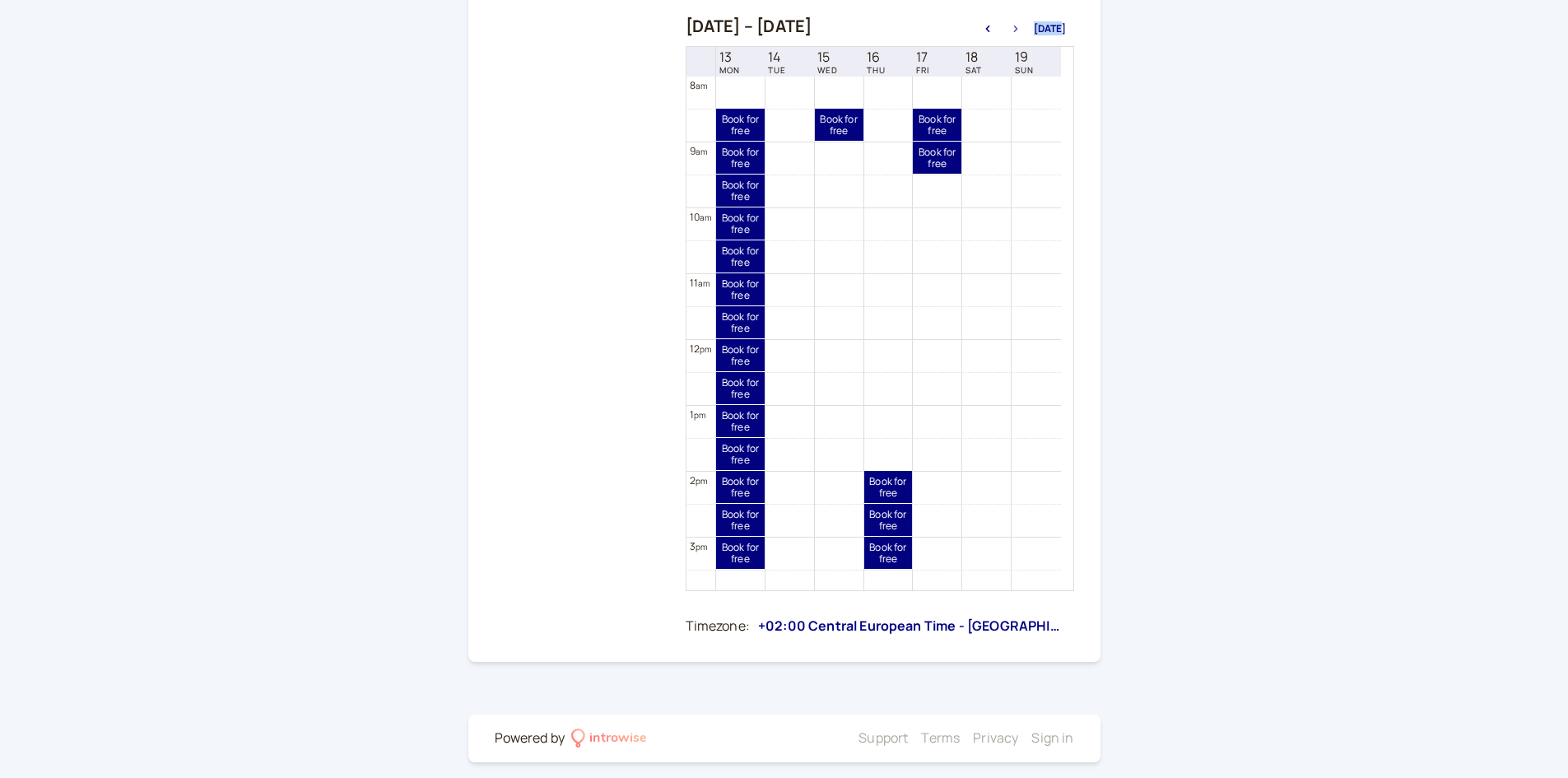
click at [1026, 25] on button "button" at bounding box center [1016, 29] width 20 height 12
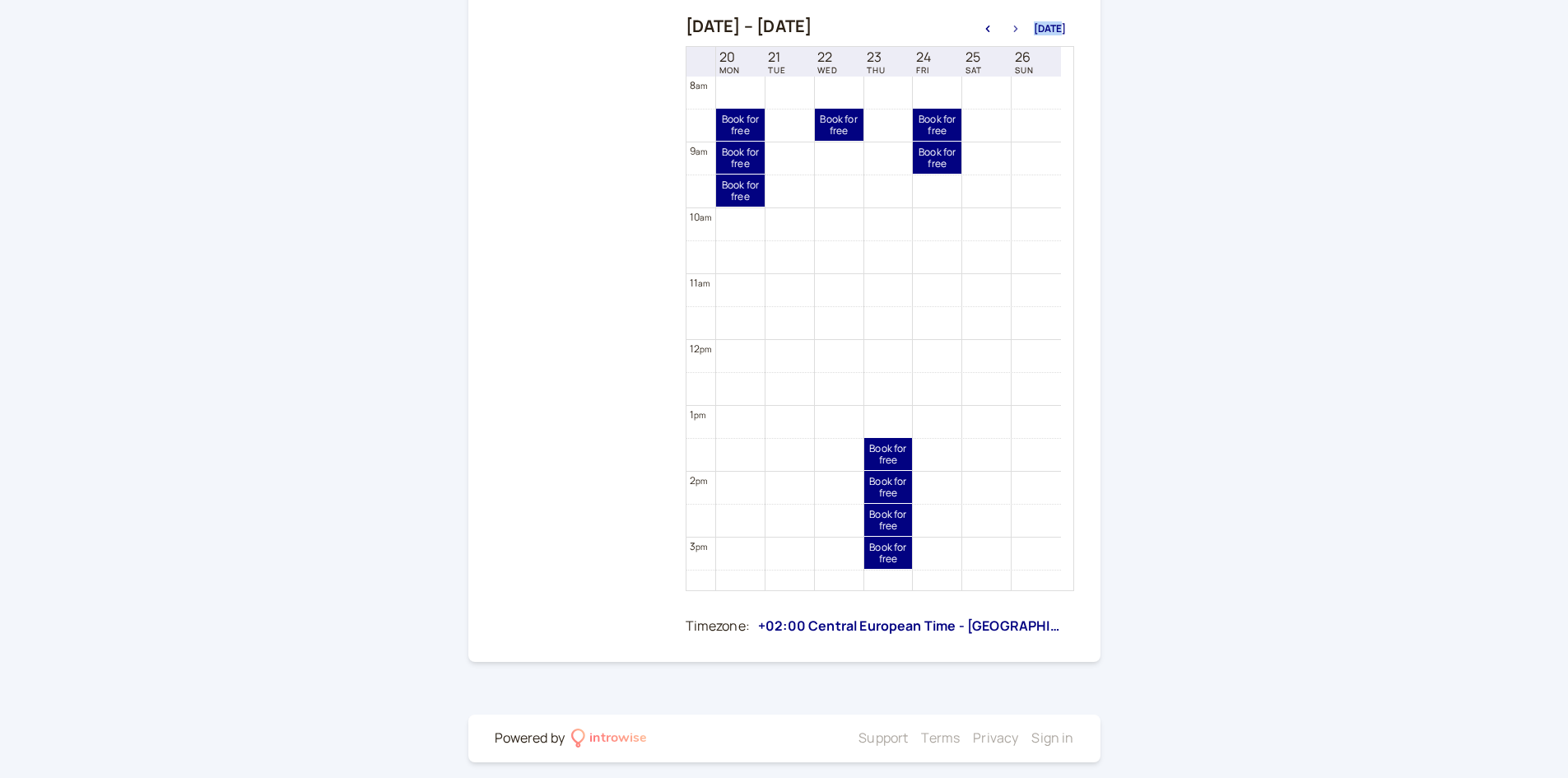
click at [1026, 25] on button "button" at bounding box center [1016, 29] width 20 height 12
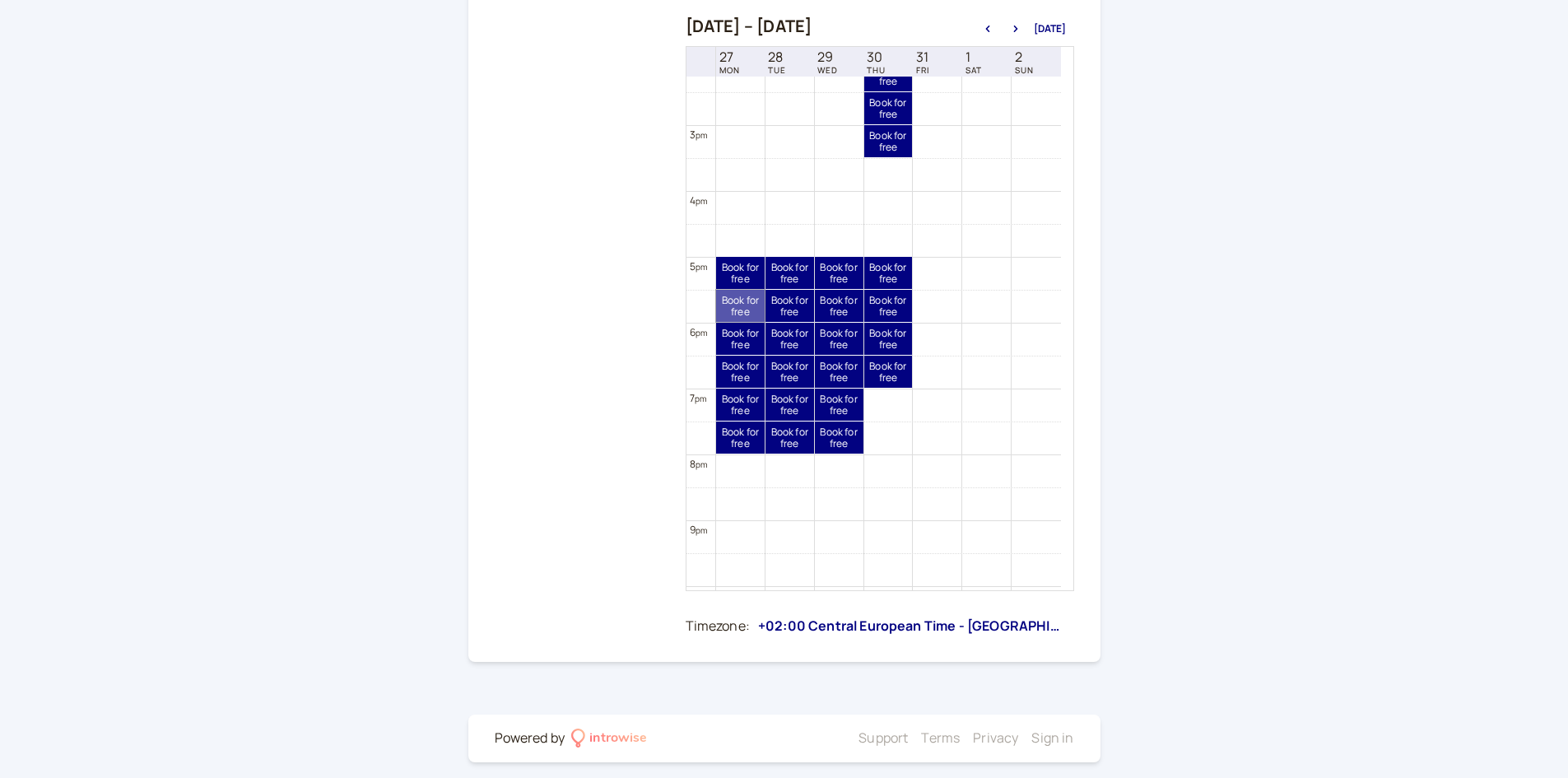
click at [742, 308] on link "Book for free free" at bounding box center [741, 305] width 48 height 32
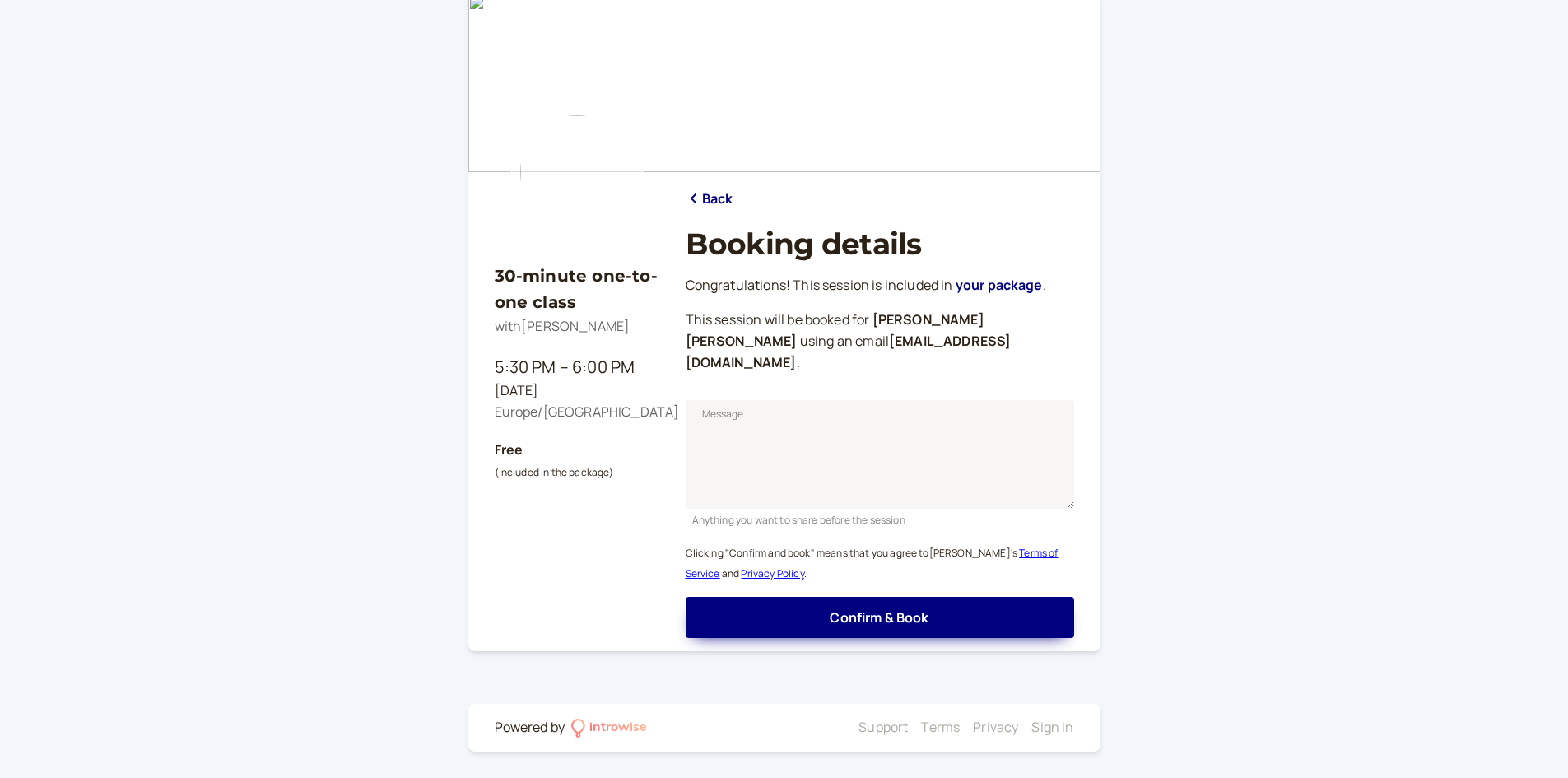
scroll to position [11, 0]
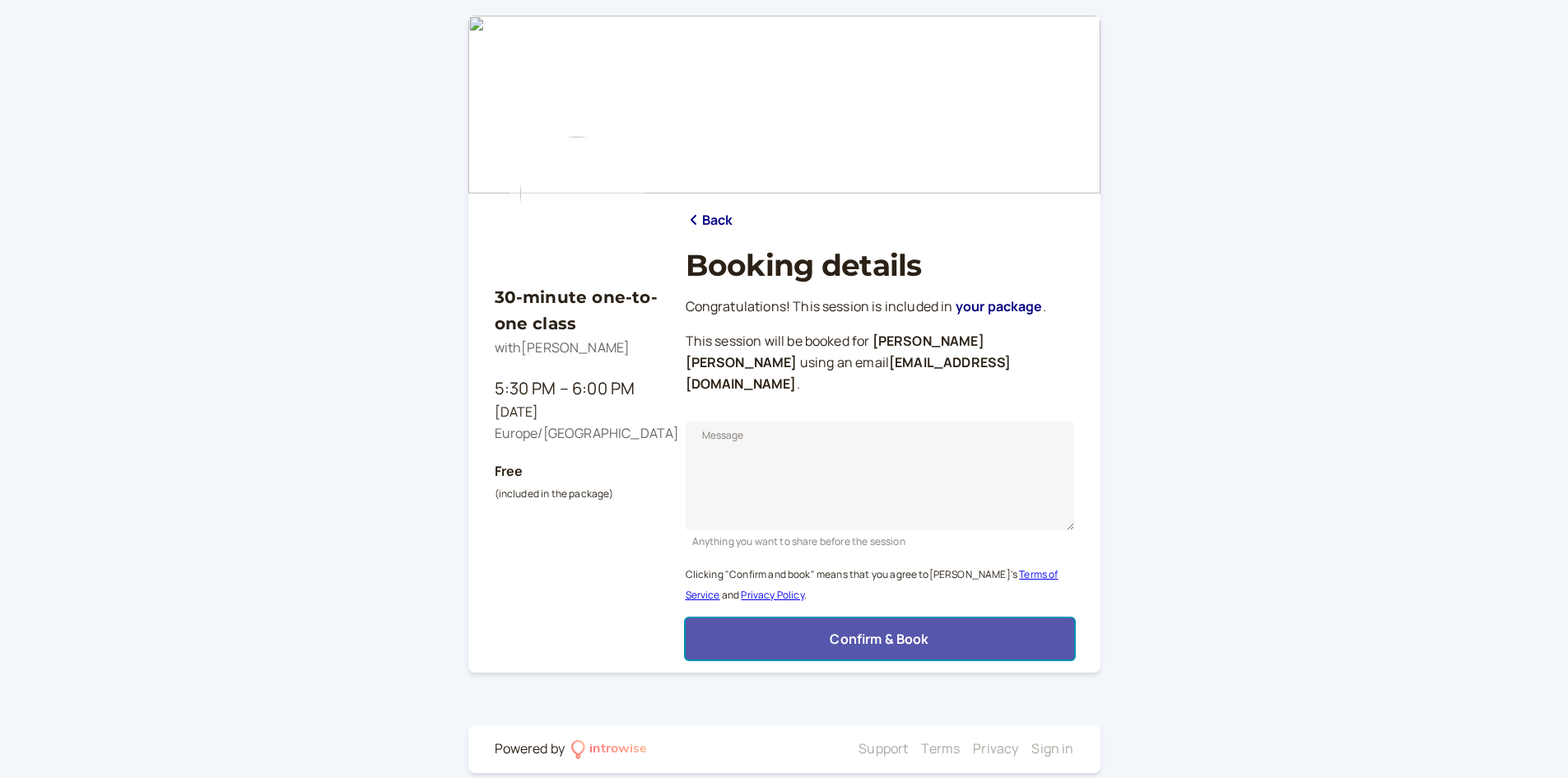
click at [845, 630] on span "Confirm & Book" at bounding box center [879, 639] width 98 height 18
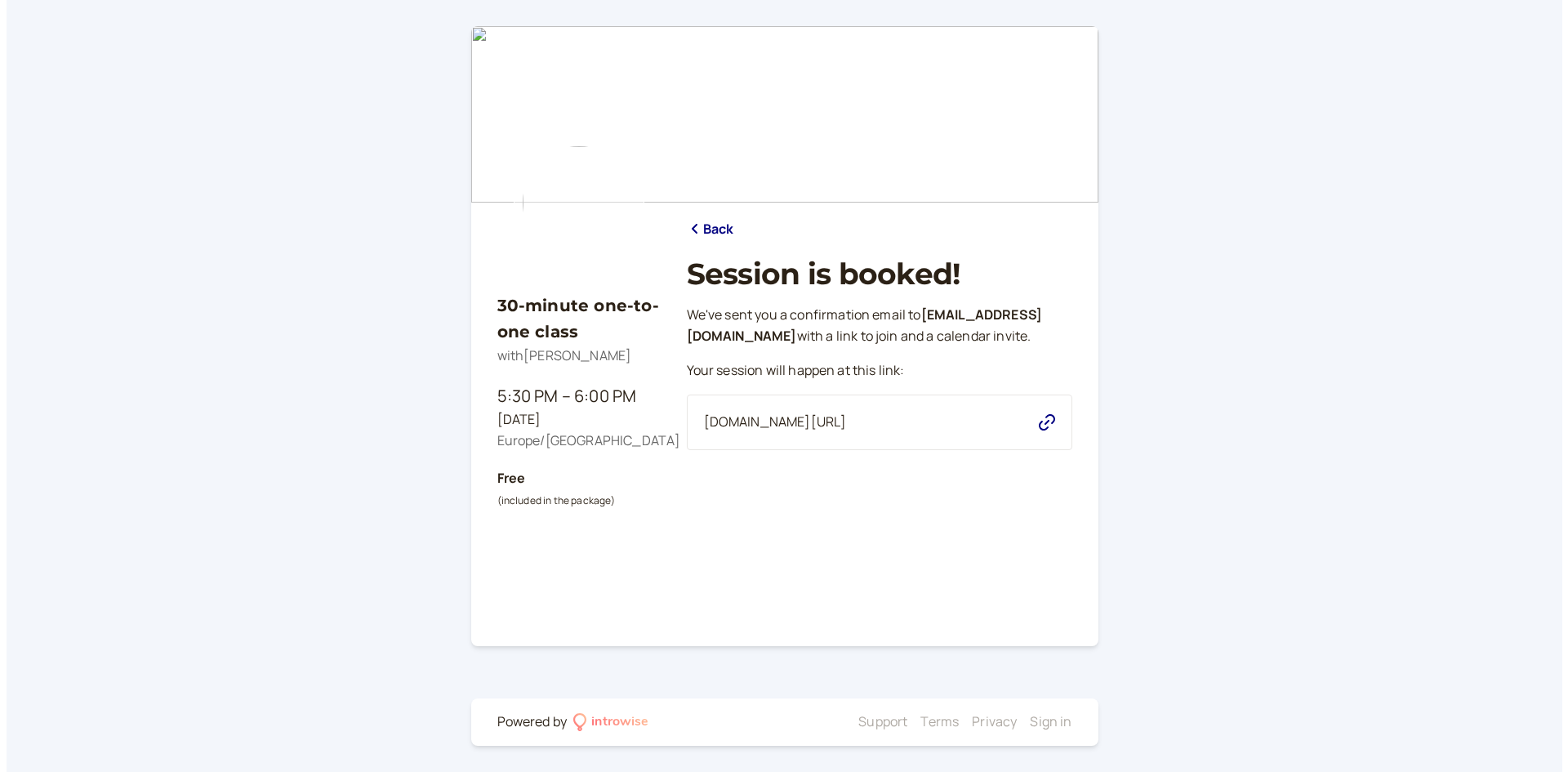
scroll to position [0, 0]
drag, startPoint x: 443, startPoint y: 360, endPoint x: 550, endPoint y: 376, distance: 108.2
click at [550, 376] on div "30-minute one-to-one class with Andromeda Jones 5:30 PM – 6:00 PM Mon, Oct 27 E…" at bounding box center [784, 386] width 1568 height 772
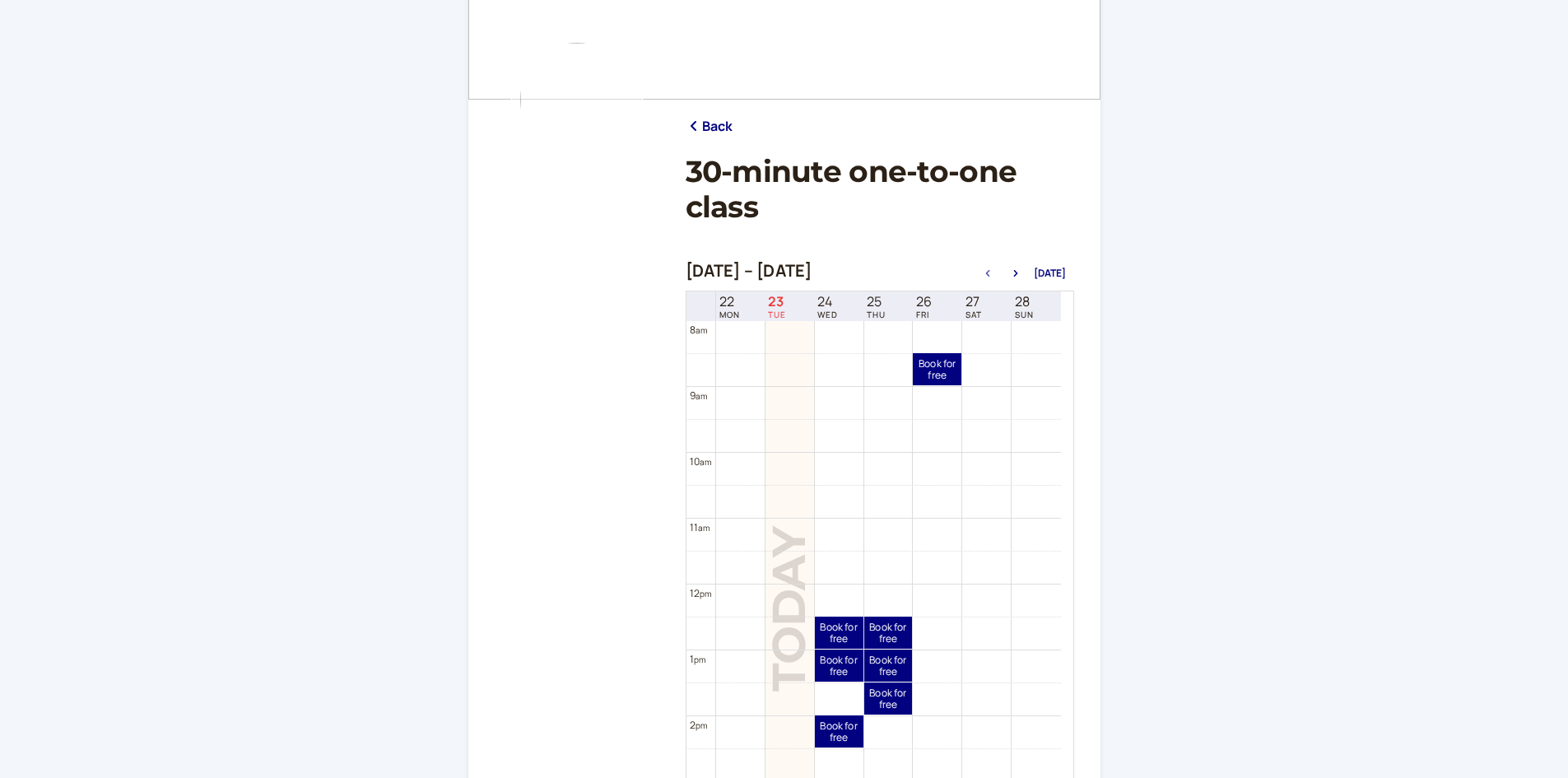
scroll to position [102, 0]
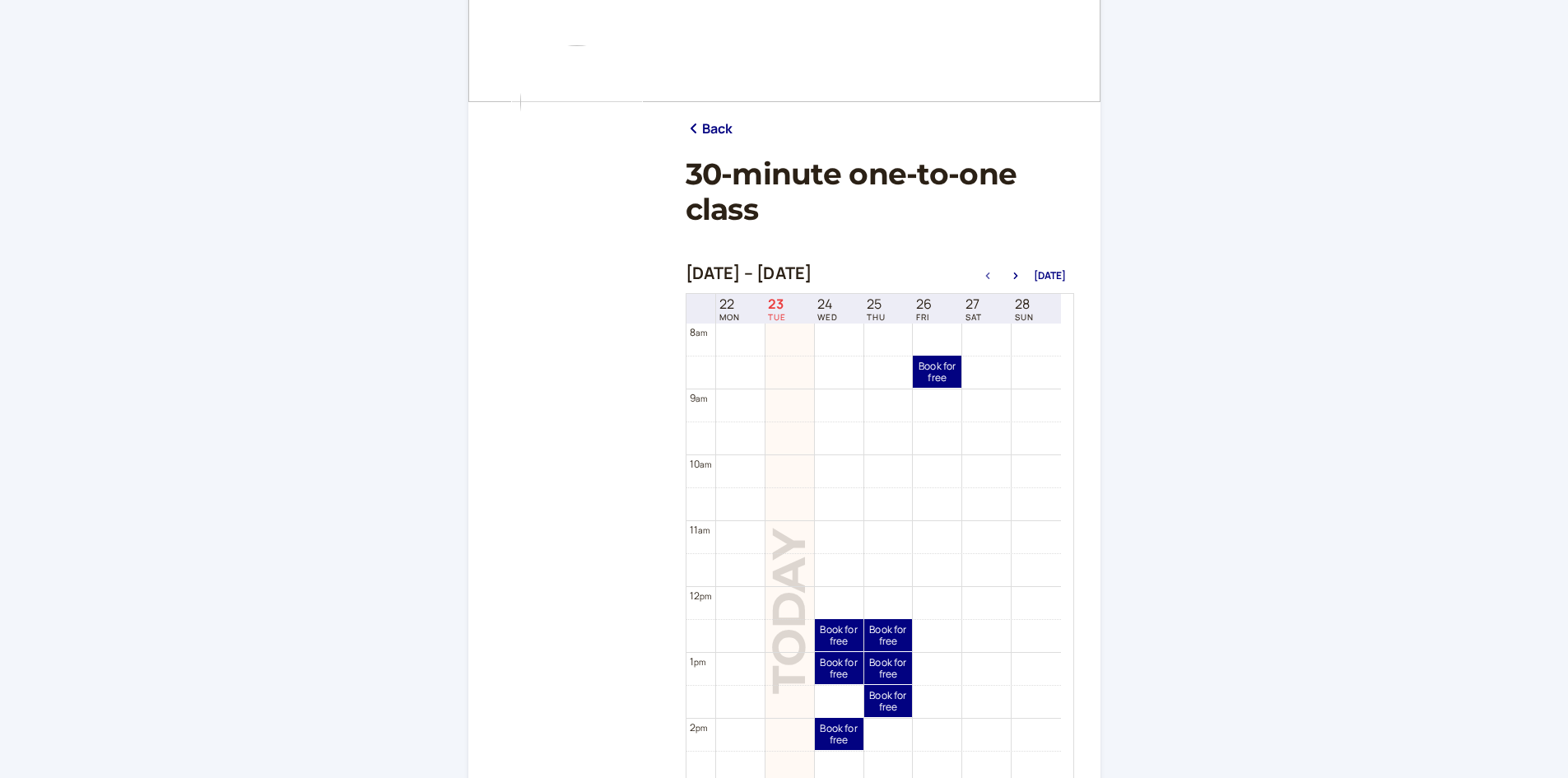
click at [1018, 267] on div "Sep 21 – Sep 28, 2025 Today" at bounding box center [880, 275] width 389 height 23
click at [1018, 271] on button "button" at bounding box center [1016, 276] width 20 height 12
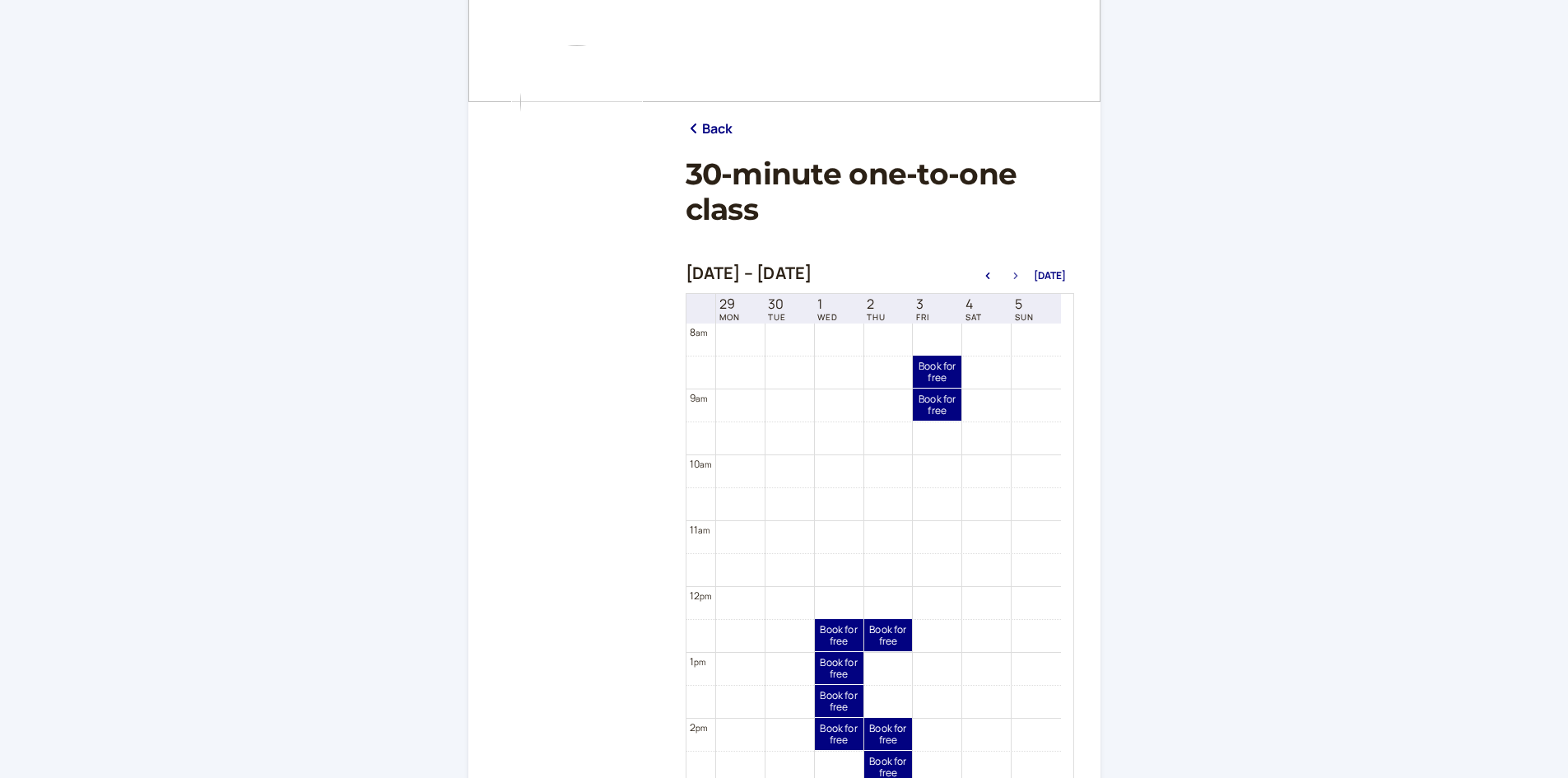
click at [1018, 271] on button "button" at bounding box center [1016, 276] width 20 height 12
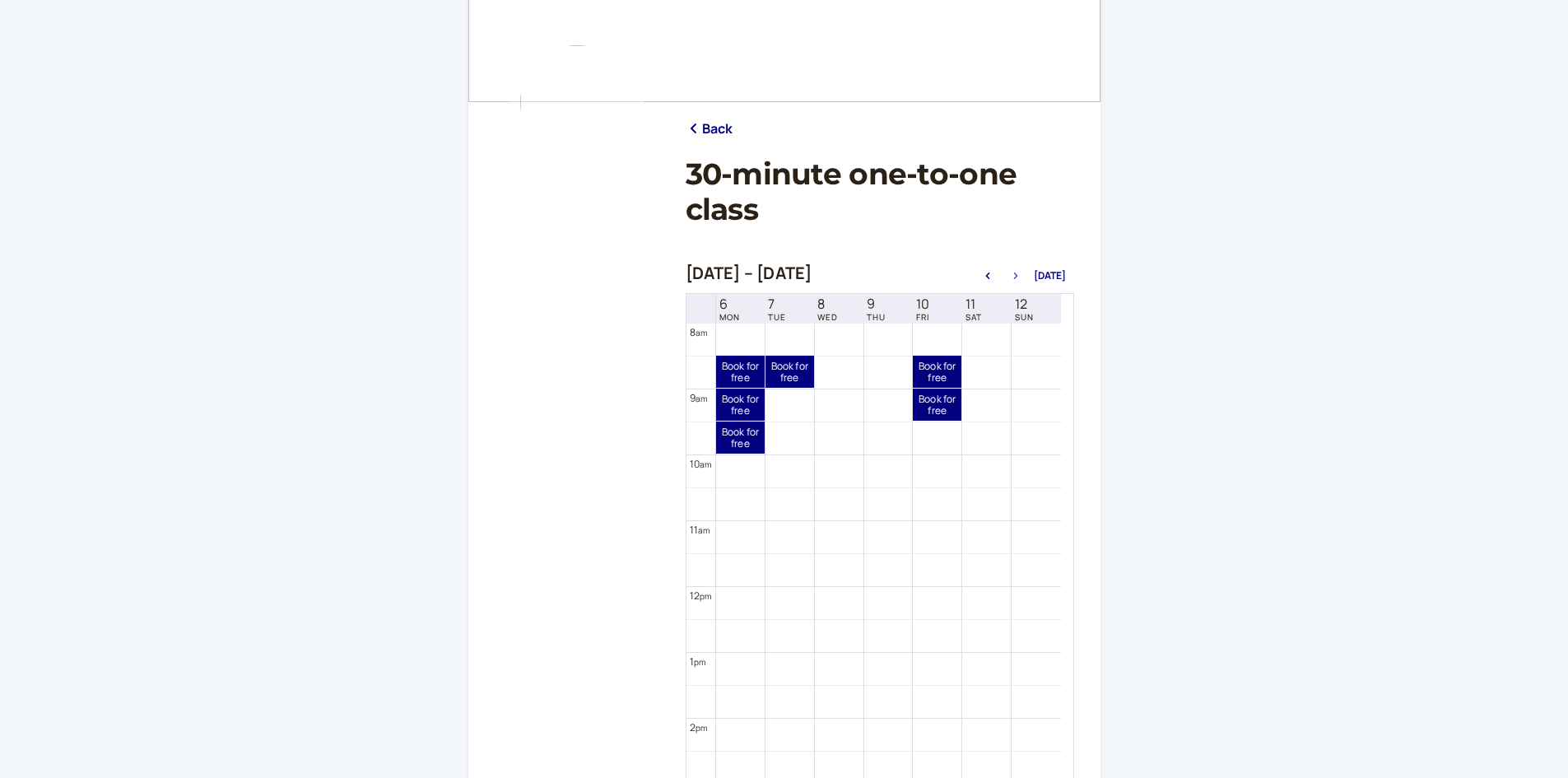
click at [1018, 271] on button "button" at bounding box center [1016, 276] width 20 height 12
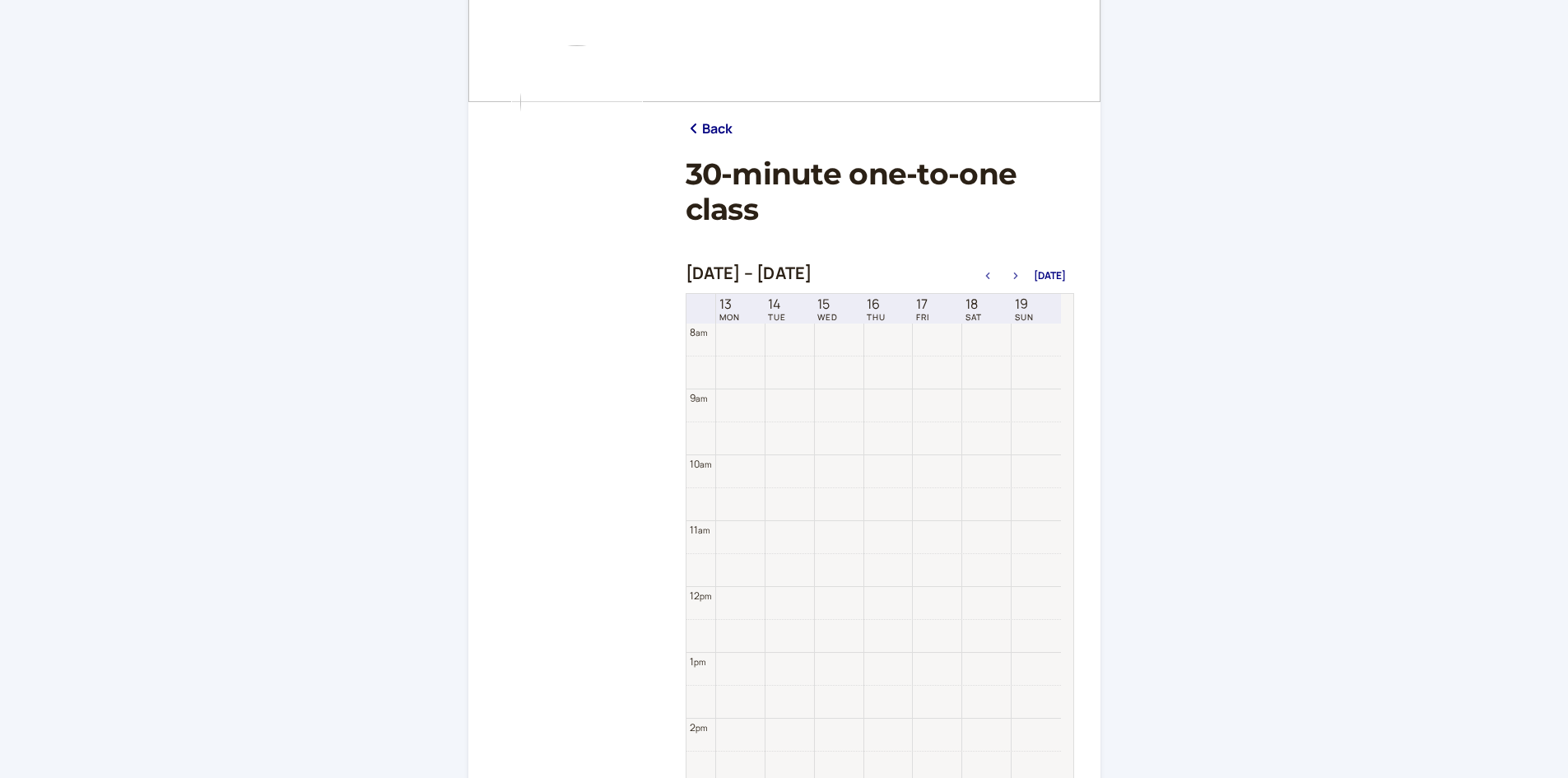
click at [1018, 271] on button "button" at bounding box center [1016, 276] width 20 height 12
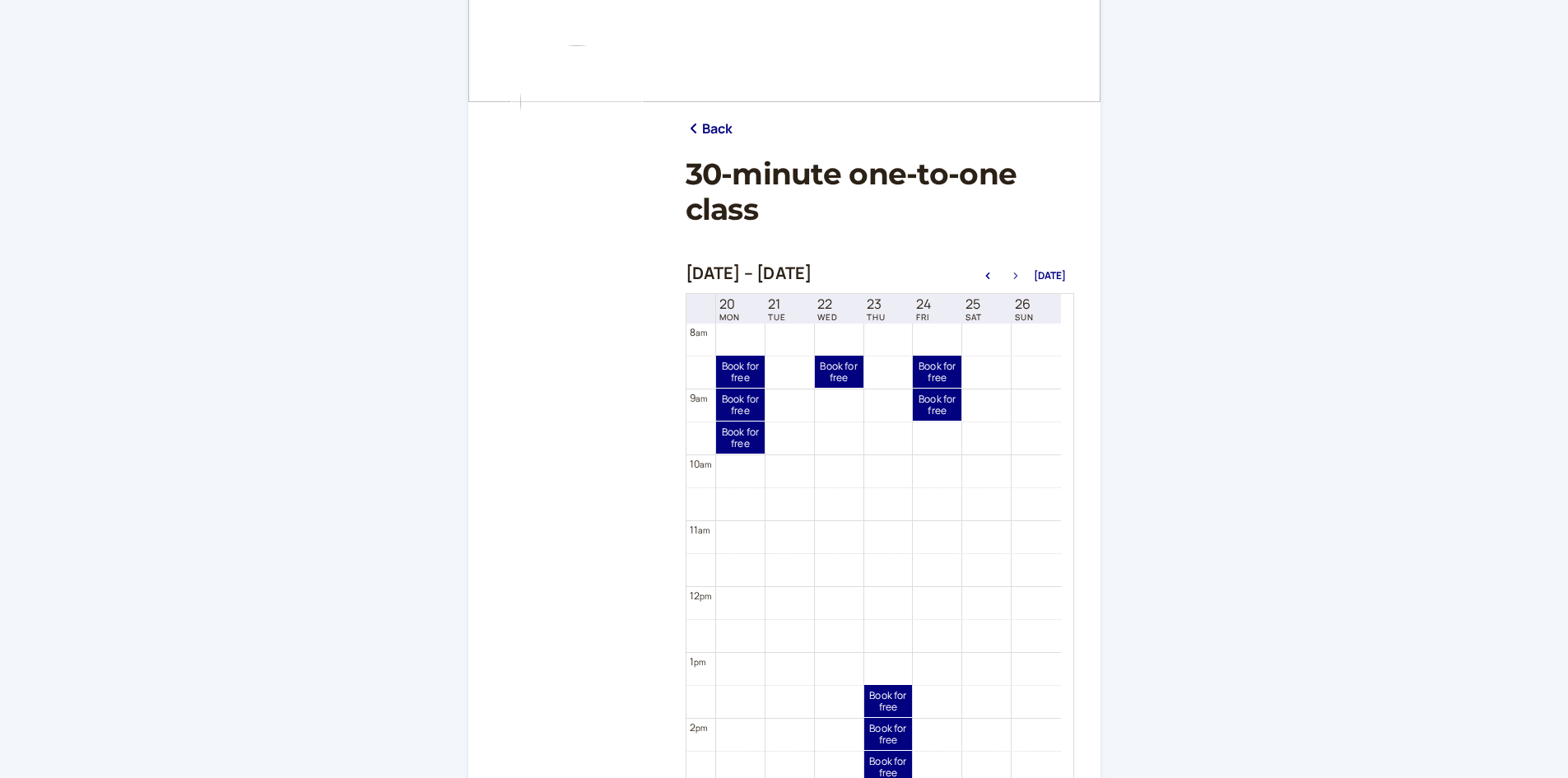
click at [1018, 271] on button "button" at bounding box center [1016, 276] width 20 height 12
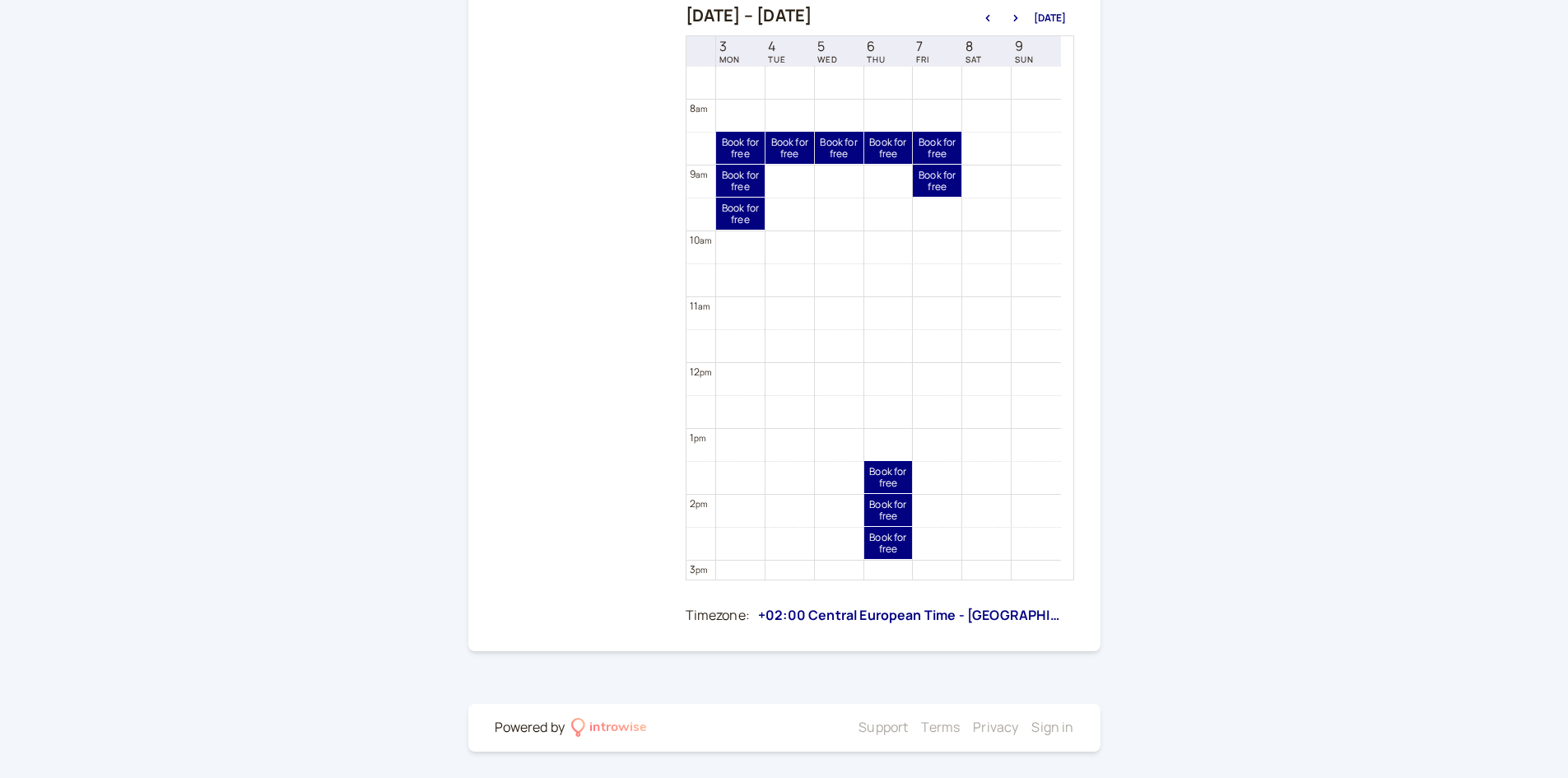
scroll to position [0, 0]
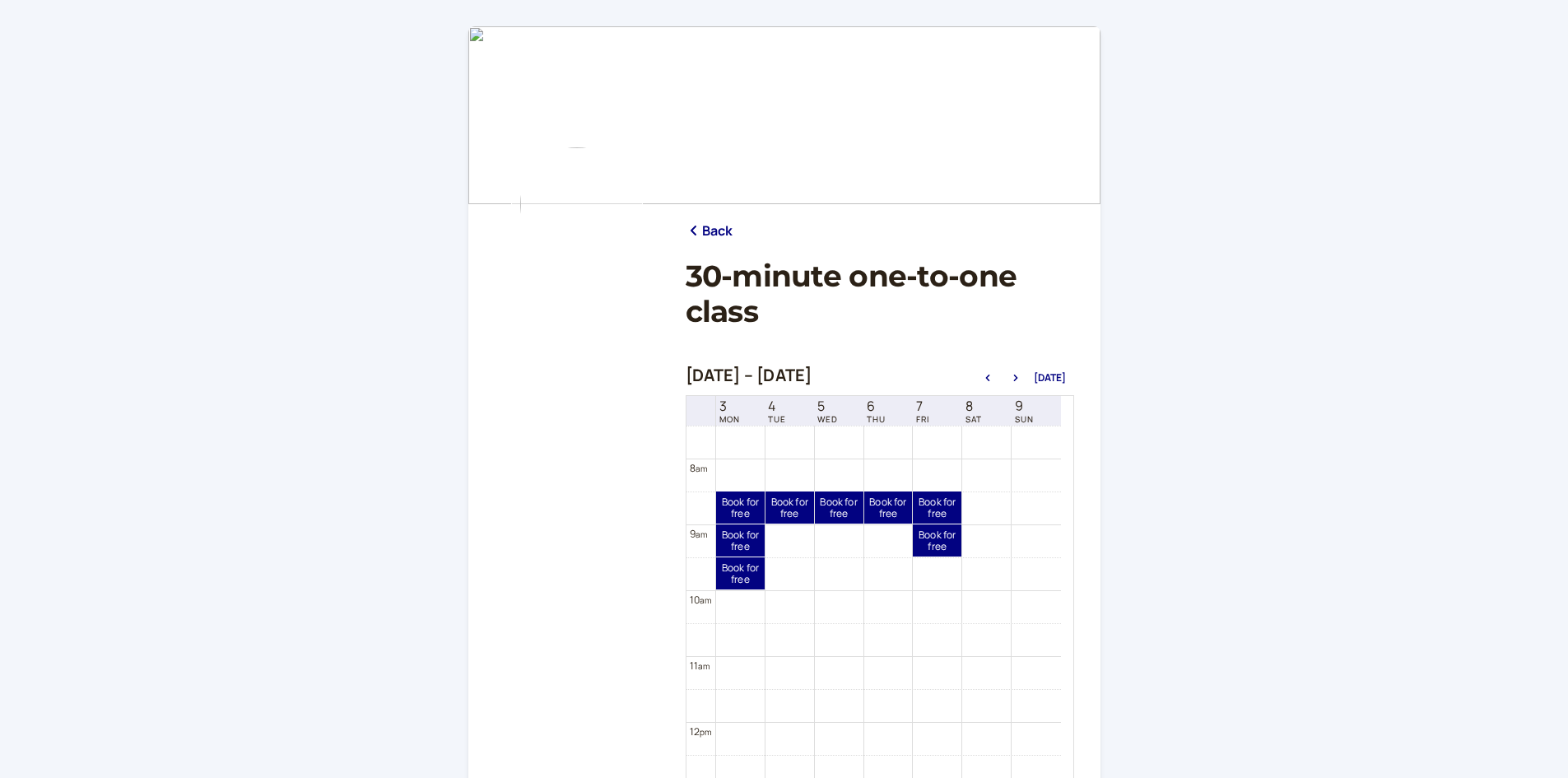
drag, startPoint x: 1218, startPoint y: 527, endPoint x: 1456, endPoint y: 571, distance: 242.0
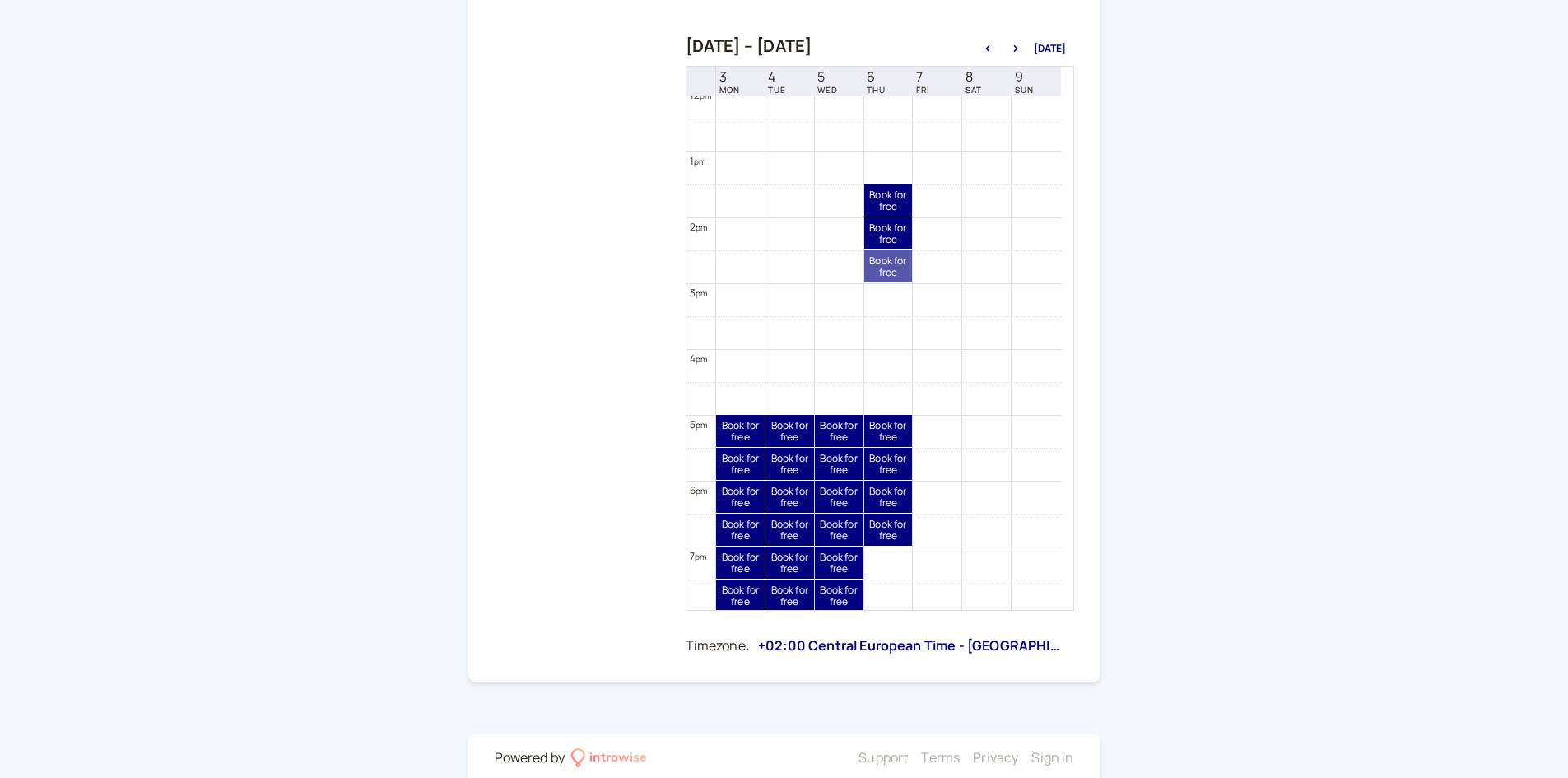
scroll to position [823, 0]
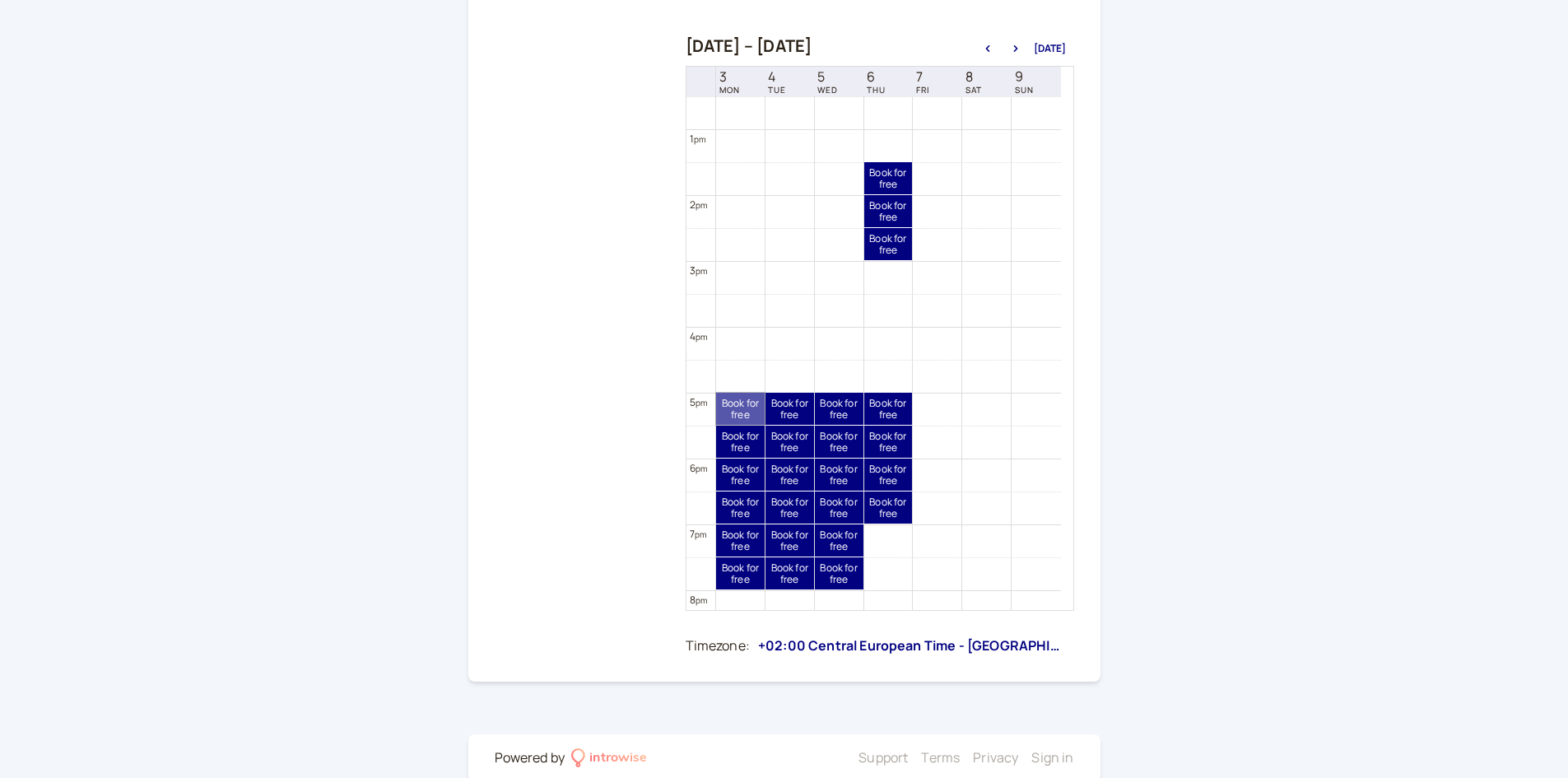
click at [746, 404] on link "Book for free free" at bounding box center [741, 409] width 48 height 32
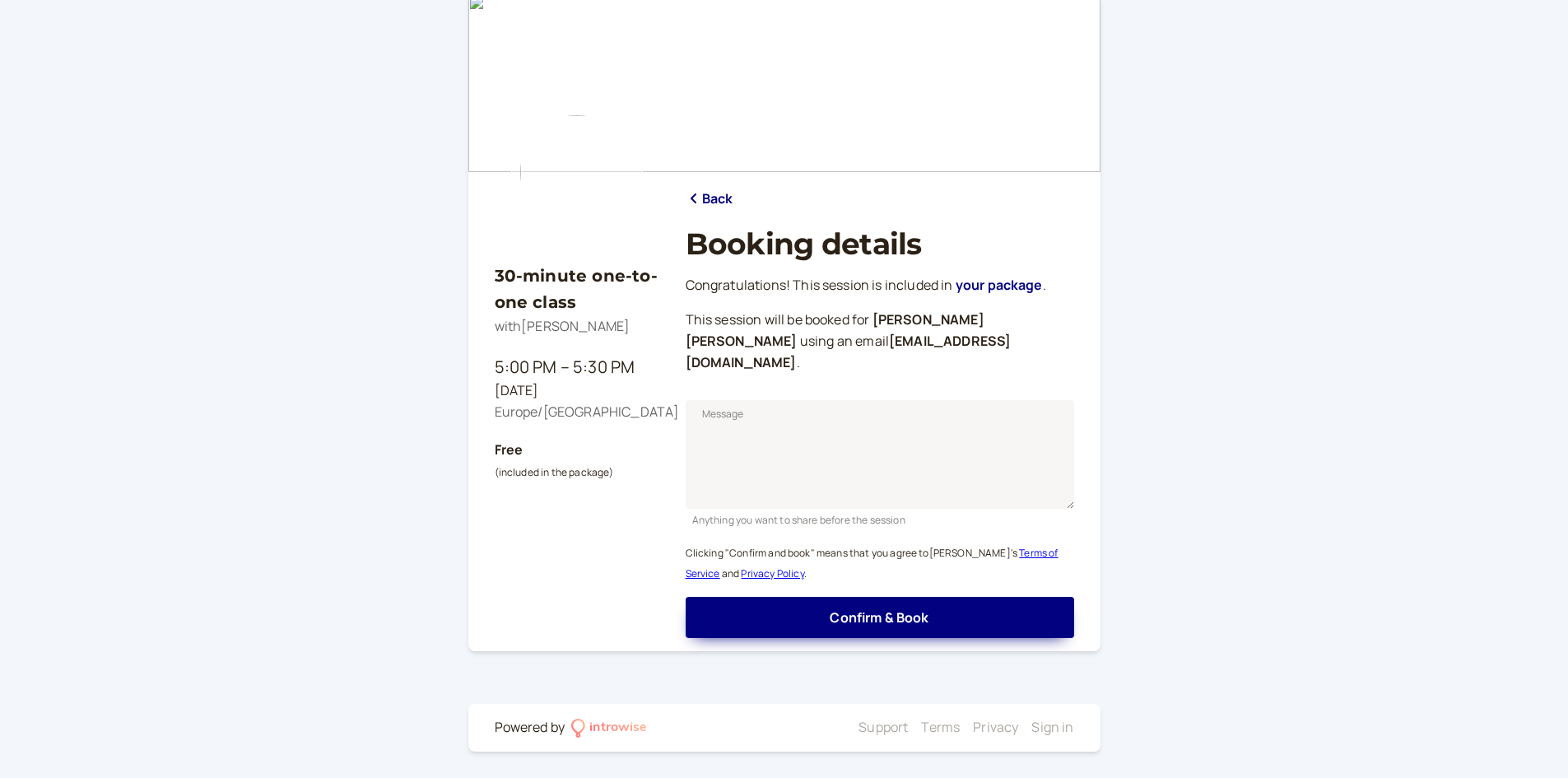
scroll to position [11, 0]
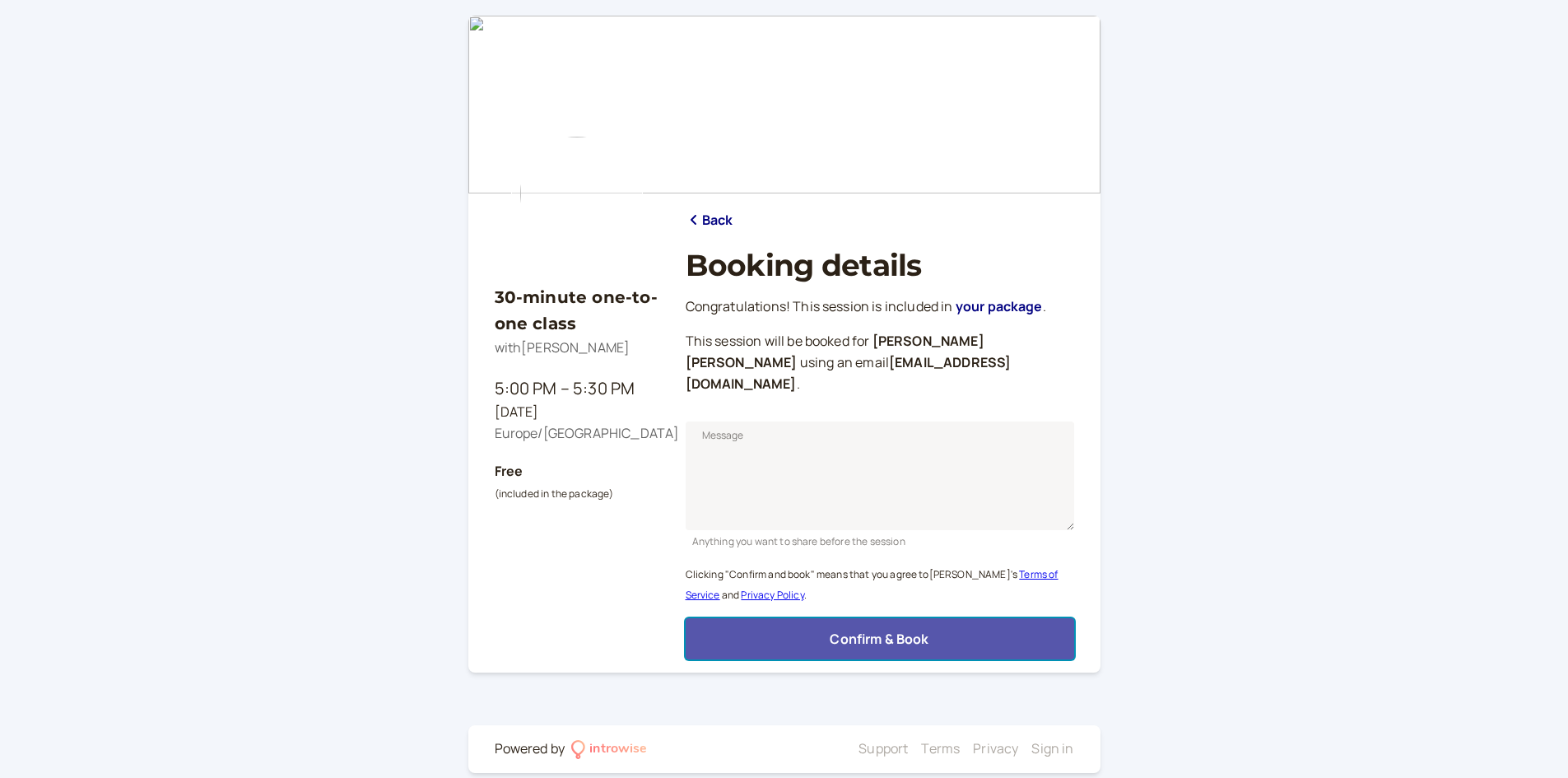
click at [903, 634] on button "Confirm & Book" at bounding box center [880, 638] width 389 height 41
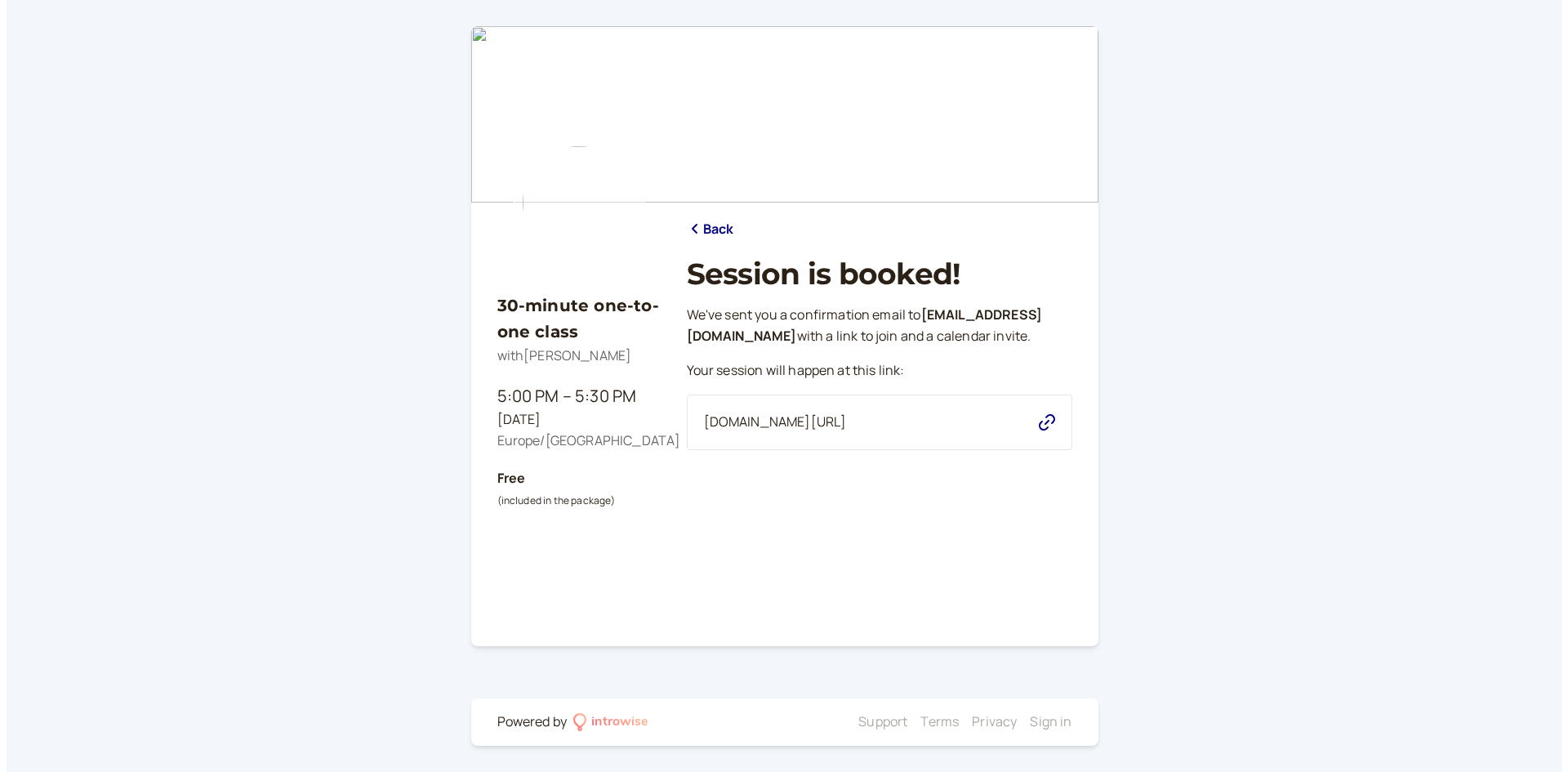
scroll to position [0, 0]
click at [512, 348] on div "30-minute one-to-one class with Andromeda Jones 5:00 PM – 5:30 PM Mon, Nov 3 Eu…" at bounding box center [578, 429] width 163 height 323
click at [209, 369] on div "30-minute one-to-one class with Andromeda Jones 5:00 PM – 5:30 PM Mon, Nov 3 Eu…" at bounding box center [784, 386] width 1568 height 772
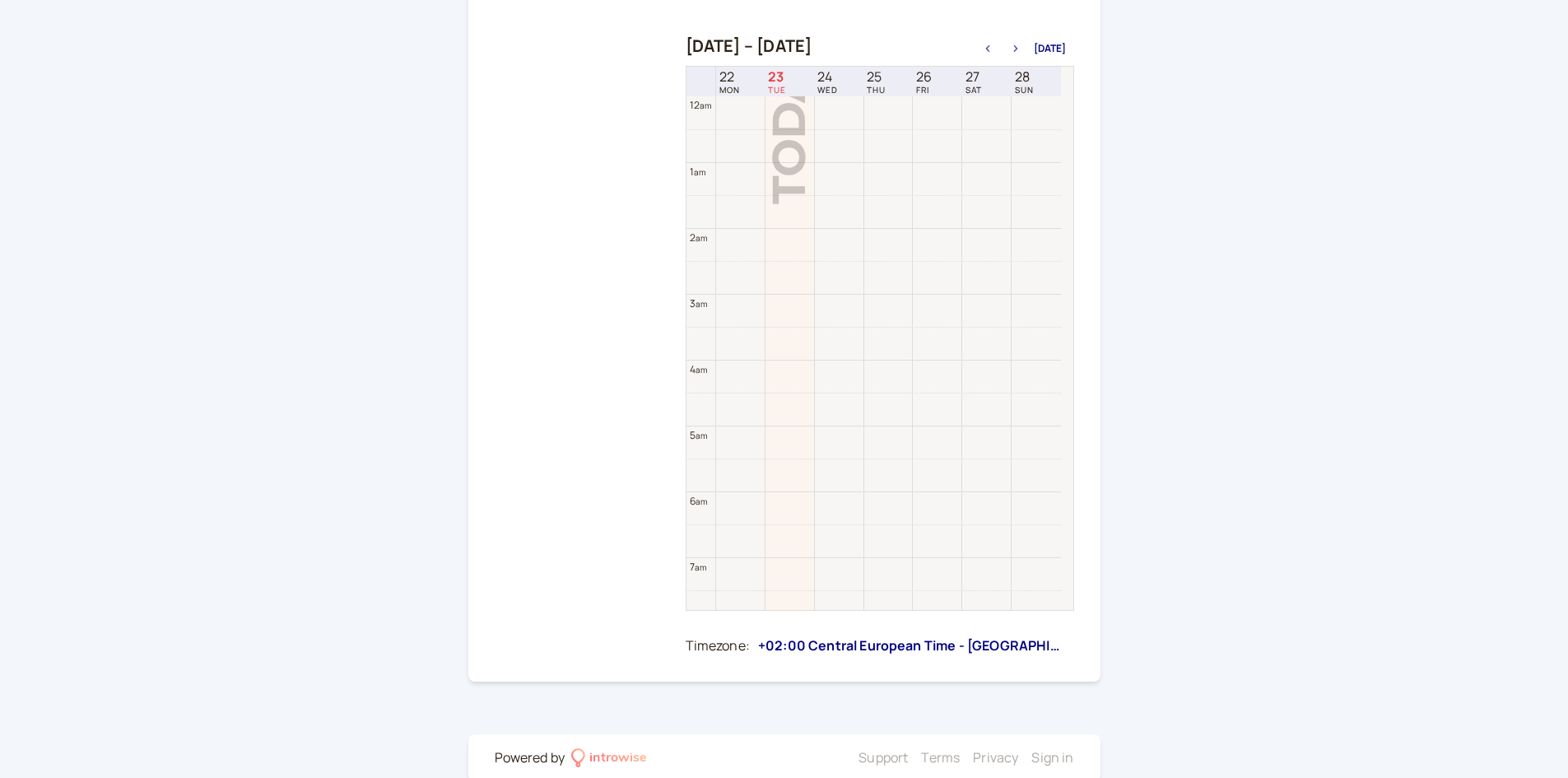
scroll to position [528, 0]
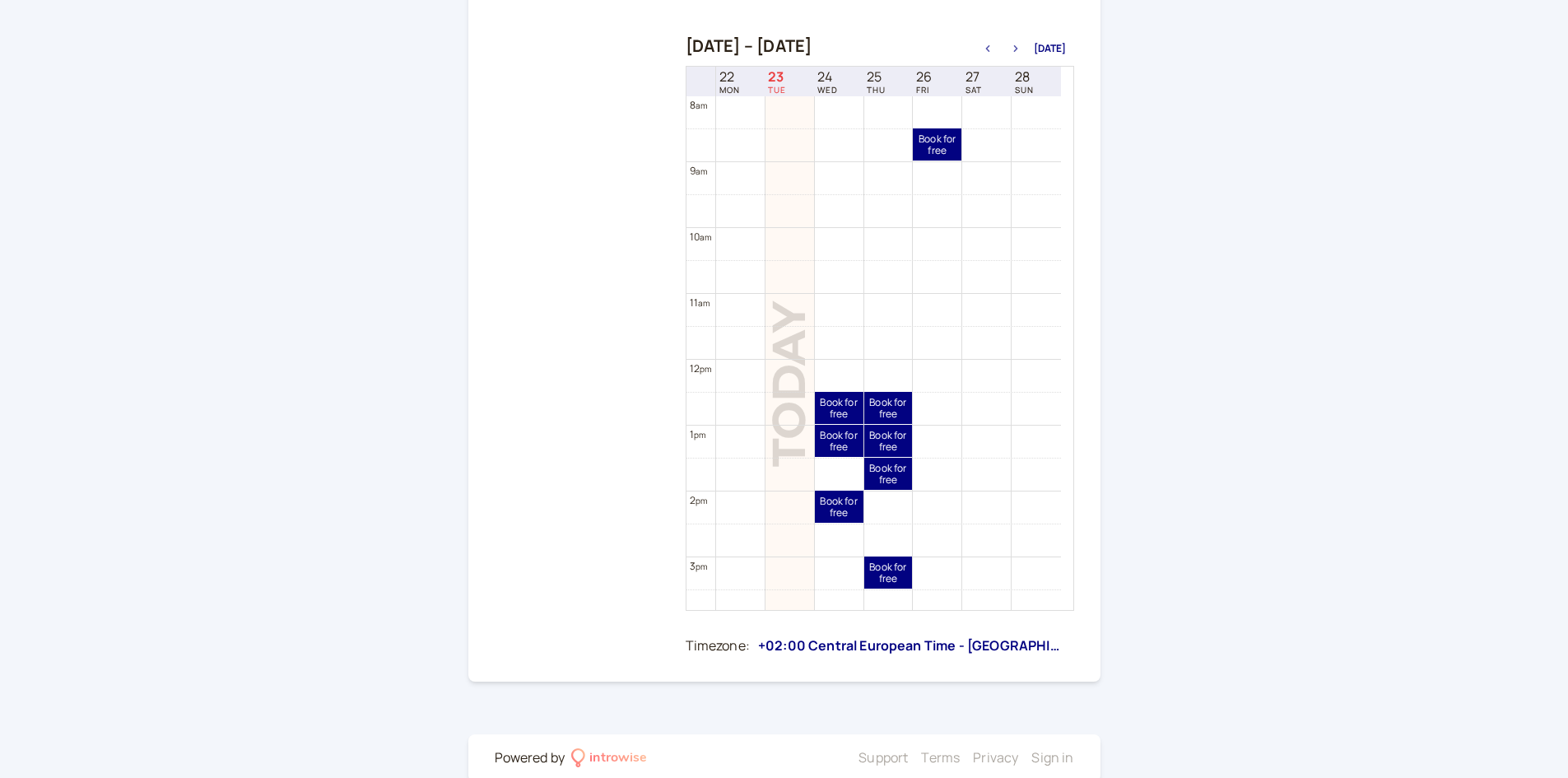
click at [1015, 51] on icon "button" at bounding box center [1016, 48] width 20 height 7
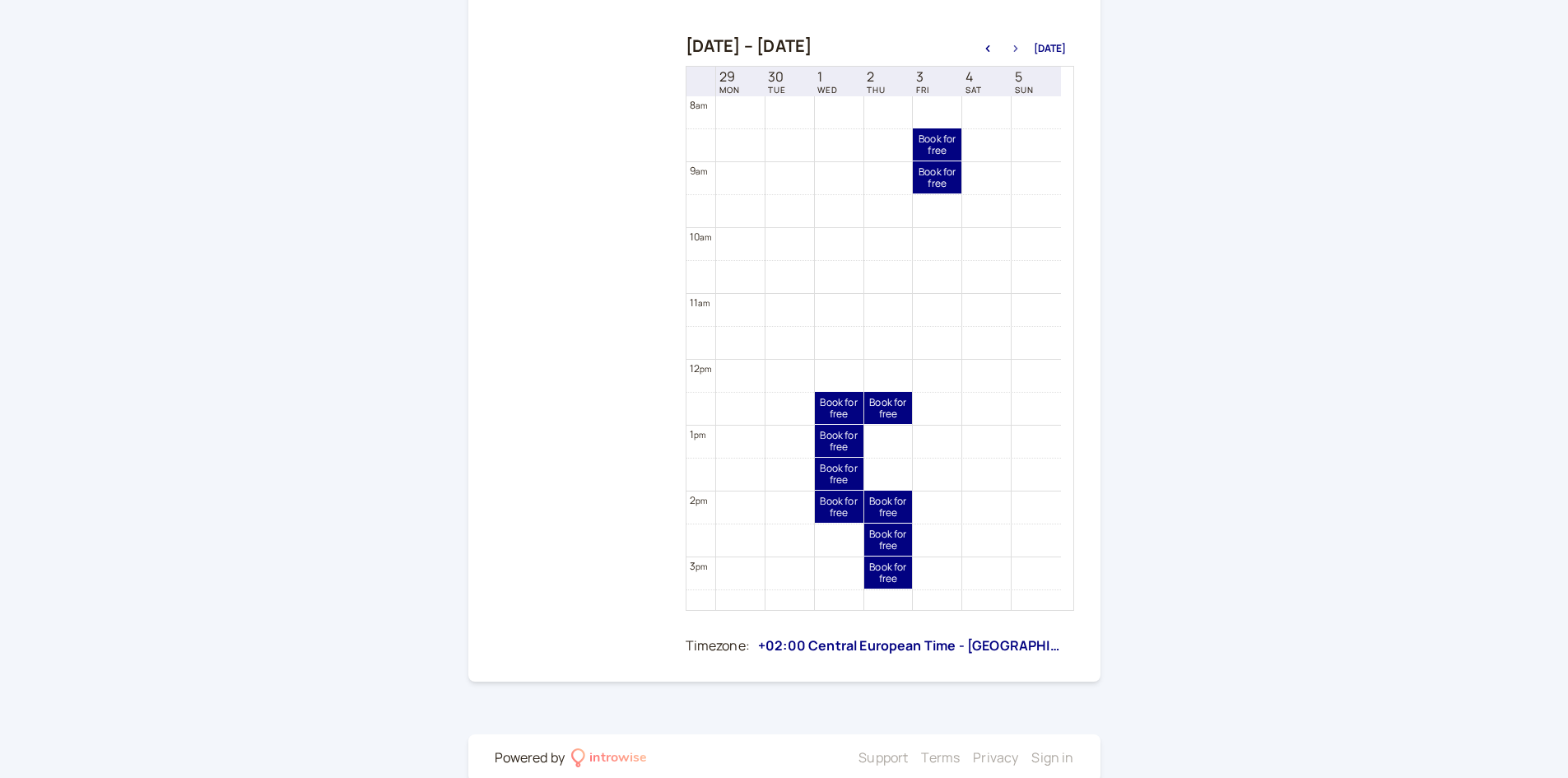
click at [1015, 51] on icon "button" at bounding box center [1016, 48] width 20 height 7
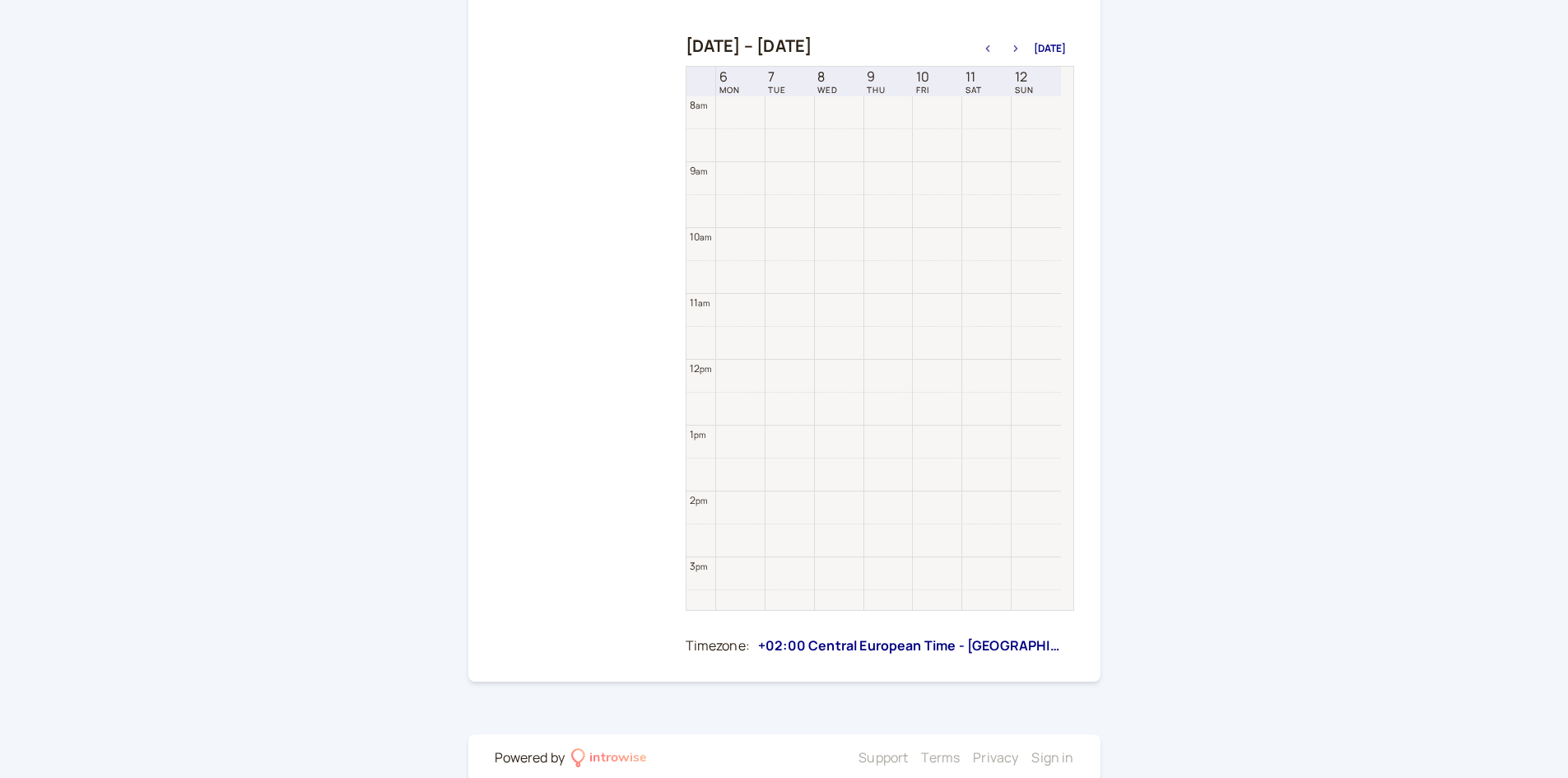
click at [1015, 51] on icon "button" at bounding box center [1016, 48] width 20 height 7
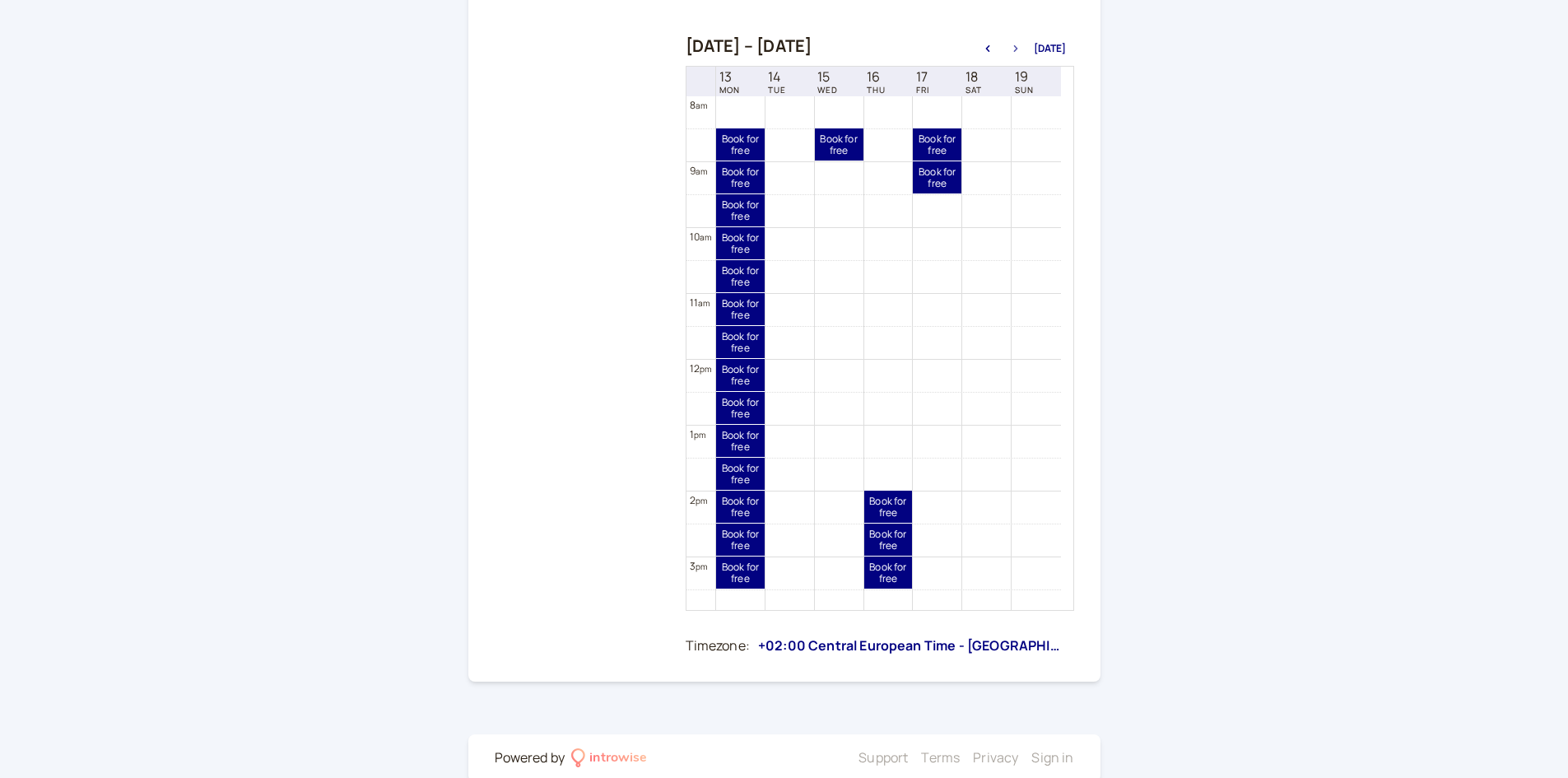
click at [1015, 51] on icon "button" at bounding box center [1016, 48] width 20 height 7
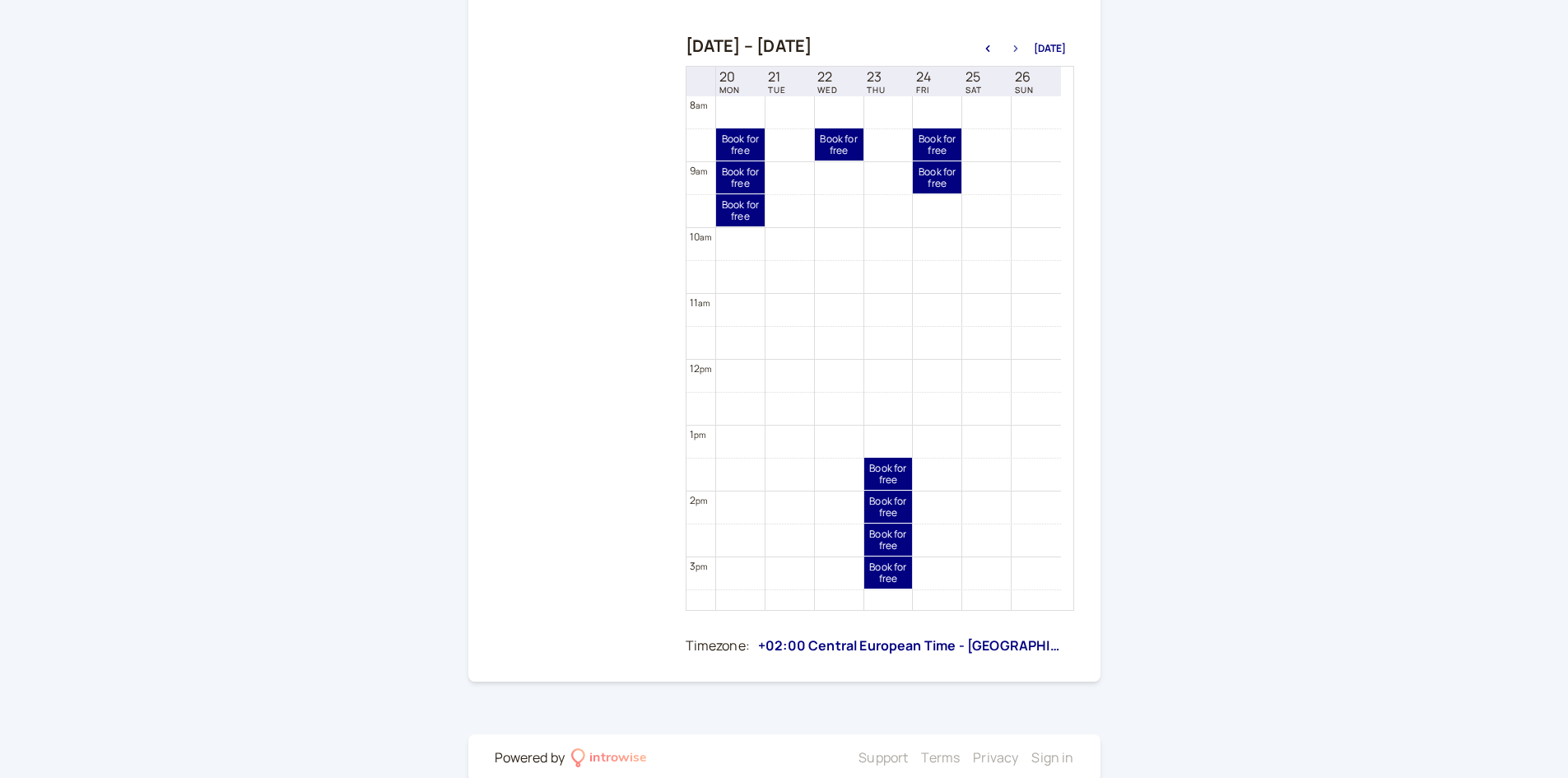
click at [1015, 51] on icon "button" at bounding box center [1016, 48] width 20 height 7
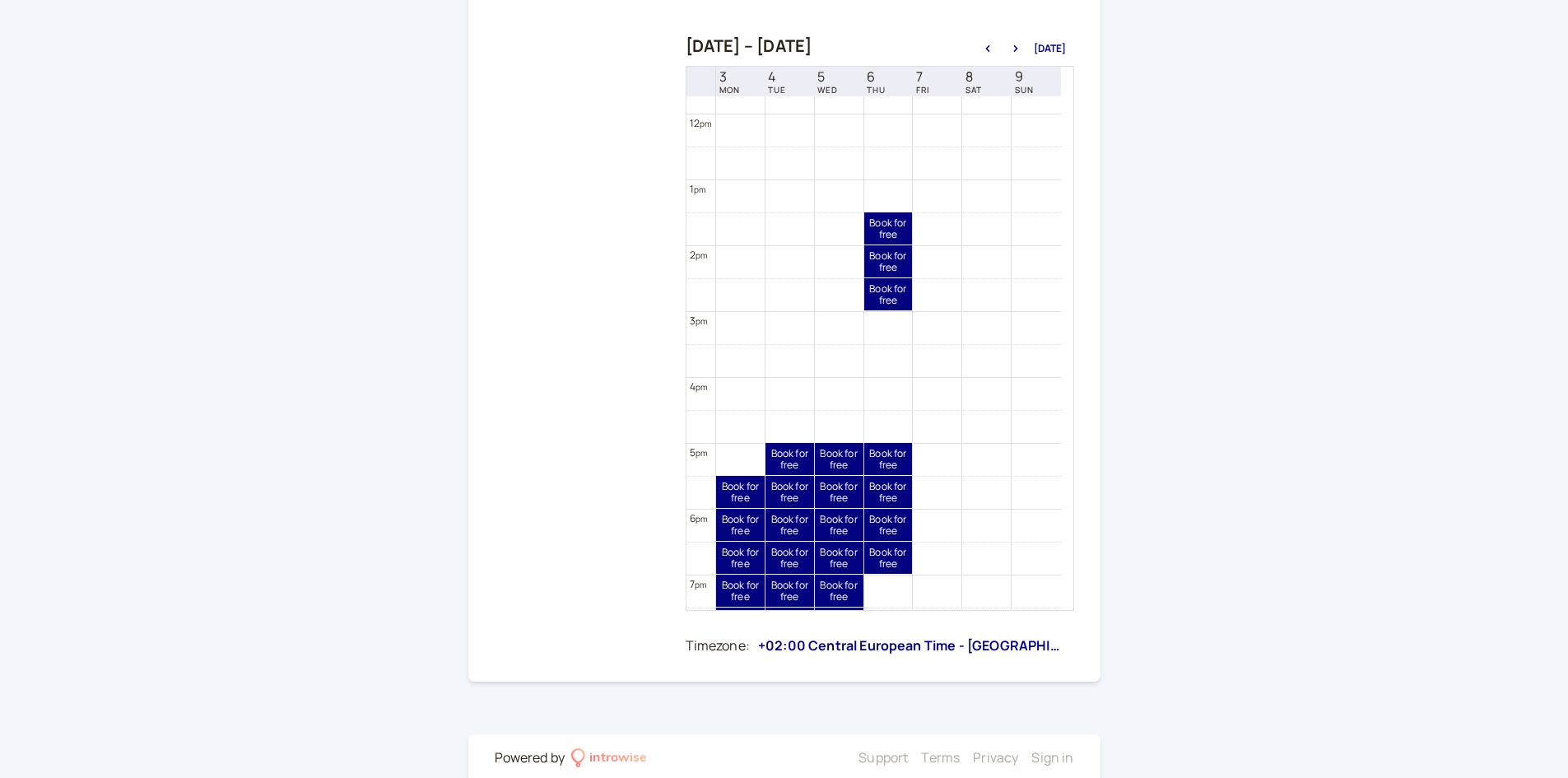
scroll to position [856, 0]
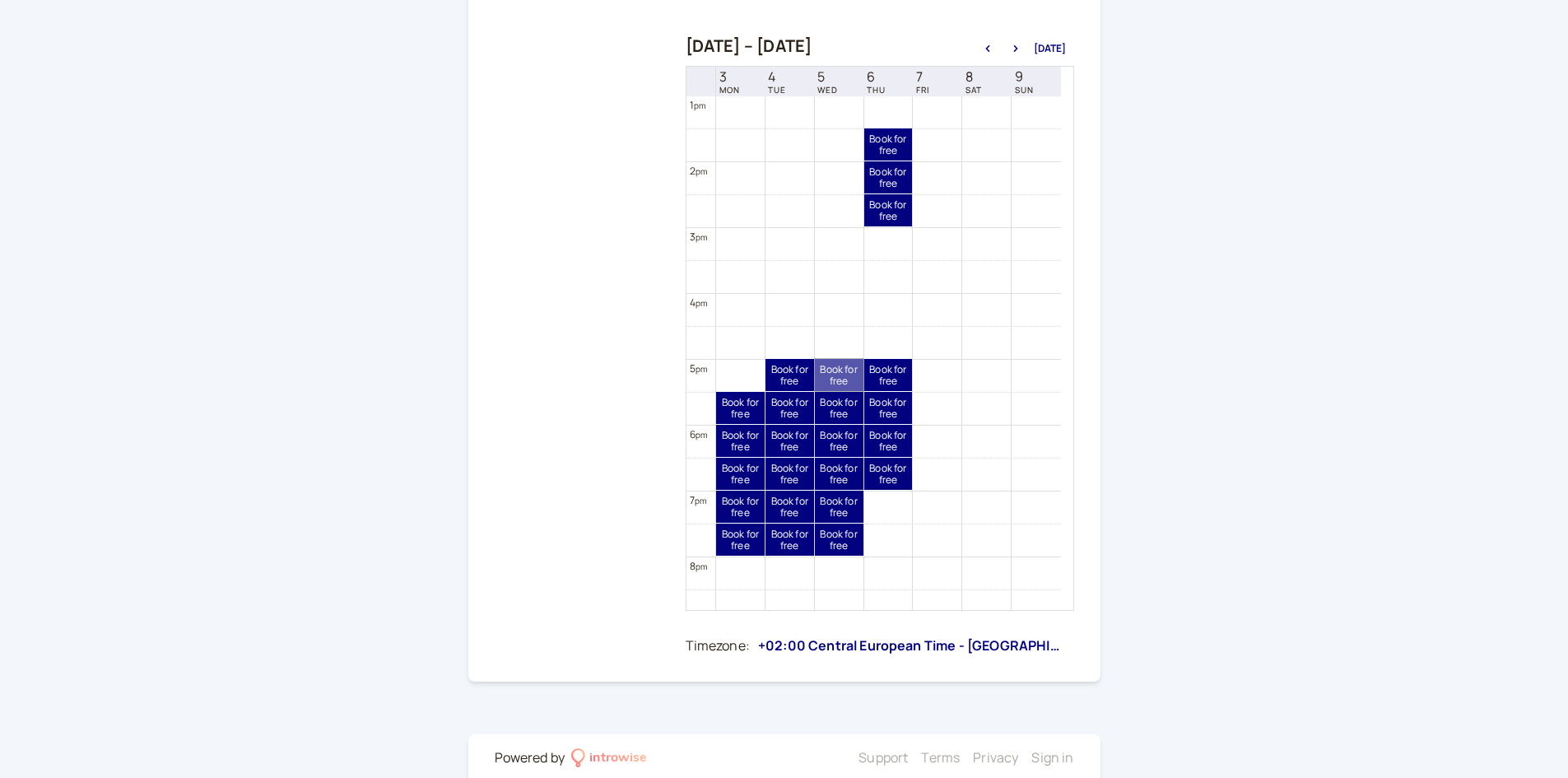
click at [846, 375] on link "Book for free free" at bounding box center [839, 374] width 48 height 32
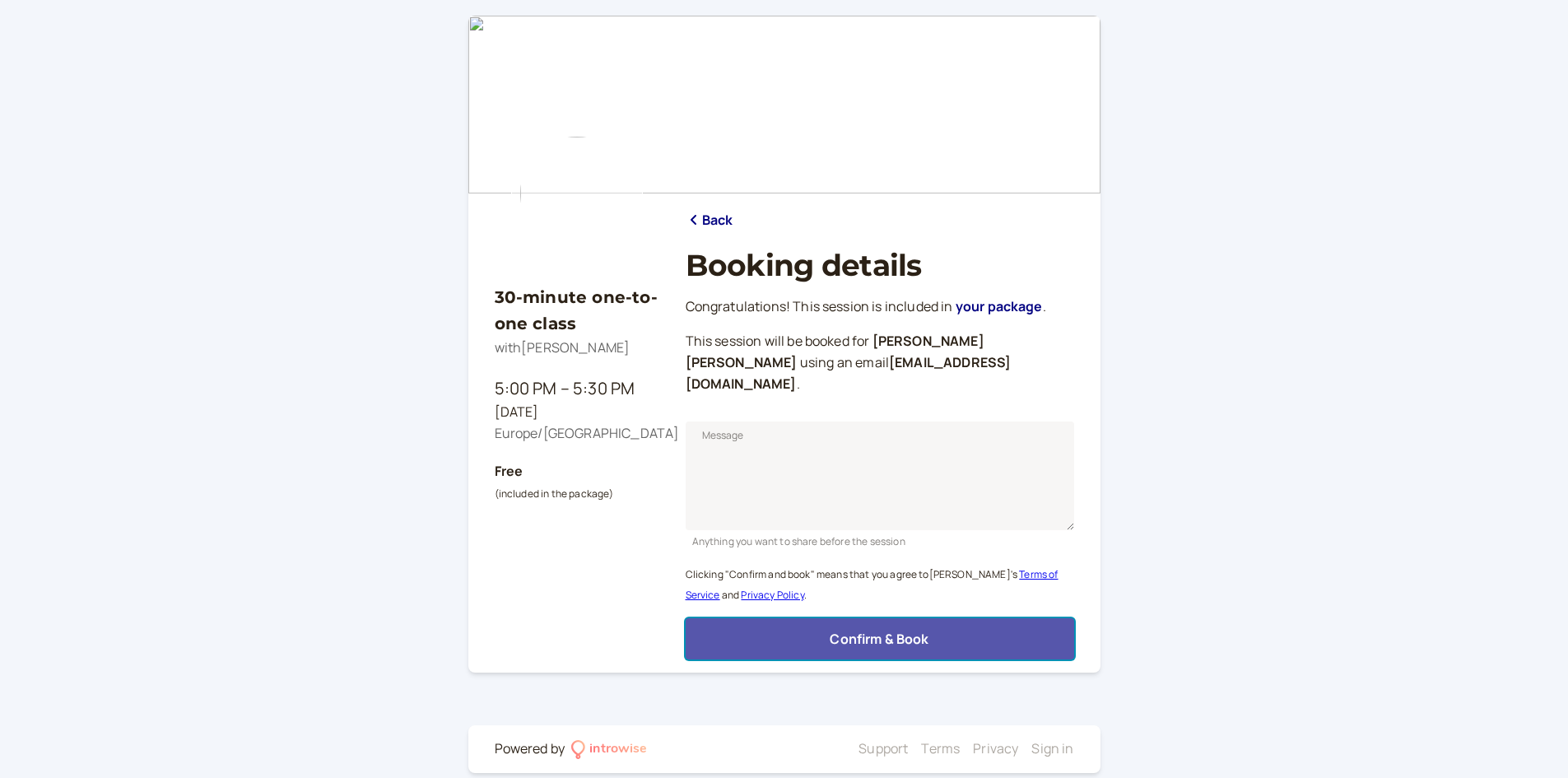
click at [858, 618] on button "Confirm & Book" at bounding box center [880, 638] width 389 height 41
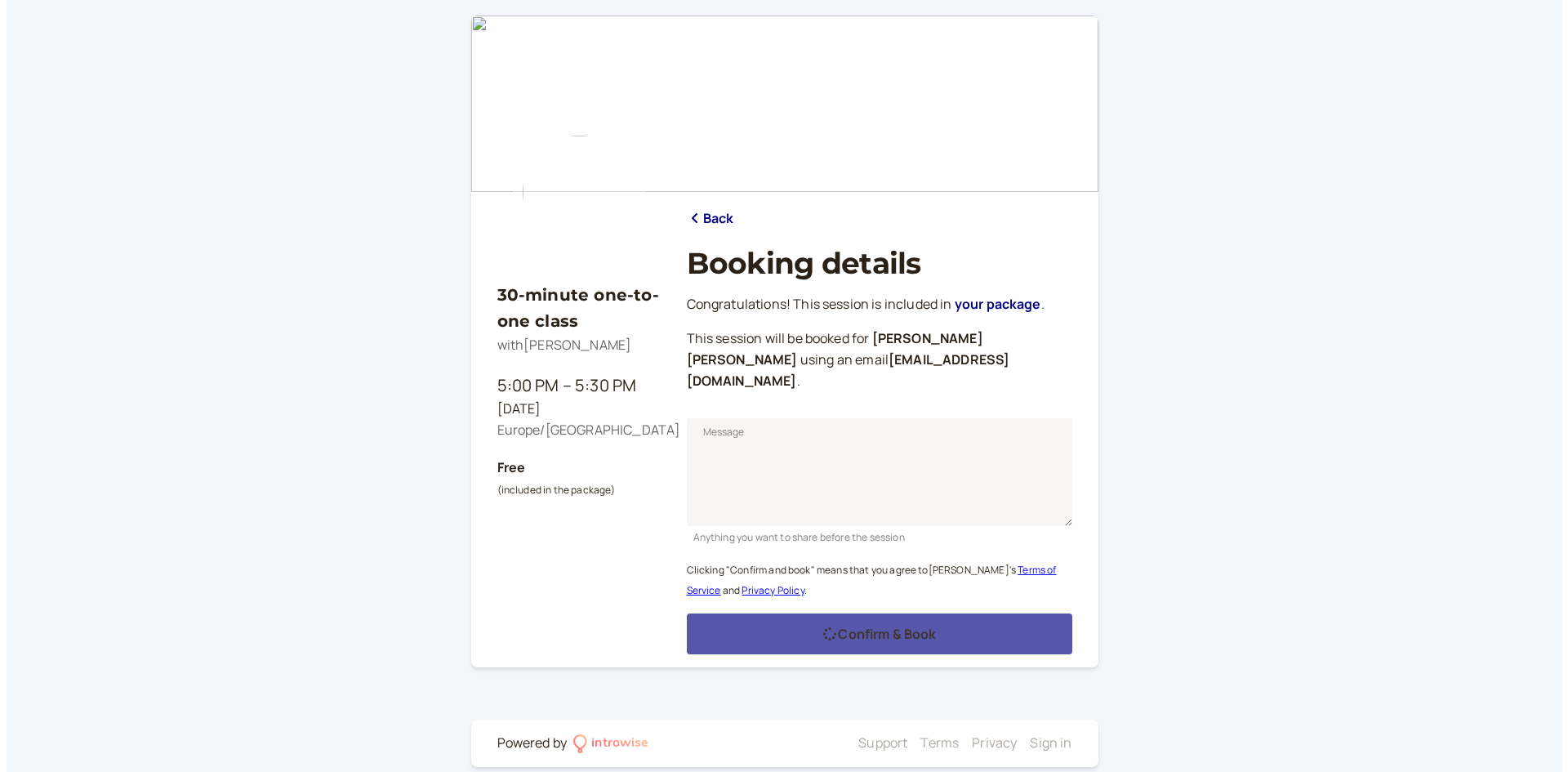
scroll to position [0, 0]
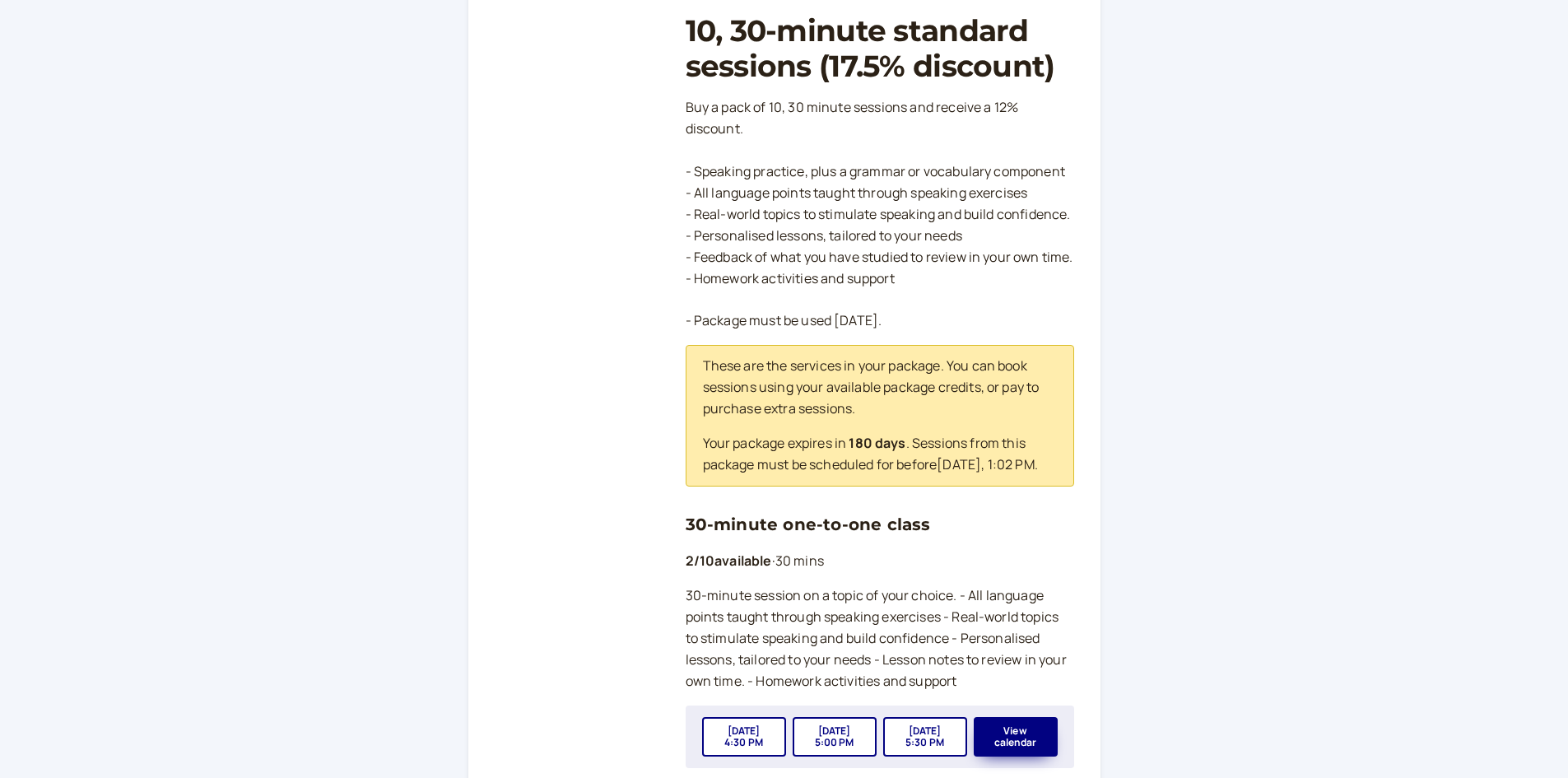
scroll to position [247, 0]
